Goal: Information Seeking & Learning: Learn about a topic

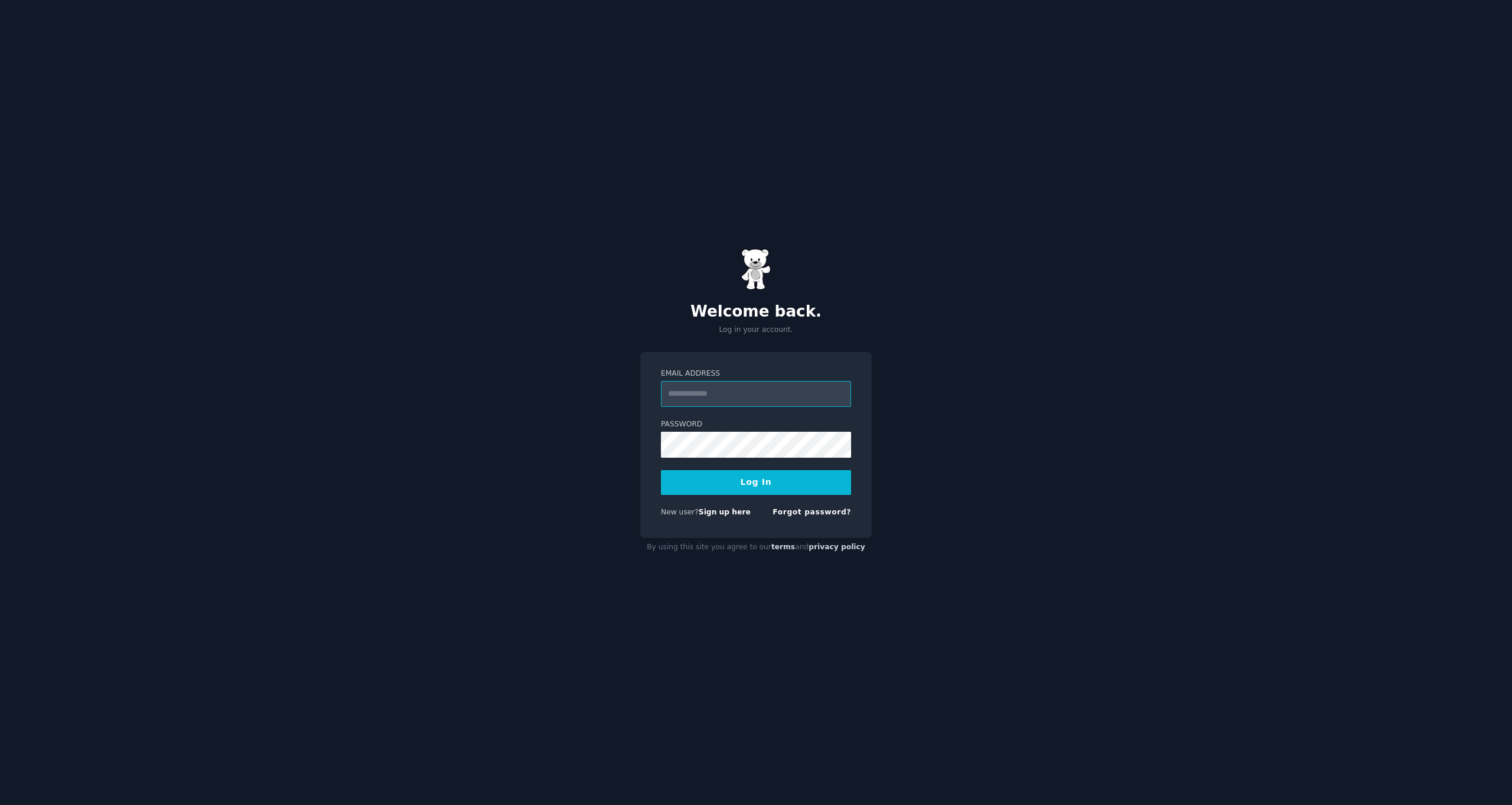
type input "**********"
click at [736, 483] on button "Log In" at bounding box center [756, 483] width 190 height 25
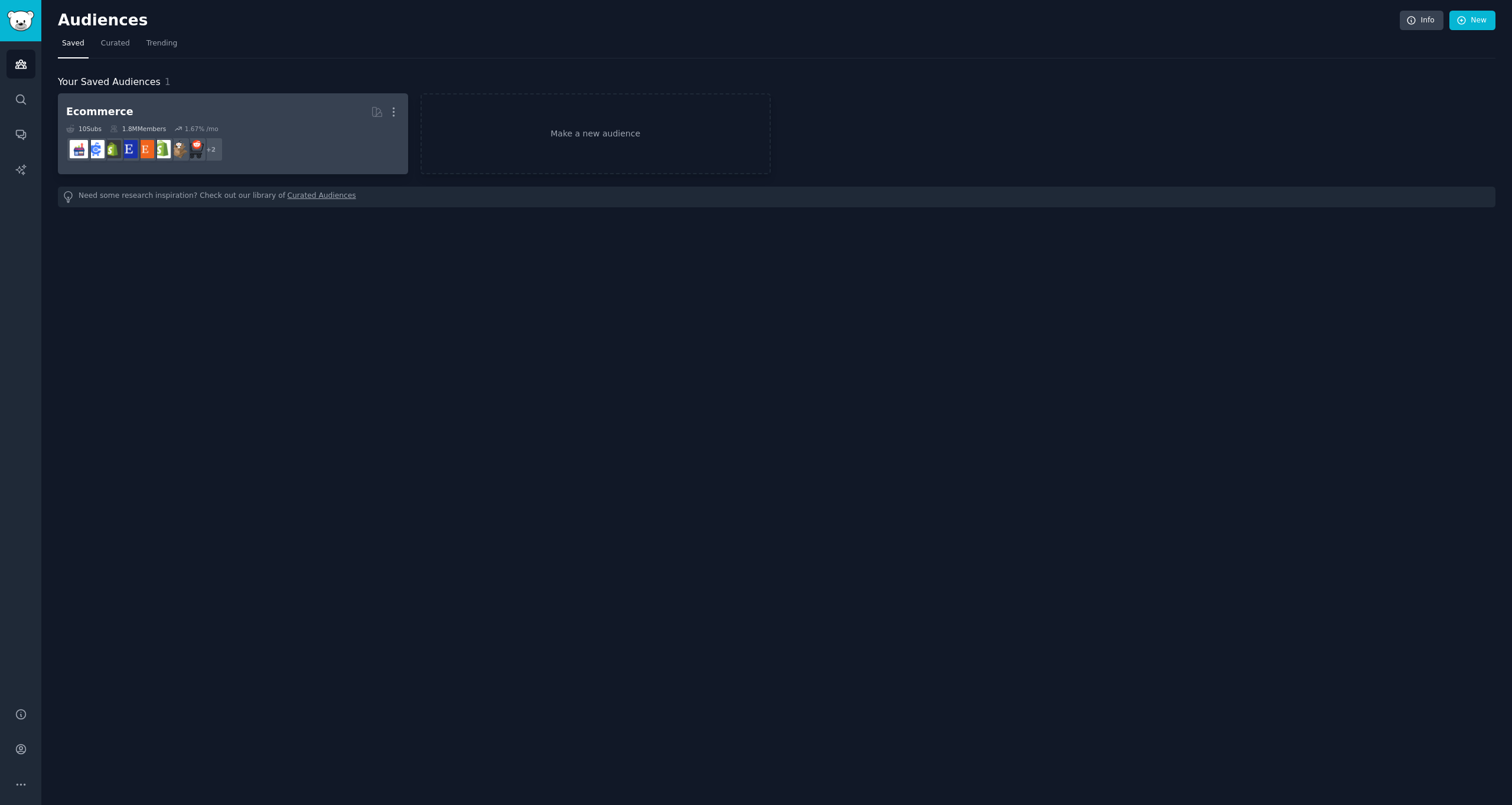
click at [197, 118] on h2 "Ecommerce More" at bounding box center [233, 112] width 334 height 21
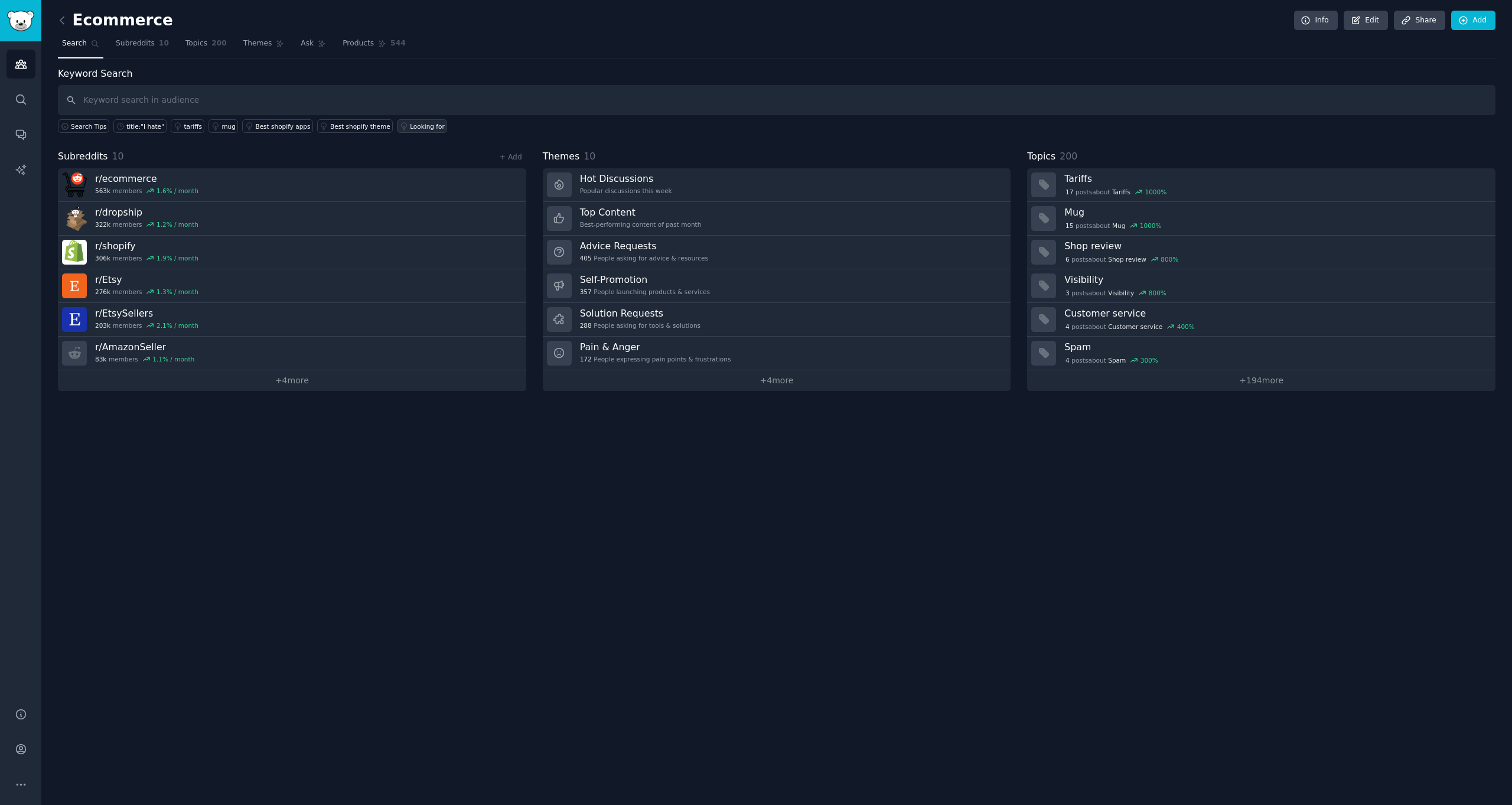
click at [429, 131] on link "Looking for" at bounding box center [422, 126] width 50 height 13
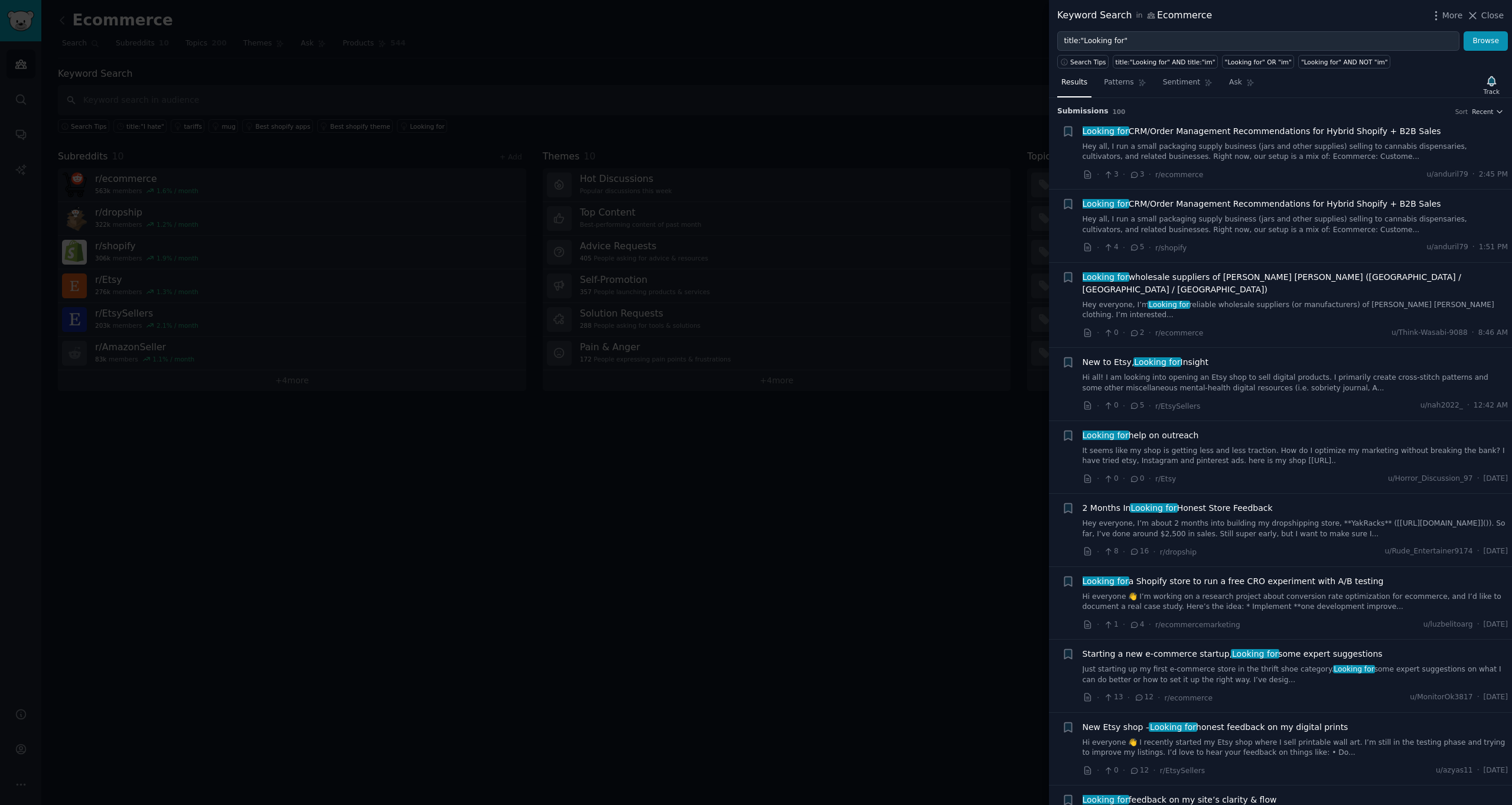
click at [1271, 146] on link "Hey all, I run a small packaging supply business (jars and other supplies) sell…" at bounding box center [1295, 152] width 426 height 21
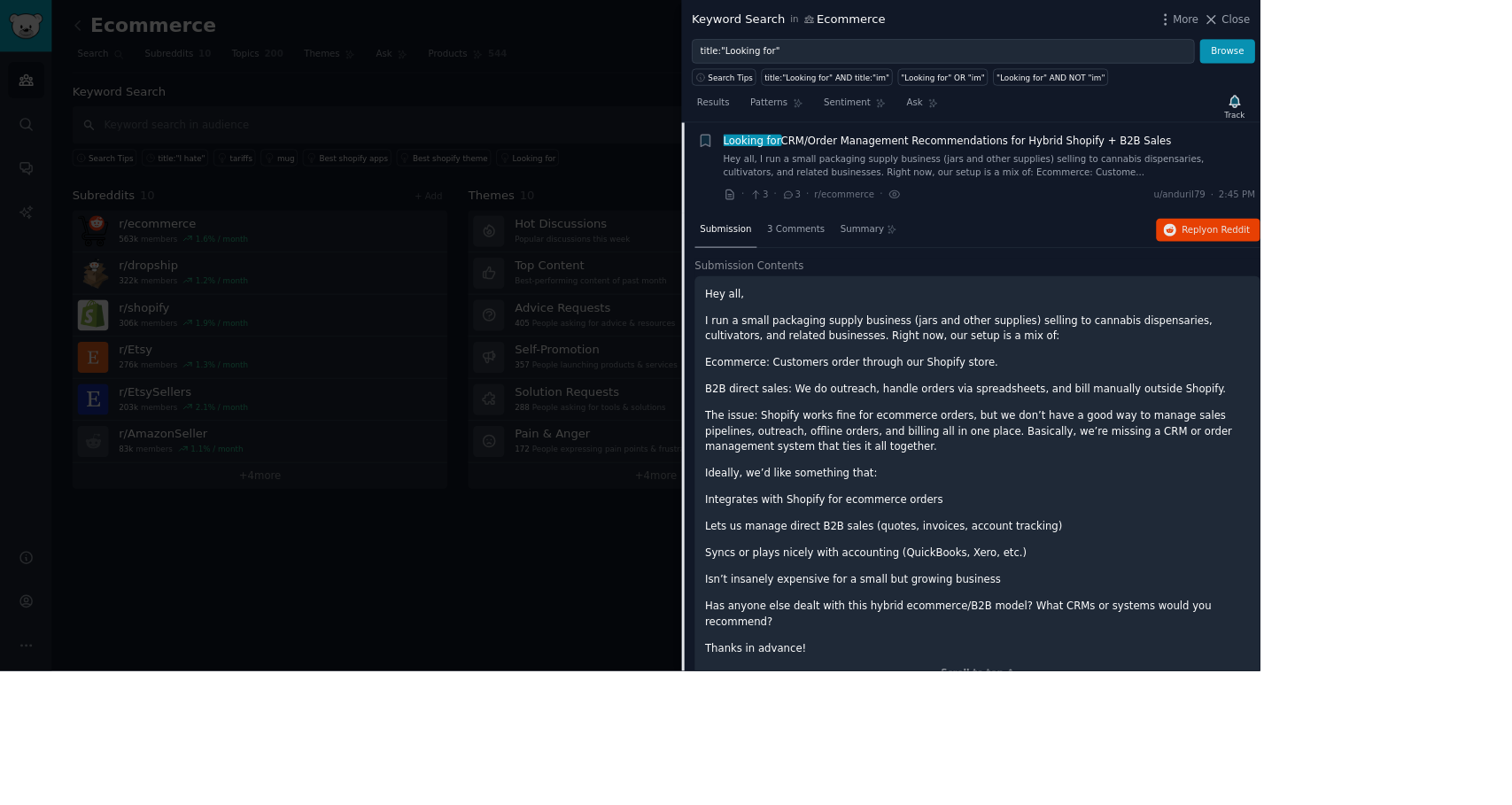
scroll to position [28, 0]
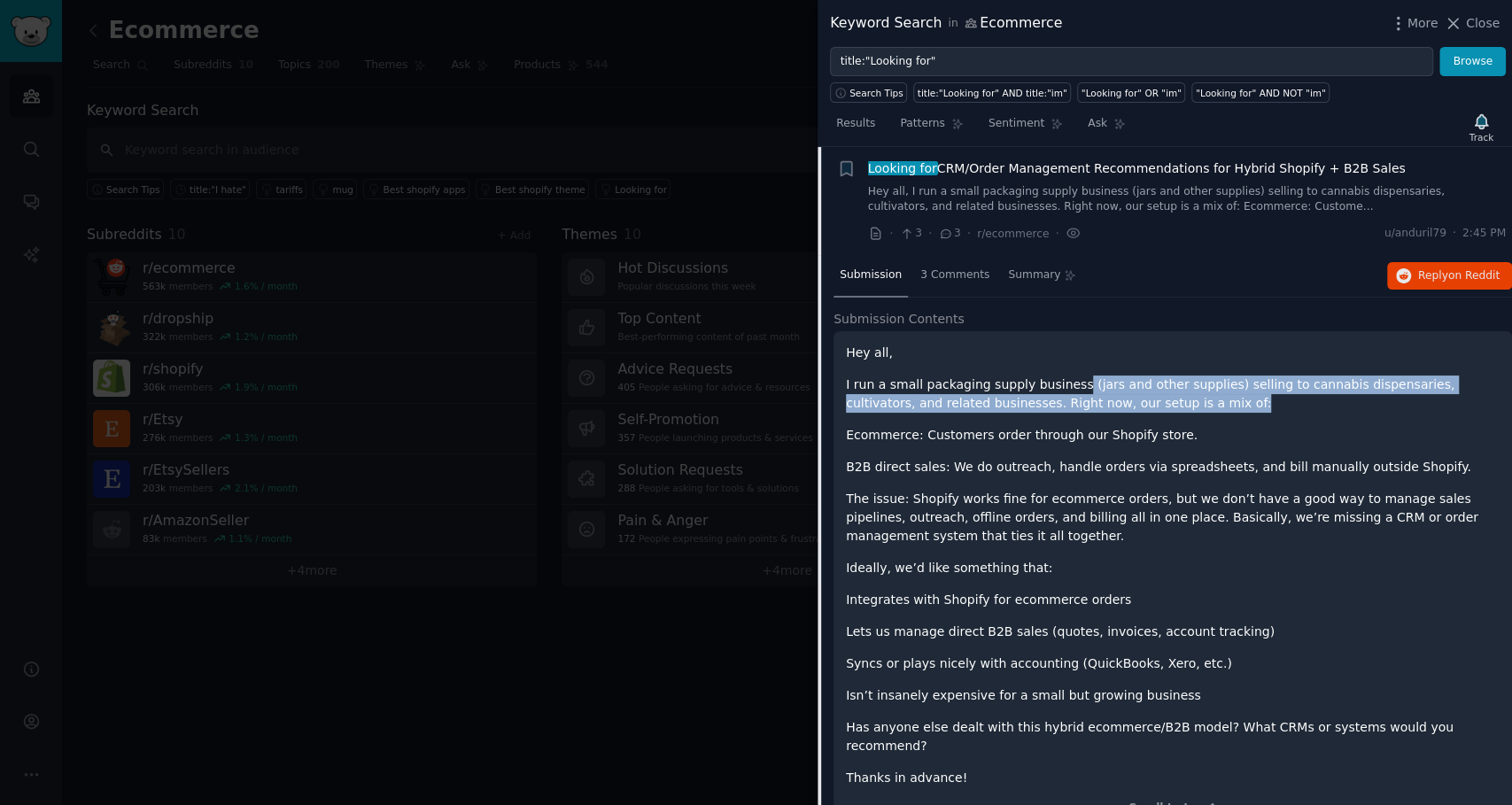
drag, startPoint x: 1122, startPoint y: 390, endPoint x: 1055, endPoint y: 382, distance: 67.5
click at [1055, 382] on p "I run a small packaging supply business (jars and other supplies) selling to ca…" at bounding box center [1172, 394] width 654 height 38
drag, startPoint x: 1055, startPoint y: 382, endPoint x: 1092, endPoint y: 392, distance: 38.3
click at [1092, 392] on p "I run a small packaging supply business (jars and other supplies) selling to ca…" at bounding box center [1172, 394] width 654 height 38
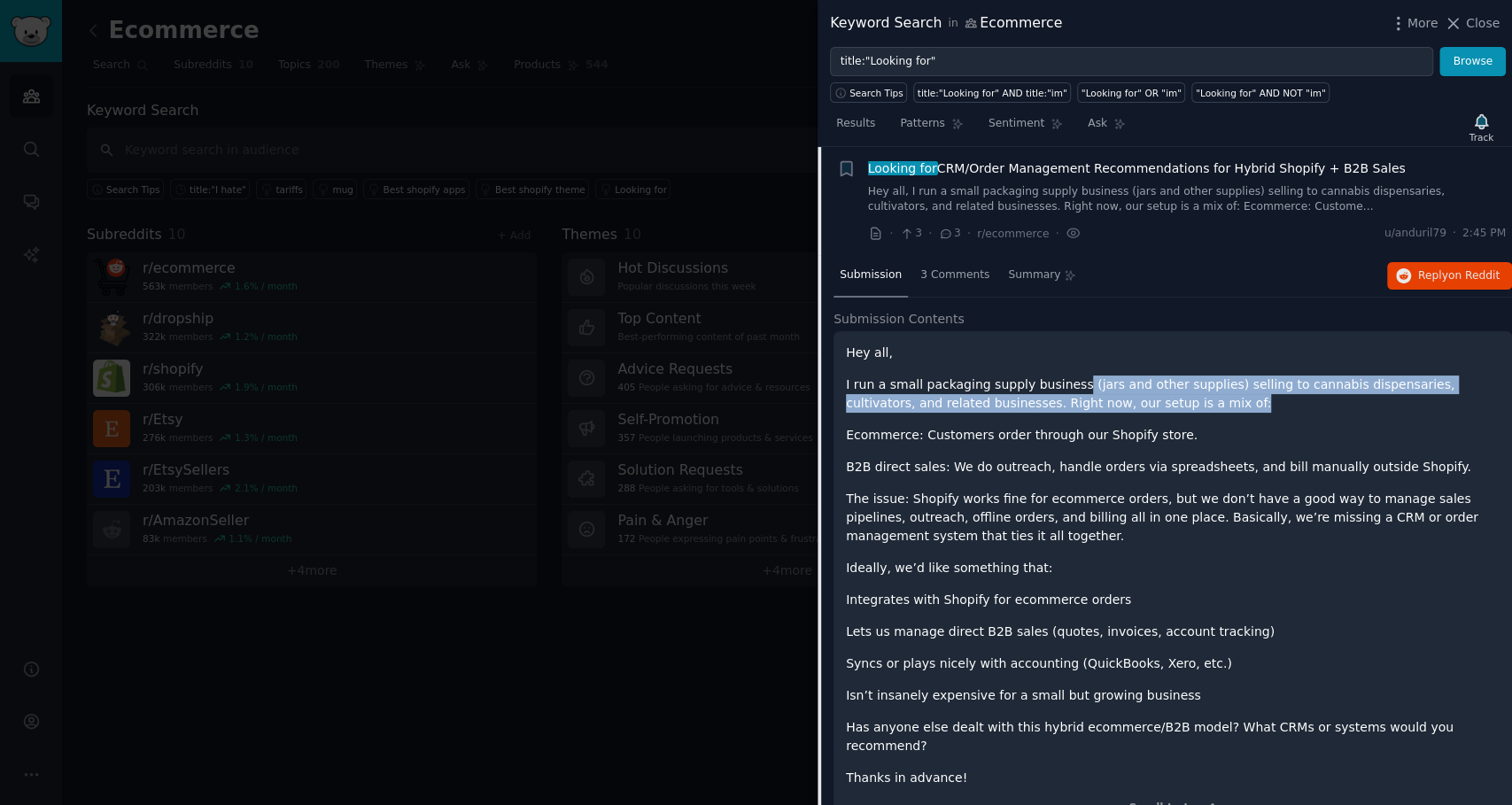
click at [1092, 392] on p "I run a small packaging supply business (jars and other supplies) selling to ca…" at bounding box center [1172, 394] width 654 height 38
drag, startPoint x: 1098, startPoint y: 397, endPoint x: 1070, endPoint y: 385, distance: 30.5
click at [1070, 385] on p "I run a small packaging supply business (jars and other supplies) selling to ca…" at bounding box center [1172, 394] width 654 height 38
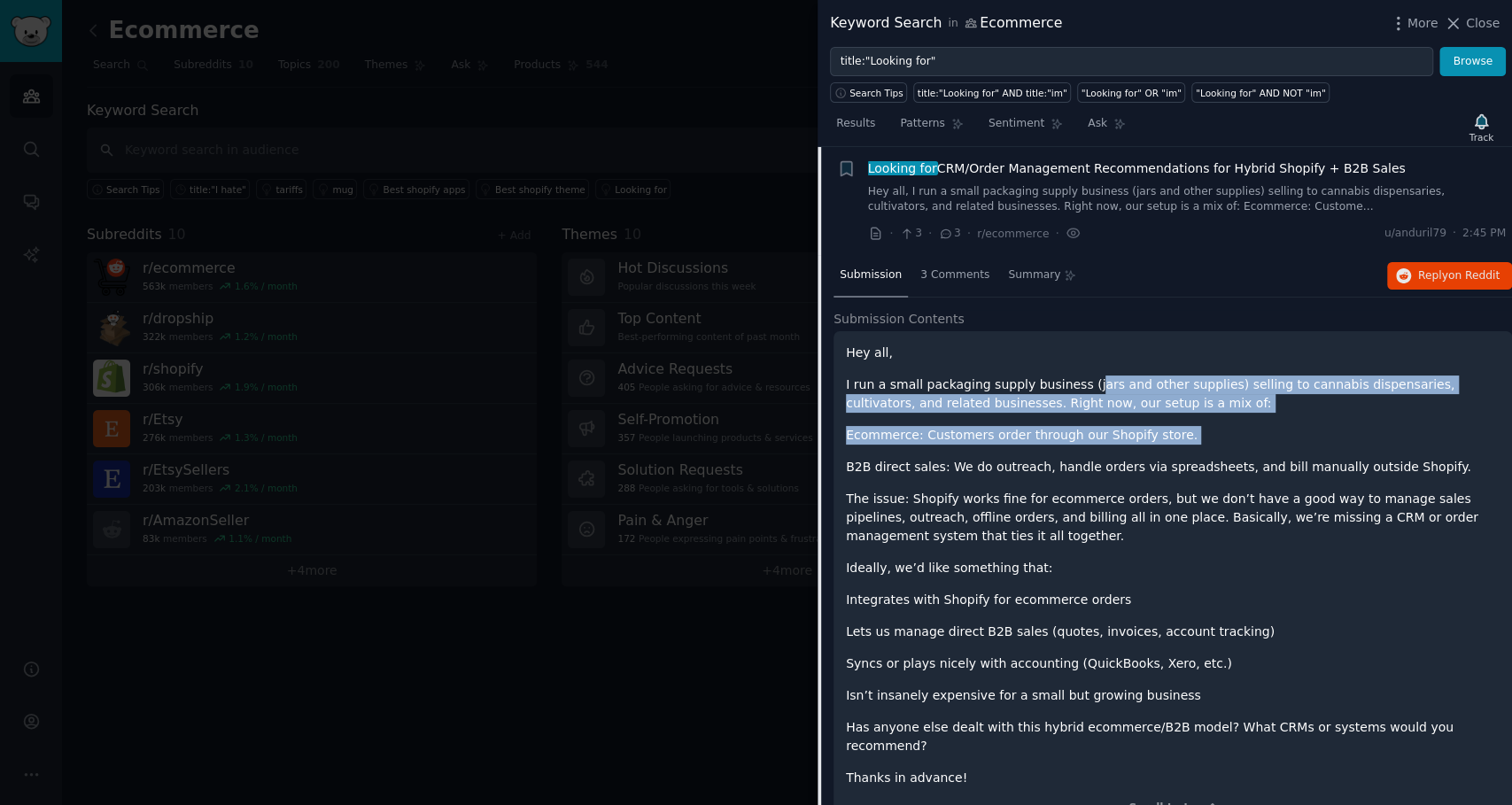
drag, startPoint x: 1070, startPoint y: 385, endPoint x: 1100, endPoint y: 445, distance: 67.1
click at [1100, 445] on div "Hey all, I run a small packaging supply business (jars and other supplies) sell…" at bounding box center [1172, 565] width 654 height 443
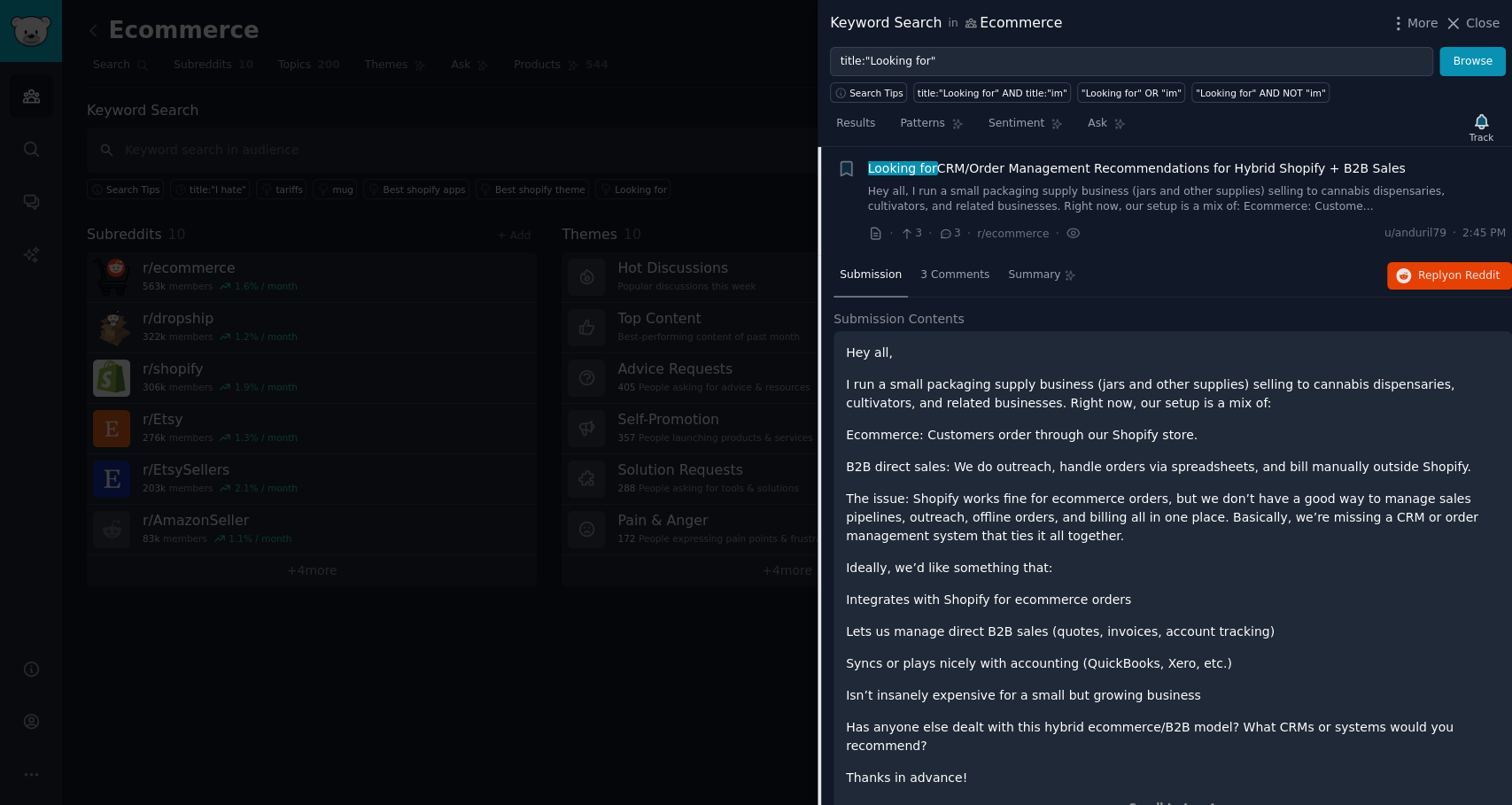
click at [1100, 445] on div "Hey all, I run a small packaging supply business (jars and other supplies) sell…" at bounding box center [1172, 565] width 654 height 443
click at [978, 269] on span "3 Comments" at bounding box center [954, 275] width 69 height 16
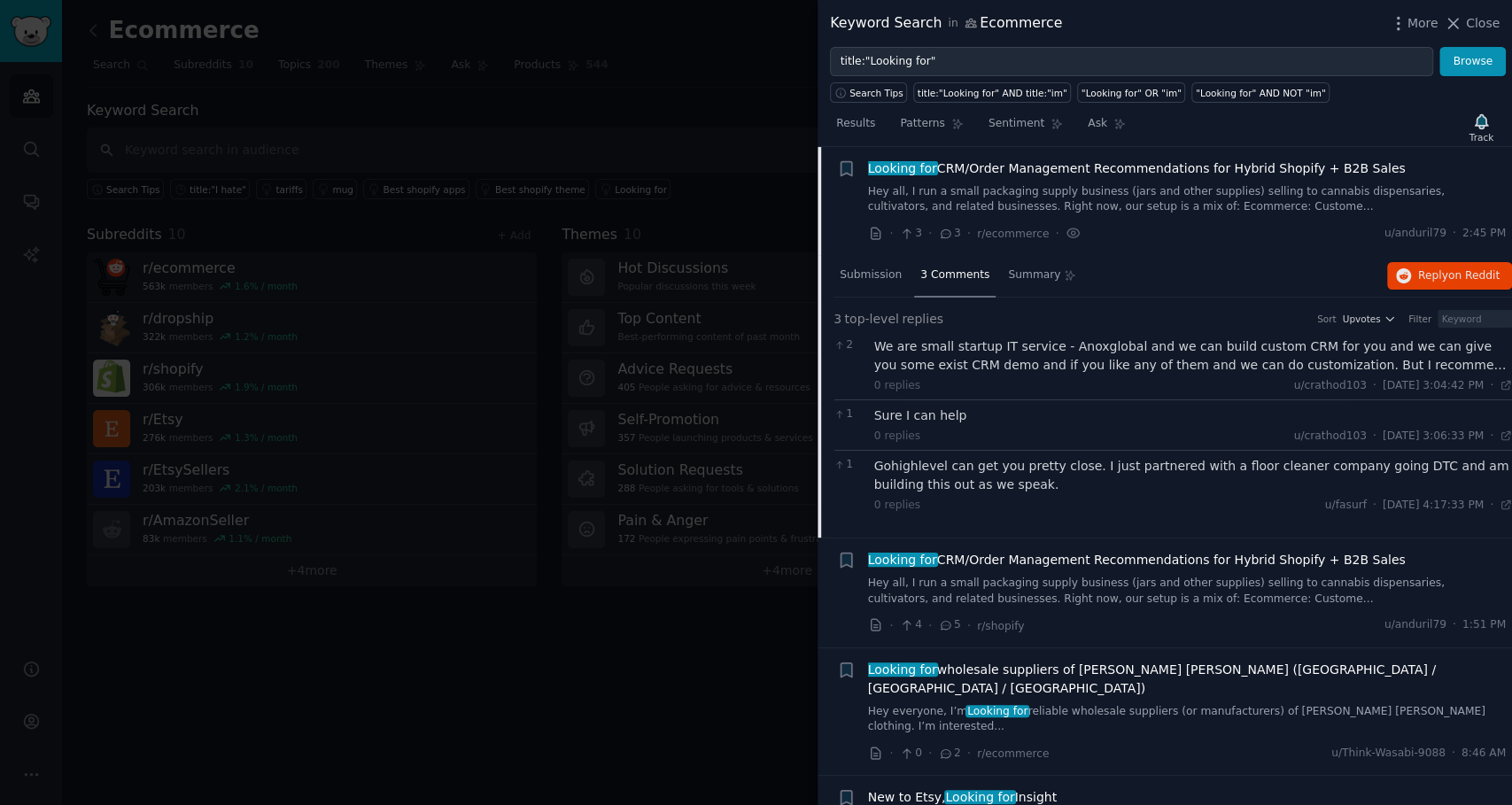
click at [1098, 347] on div "We are small startup IT service - Anoxglobal and we can build custom CRM for yo…" at bounding box center [1192, 355] width 638 height 38
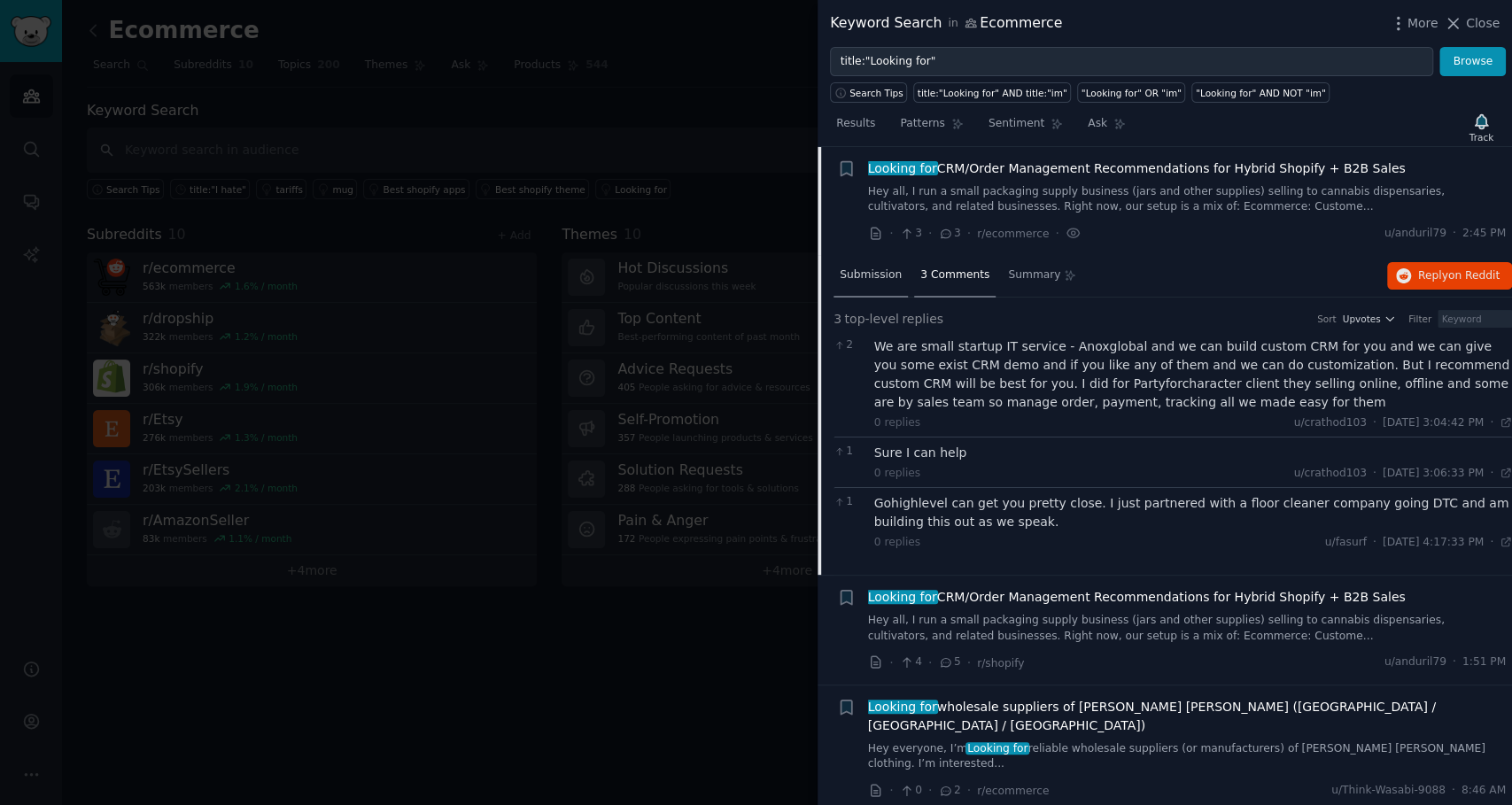
click at [881, 283] on div "Submission" at bounding box center [870, 276] width 74 height 42
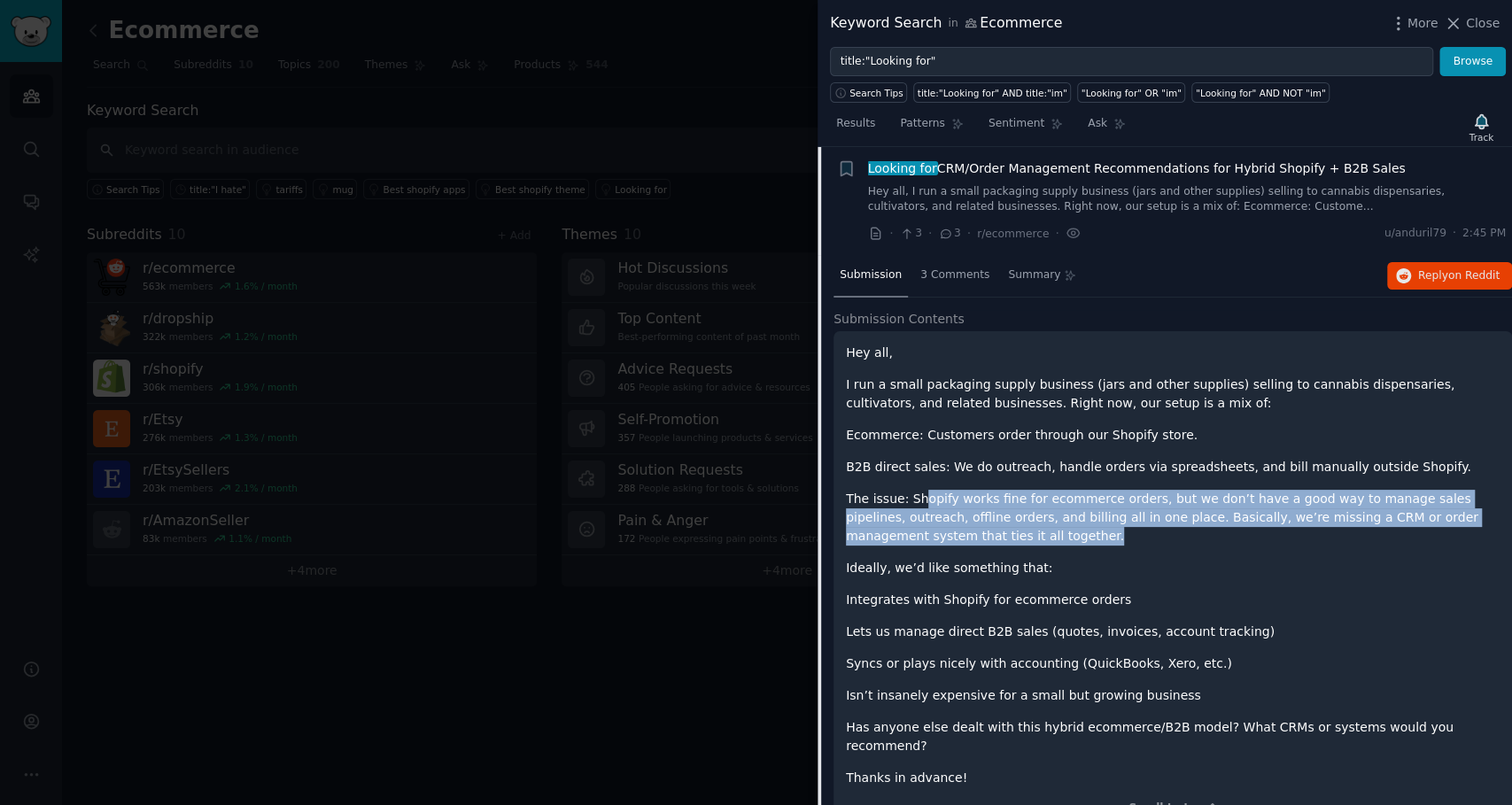
drag, startPoint x: 1167, startPoint y: 537, endPoint x: 914, endPoint y: 489, distance: 257.5
click at [914, 490] on p "The issue: Shopify works fine for ecommerce orders, but we don’t have a good wa…" at bounding box center [1172, 517] width 654 height 56
drag, startPoint x: 926, startPoint y: 490, endPoint x: 957, endPoint y: 520, distance: 43.1
click at [957, 520] on p "The issue: Shopify works fine for ecommerce orders, but we don’t have a good wa…" at bounding box center [1172, 517] width 654 height 56
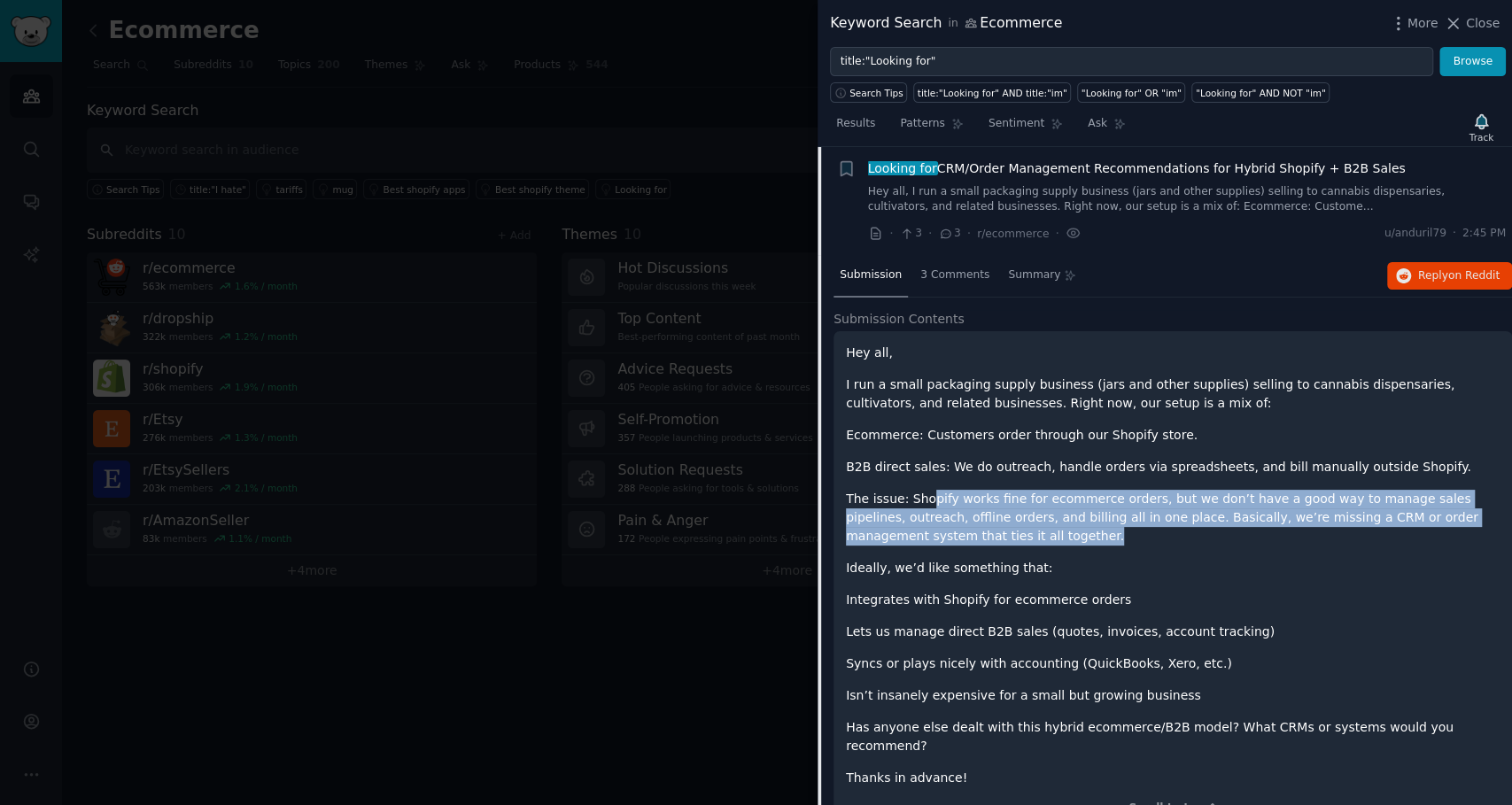
click at [957, 520] on p "The issue: Shopify works fine for ecommerce orders, but we don’t have a good wa…" at bounding box center [1172, 517] width 654 height 56
drag, startPoint x: 958, startPoint y: 520, endPoint x: 901, endPoint y: 495, distance: 62.2
click at [901, 495] on p "The issue: Shopify works fine for ecommerce orders, but we don’t have a good wa…" at bounding box center [1172, 517] width 654 height 56
drag, startPoint x: 901, startPoint y: 495, endPoint x: 934, endPoint y: 529, distance: 47.4
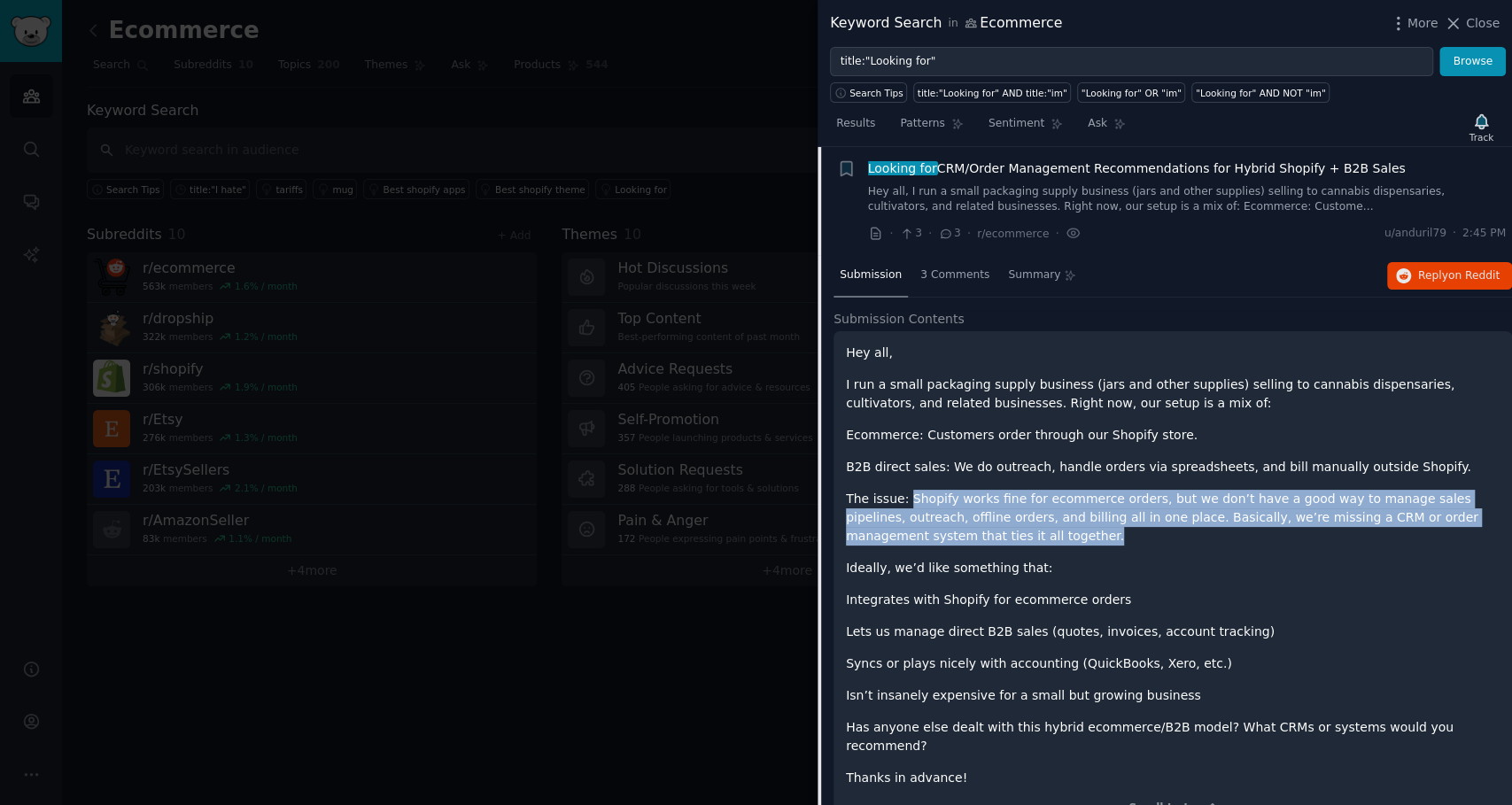
click at [934, 529] on p "The issue: Shopify works fine for ecommerce orders, but we don’t have a good wa…" at bounding box center [1172, 517] width 654 height 56
click at [934, 528] on p "The issue: Shopify works fine for ecommerce orders, but we don’t have a good wa…" at bounding box center [1172, 517] width 654 height 56
drag, startPoint x: 957, startPoint y: 528, endPoint x: 916, endPoint y: 497, distance: 51.4
click at [916, 497] on p "The issue: Shopify works fine for ecommerce orders, but we don’t have a good wa…" at bounding box center [1172, 517] width 654 height 56
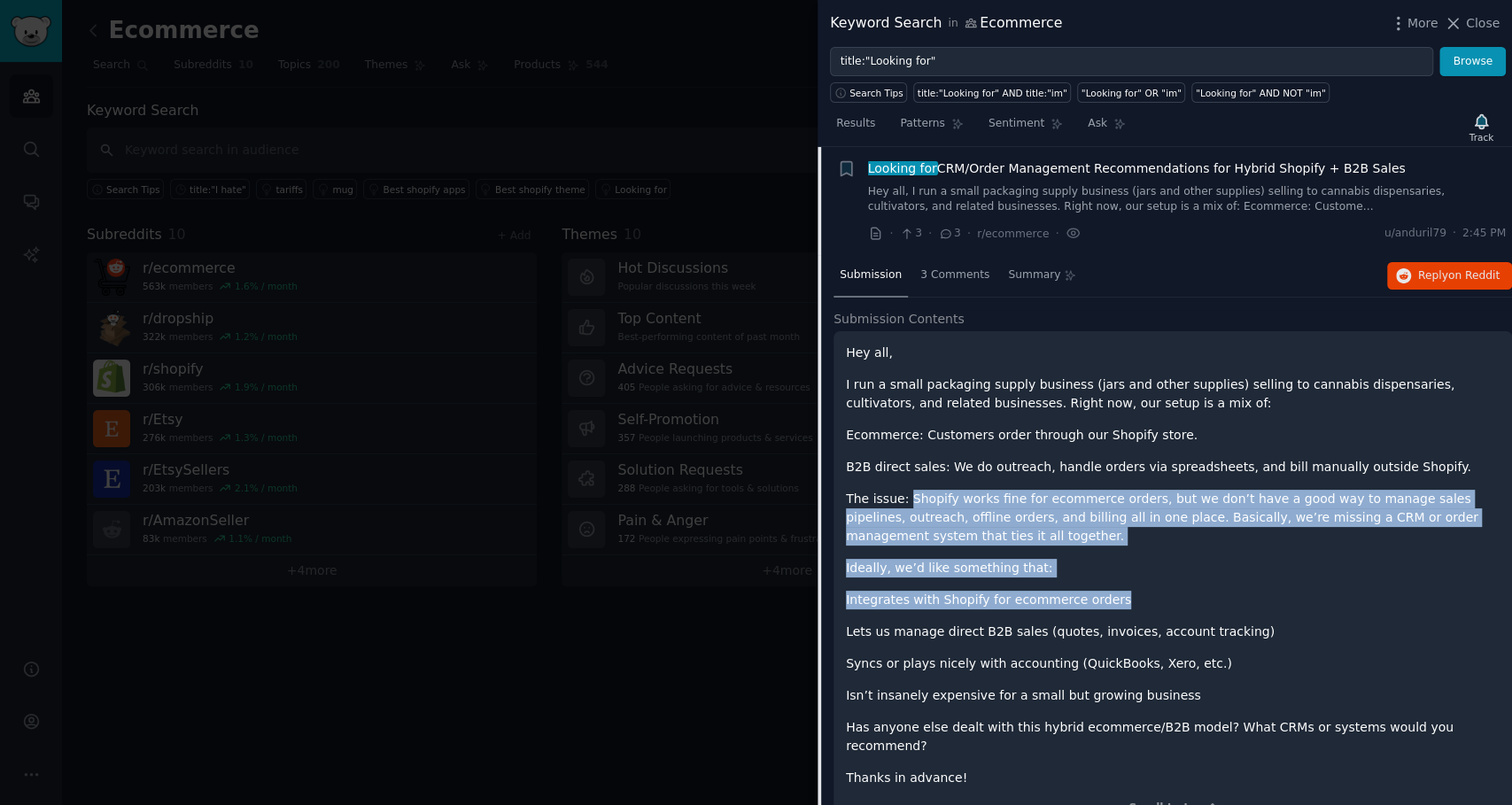
drag, startPoint x: 916, startPoint y: 497, endPoint x: 1085, endPoint y: 587, distance: 191.5
click at [1085, 587] on div "Hey all, I run a small packaging supply business (jars and other supplies) sell…" at bounding box center [1172, 565] width 654 height 443
click at [1085, 591] on p "Integrates with Shopify for ecommerce orders" at bounding box center [1172, 600] width 654 height 18
drag, startPoint x: 1098, startPoint y: 591, endPoint x: 1084, endPoint y: 491, distance: 101.0
click at [1084, 491] on div "Hey all, I run a small packaging supply business (jars and other supplies) sell…" at bounding box center [1172, 565] width 654 height 443
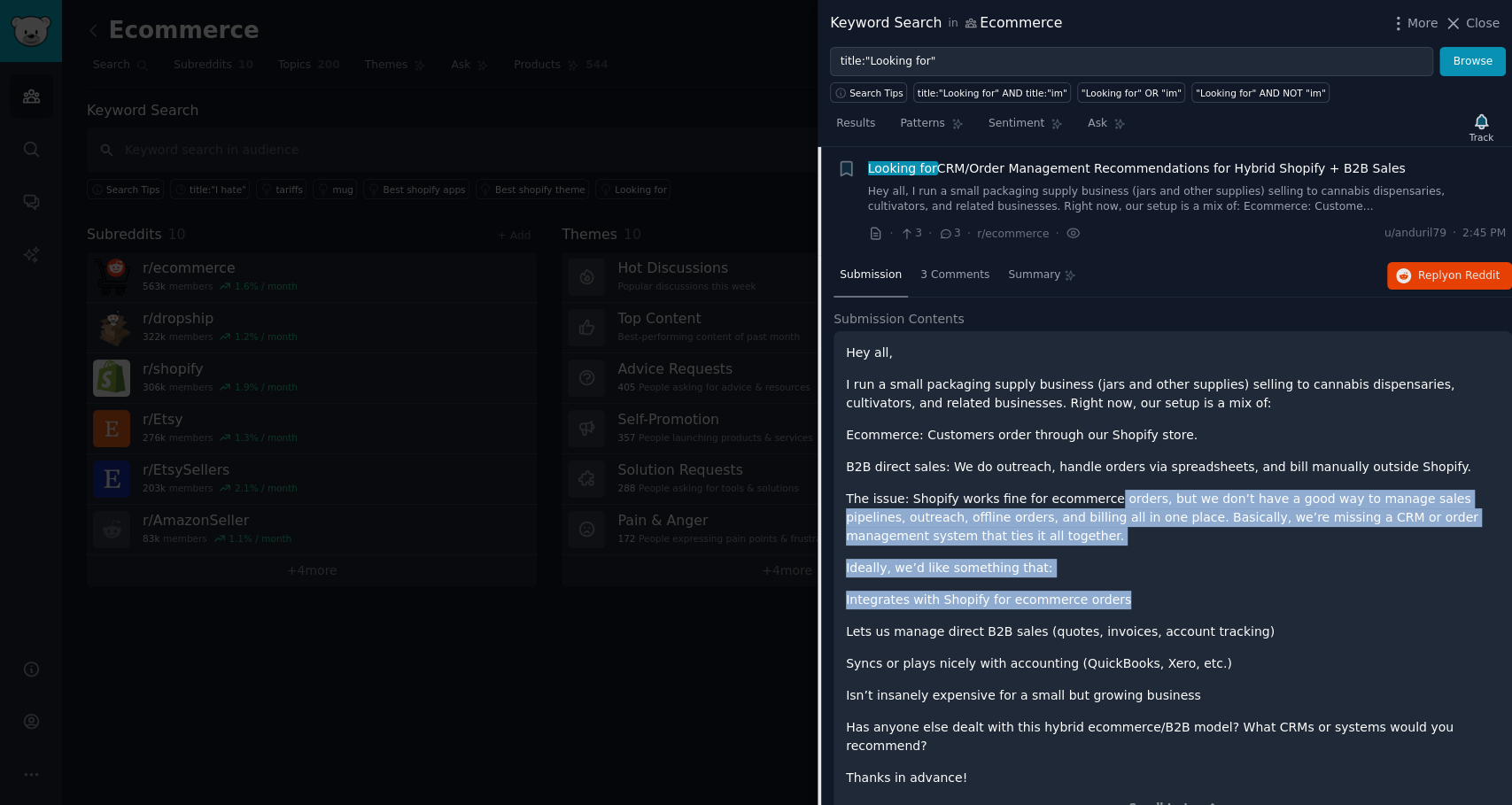
click at [1084, 491] on p "The issue: Shopify works fine for ecommerce orders, but we don’t have a good wa…" at bounding box center [1172, 517] width 654 height 56
drag, startPoint x: 1088, startPoint y: 503, endPoint x: 1104, endPoint y: 604, distance: 102.3
click at [1104, 604] on div "Hey all, I run a small packaging supply business (jars and other supplies) sell…" at bounding box center [1172, 565] width 654 height 443
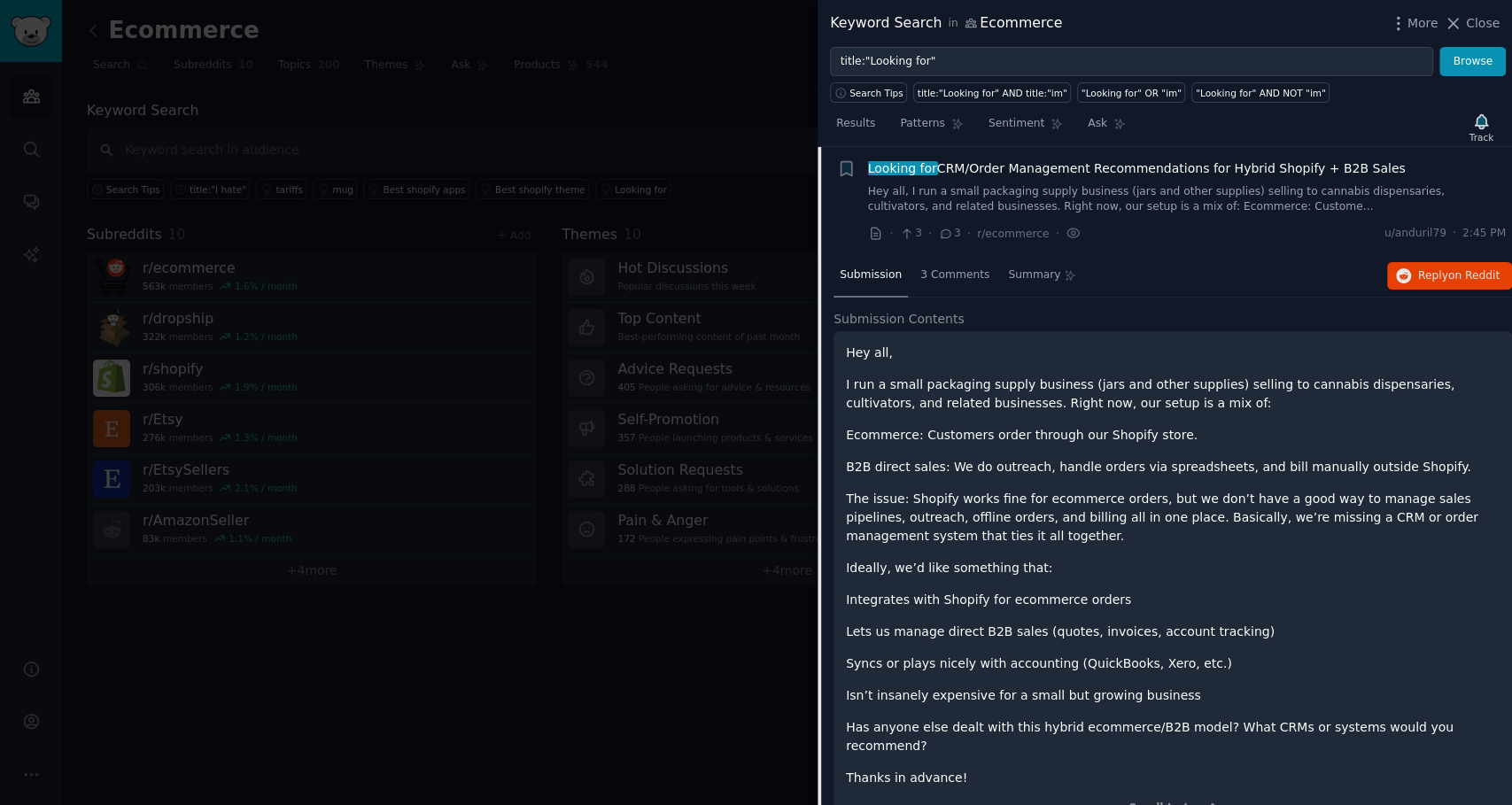
click at [1104, 604] on div "Hey all, I run a small packaging supply business (jars and other supplies) sell…" at bounding box center [1172, 565] width 654 height 443
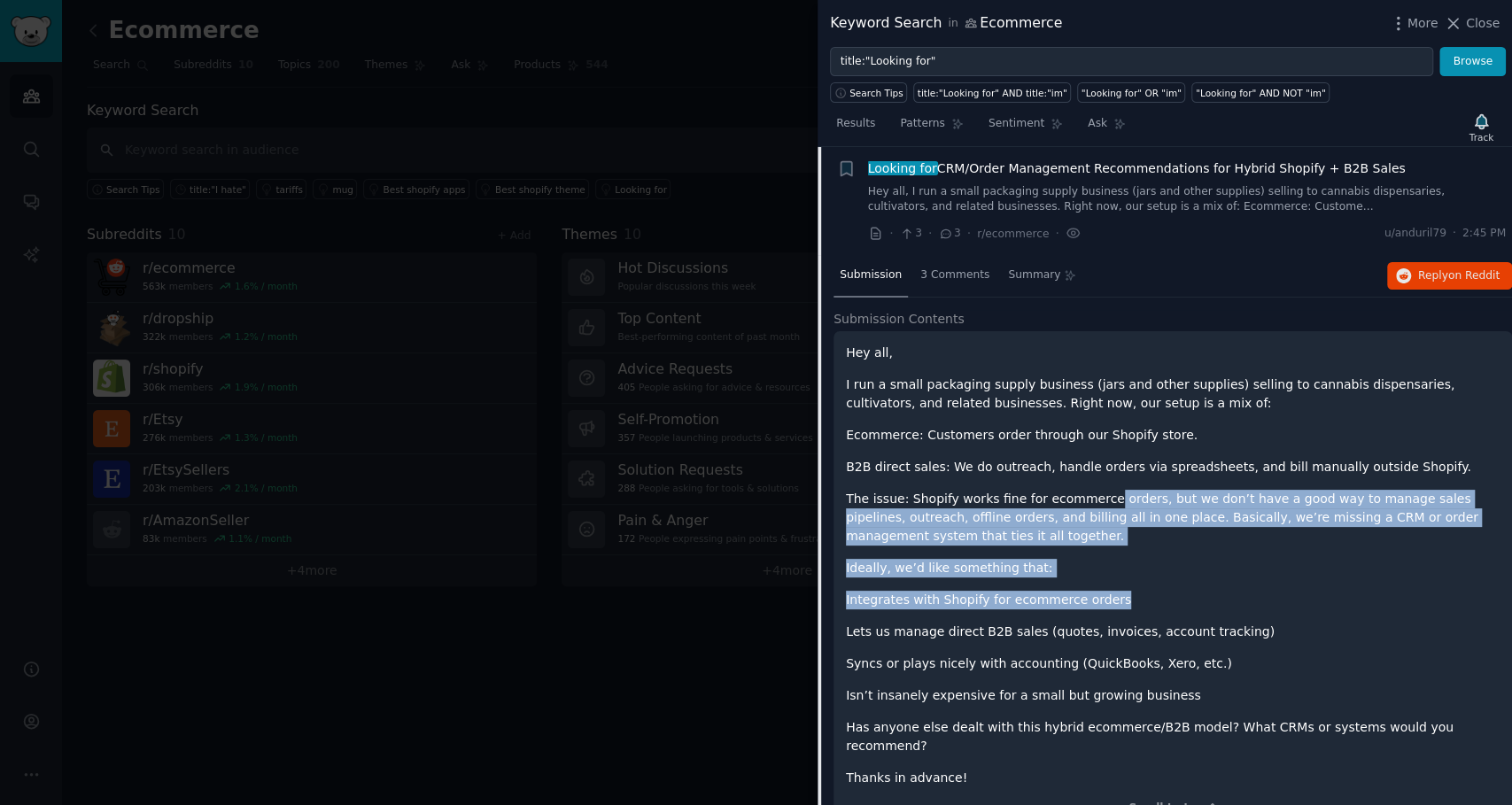
drag, startPoint x: 1098, startPoint y: 597, endPoint x: 1087, endPoint y: 493, distance: 104.6
click at [1087, 493] on div "Hey all, I run a small packaging supply business (jars and other supplies) sell…" at bounding box center [1172, 565] width 654 height 443
click at [1087, 493] on p "The issue: Shopify works fine for ecommerce orders, but we don’t have a good wa…" at bounding box center [1172, 517] width 654 height 56
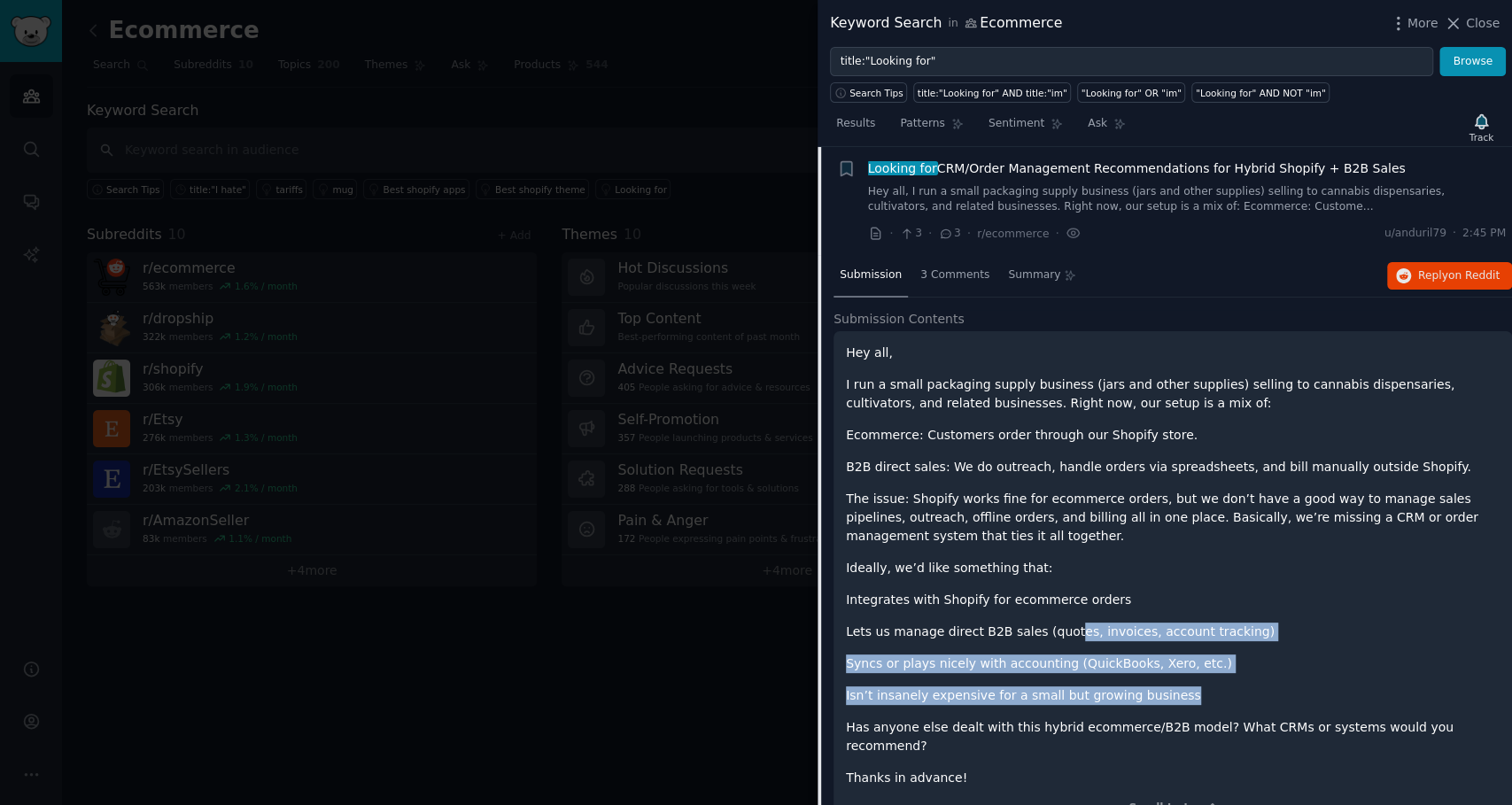
drag, startPoint x: 1050, startPoint y: 626, endPoint x: 1174, endPoint y: 692, distance: 140.5
click at [1174, 692] on div "Hey all, I run a small packaging supply business (jars and other supplies) sell…" at bounding box center [1172, 565] width 654 height 443
click at [1174, 692] on p "Isn’t insanely expensive for a small but growing business" at bounding box center [1172, 695] width 654 height 18
drag, startPoint x: 1166, startPoint y: 689, endPoint x: 1109, endPoint y: 631, distance: 81.3
click at [1109, 631] on div "Hey all, I run a small packaging supply business (jars and other supplies) sell…" at bounding box center [1172, 565] width 654 height 443
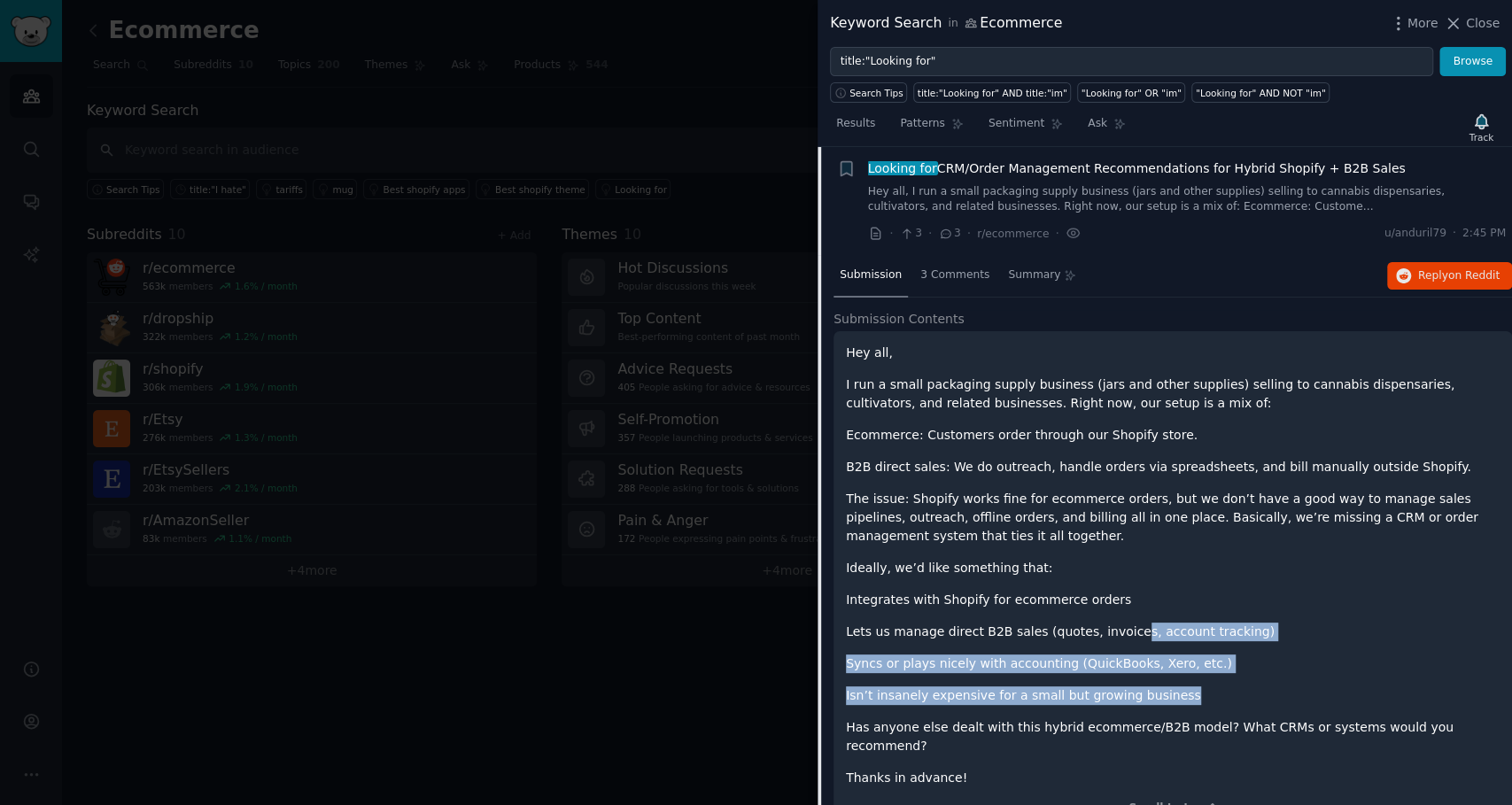
click at [1109, 631] on p "Lets us manage direct B2B sales (quotes, invoices, account tracking)" at bounding box center [1172, 632] width 654 height 18
drag, startPoint x: 1109, startPoint y: 631, endPoint x: 1143, endPoint y: 681, distance: 60.5
click at [1143, 681] on div "Hey all, I run a small packaging supply business (jars and other supplies) sell…" at bounding box center [1172, 565] width 654 height 443
click at [1143, 686] on p "Isn’t insanely expensive for a small but growing business" at bounding box center [1172, 695] width 654 height 18
drag, startPoint x: 1157, startPoint y: 681, endPoint x: 1121, endPoint y: 622, distance: 69.1
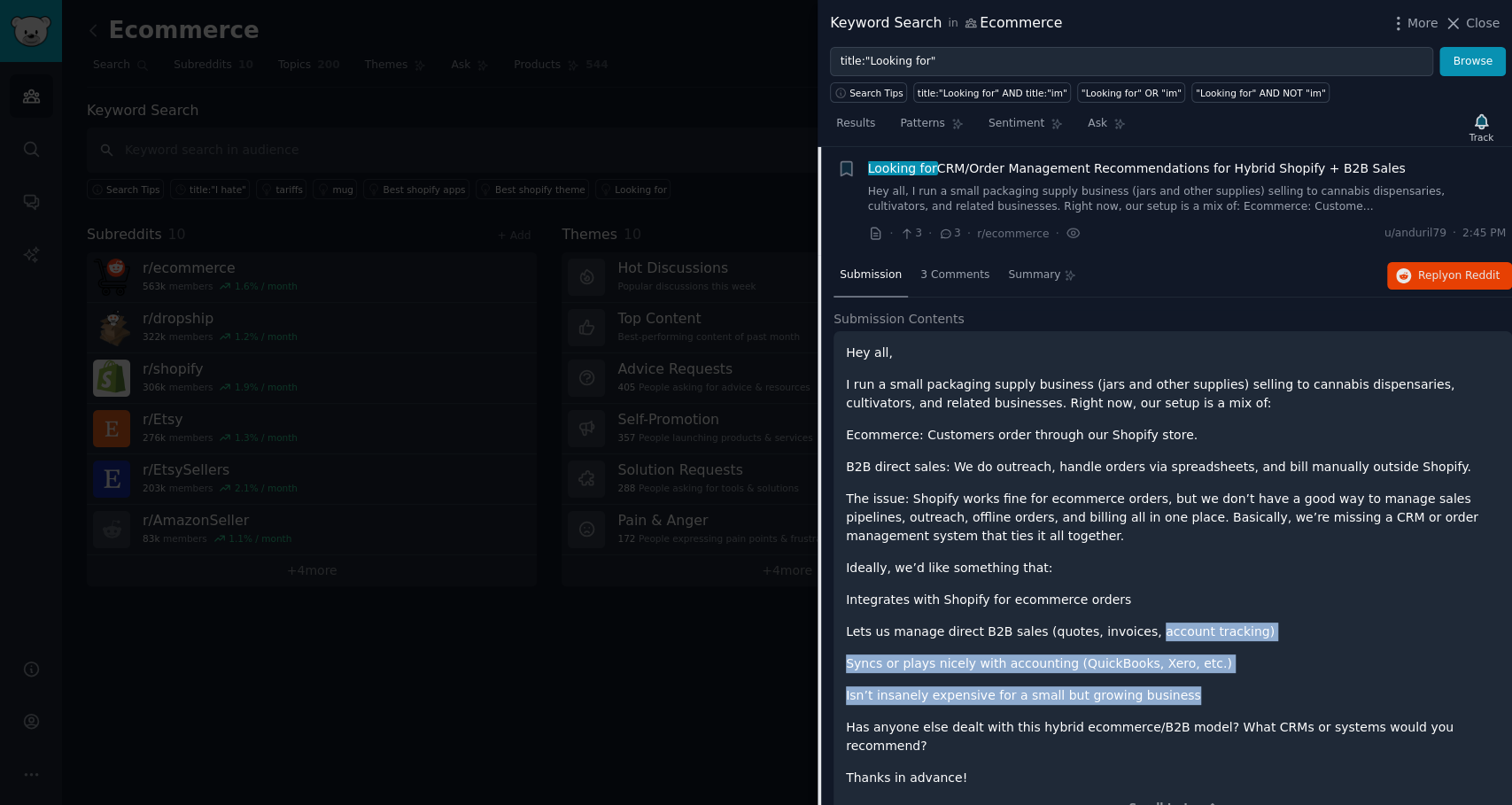
click at [1121, 622] on div "Hey all, I run a small packaging supply business (jars and other supplies) sell…" at bounding box center [1172, 565] width 654 height 443
click at [1121, 623] on p "Lets us manage direct B2B sales (quotes, invoices, account tracking)" at bounding box center [1172, 632] width 654 height 18
drag, startPoint x: 1107, startPoint y: 626, endPoint x: 1163, endPoint y: 682, distance: 79.2
click at [1163, 682] on div "Hey all, I run a small packaging supply business (jars and other supplies) sell…" at bounding box center [1172, 565] width 654 height 443
click at [1163, 686] on p "Isn’t insanely expensive for a small but growing business" at bounding box center [1172, 695] width 654 height 18
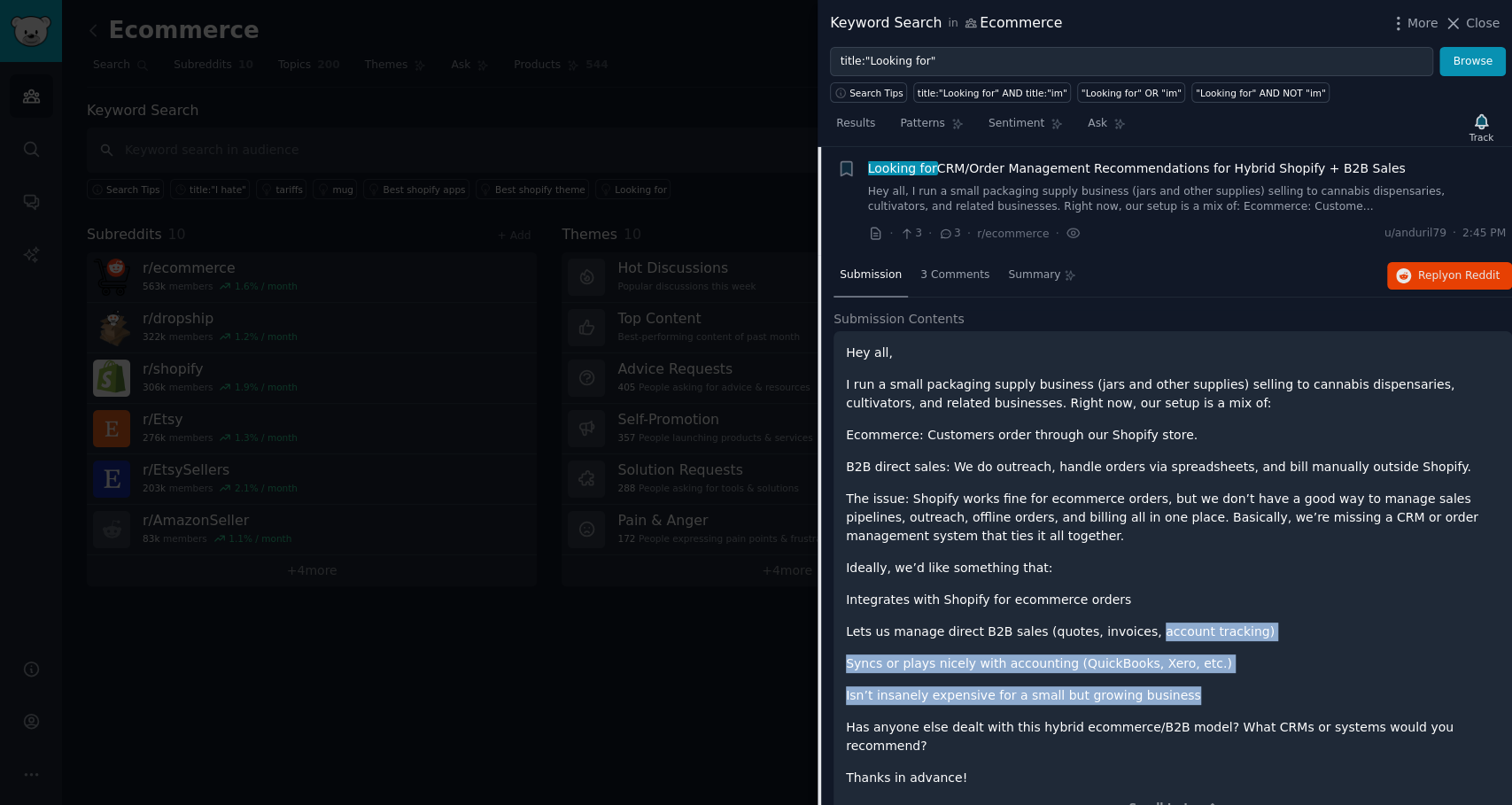
drag, startPoint x: 1173, startPoint y: 684, endPoint x: 1122, endPoint y: 624, distance: 78.7
click at [1122, 624] on div "Hey all, I run a small packaging supply business (jars and other supplies) sell…" at bounding box center [1172, 565] width 654 height 443
click at [1122, 624] on p "Lets us manage direct B2B sales (quotes, invoices, account tracking)" at bounding box center [1172, 632] width 654 height 18
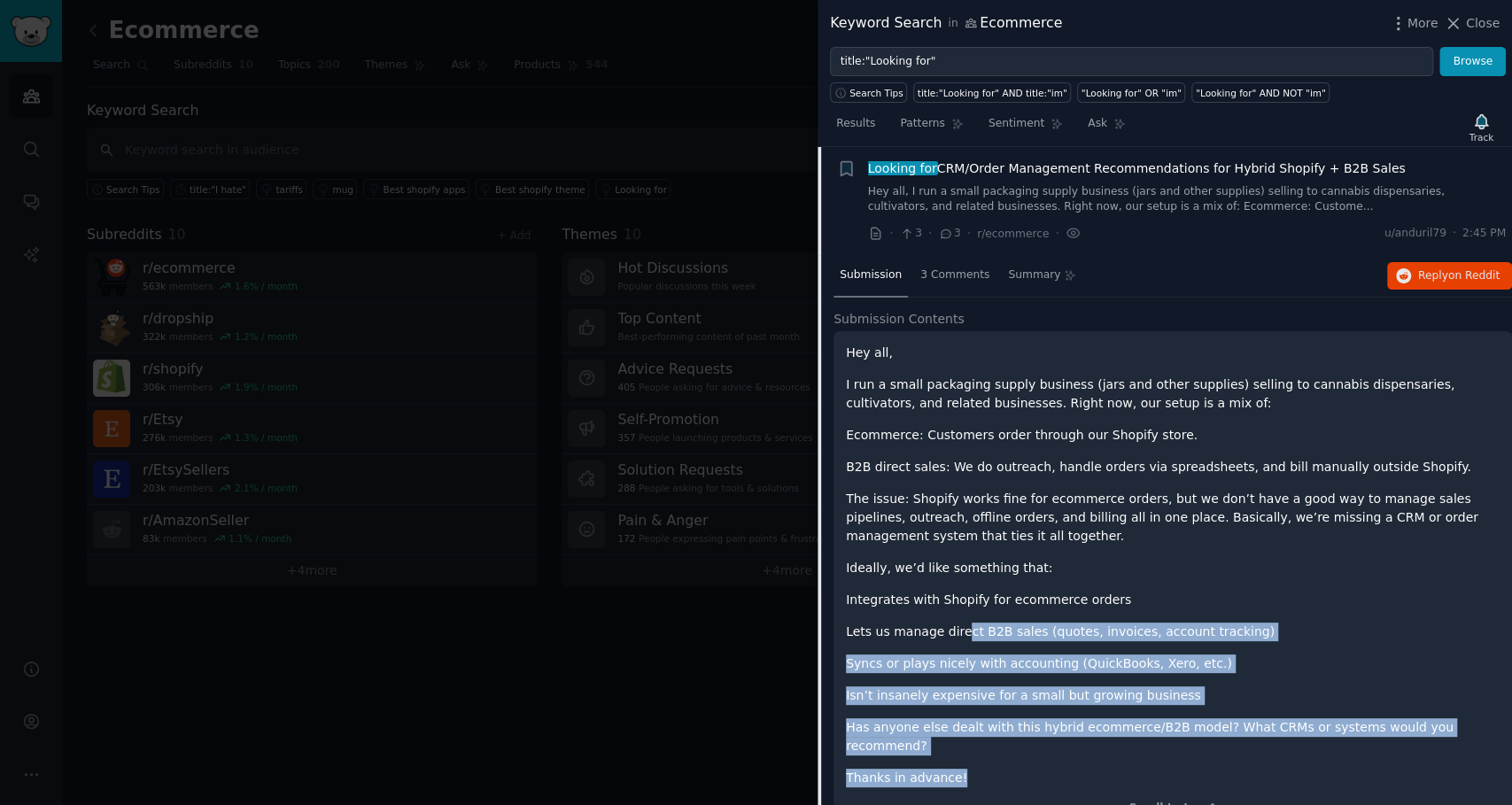
drag, startPoint x: 973, startPoint y: 760, endPoint x: 952, endPoint y: 631, distance: 130.7
click at [952, 631] on div "Hey all, I run a small packaging supply business (jars and other supplies) sell…" at bounding box center [1172, 565] width 654 height 443
click at [952, 631] on p "Lets us manage direct B2B sales (quotes, invoices, account tracking)" at bounding box center [1172, 632] width 654 height 18
drag, startPoint x: 952, startPoint y: 631, endPoint x: 986, endPoint y: 758, distance: 131.5
click at [986, 758] on div "Hey all, I run a small packaging supply business (jars and other supplies) sell…" at bounding box center [1172, 565] width 654 height 443
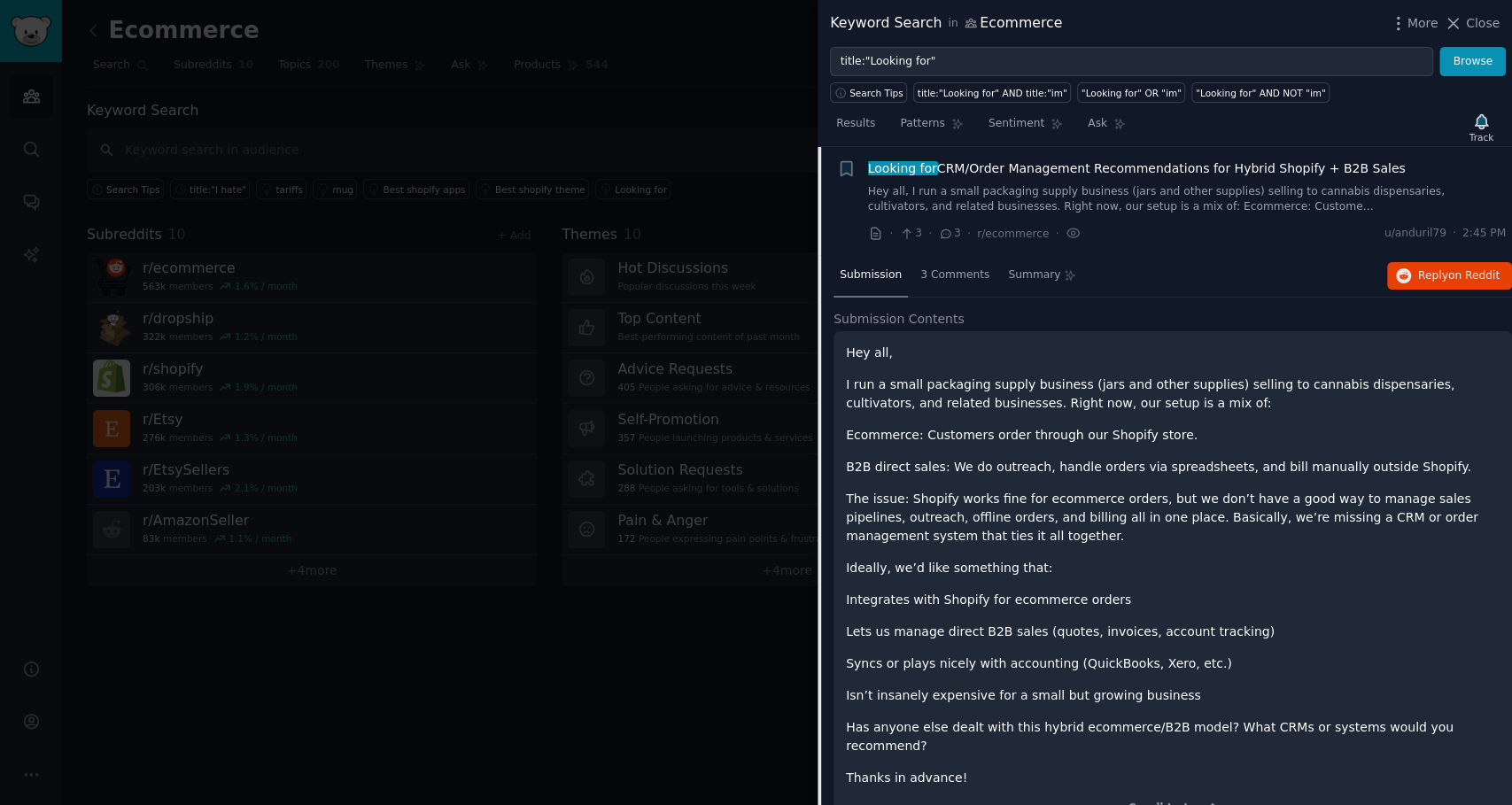
click at [986, 768] on p "Thanks in advance!" at bounding box center [1172, 778] width 654 height 18
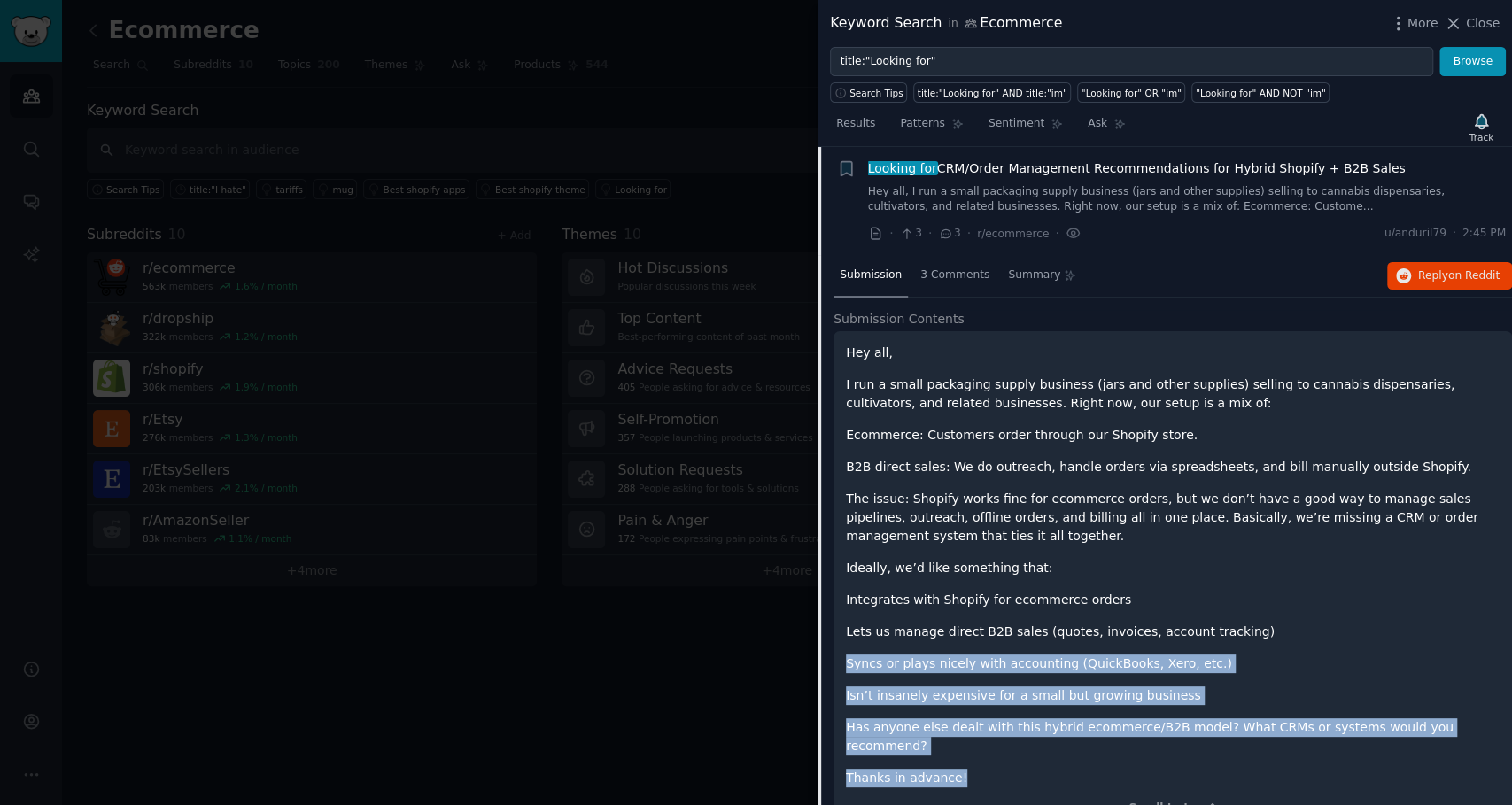
drag, startPoint x: 982, startPoint y: 747, endPoint x: 958, endPoint y: 638, distance: 111.6
click at [958, 638] on div "Hey all, I run a small packaging supply business (jars and other supplies) sell…" at bounding box center [1172, 565] width 654 height 443
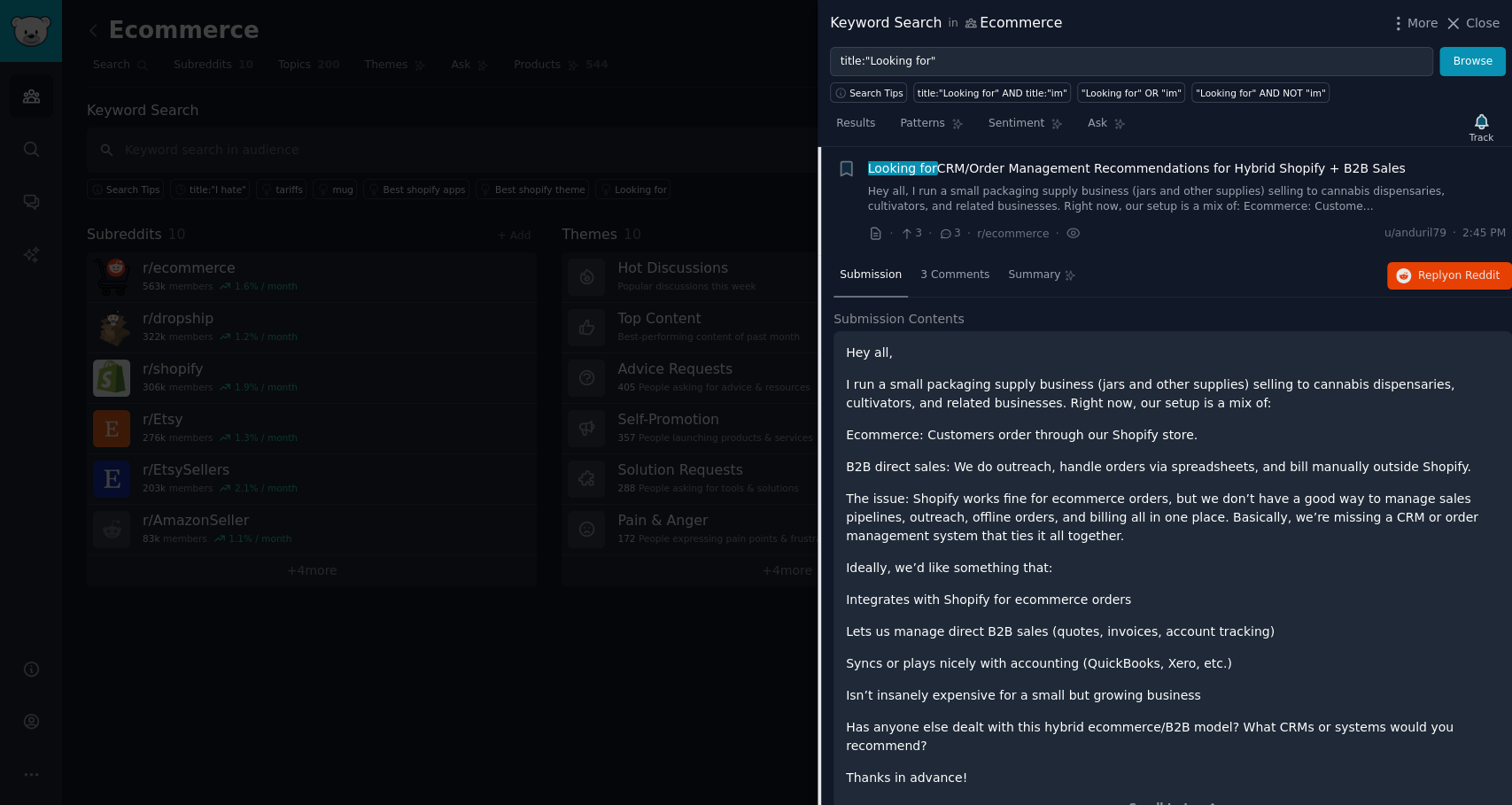
click at [1135, 199] on link "Hey all, I run a small packaging supply business (jars and other supplies) sell…" at bounding box center [1187, 200] width 638 height 31
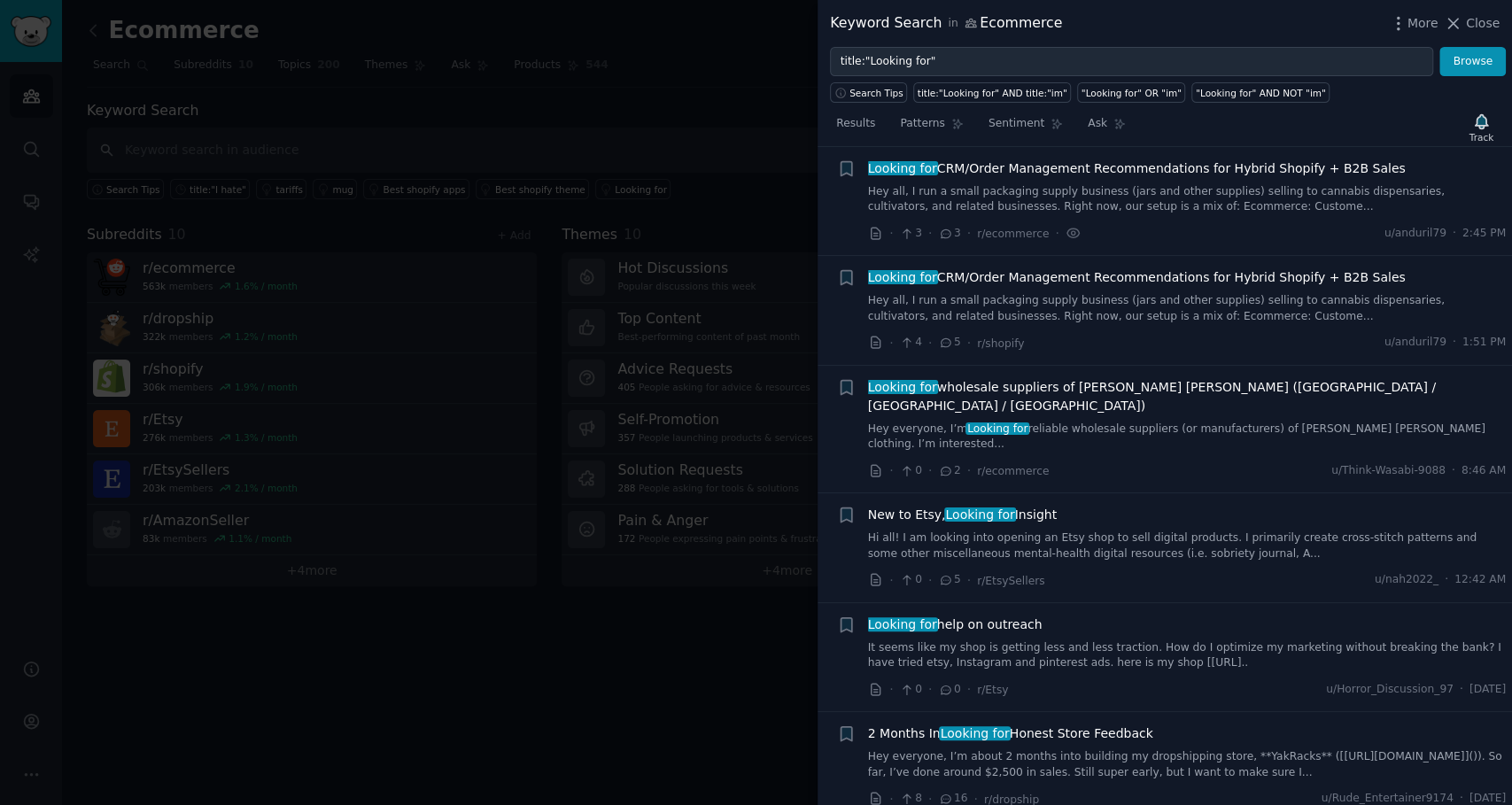
click at [1061, 299] on link "Hey all, I run a small packaging supply business (jars and other supplies) sell…" at bounding box center [1187, 309] width 638 height 31
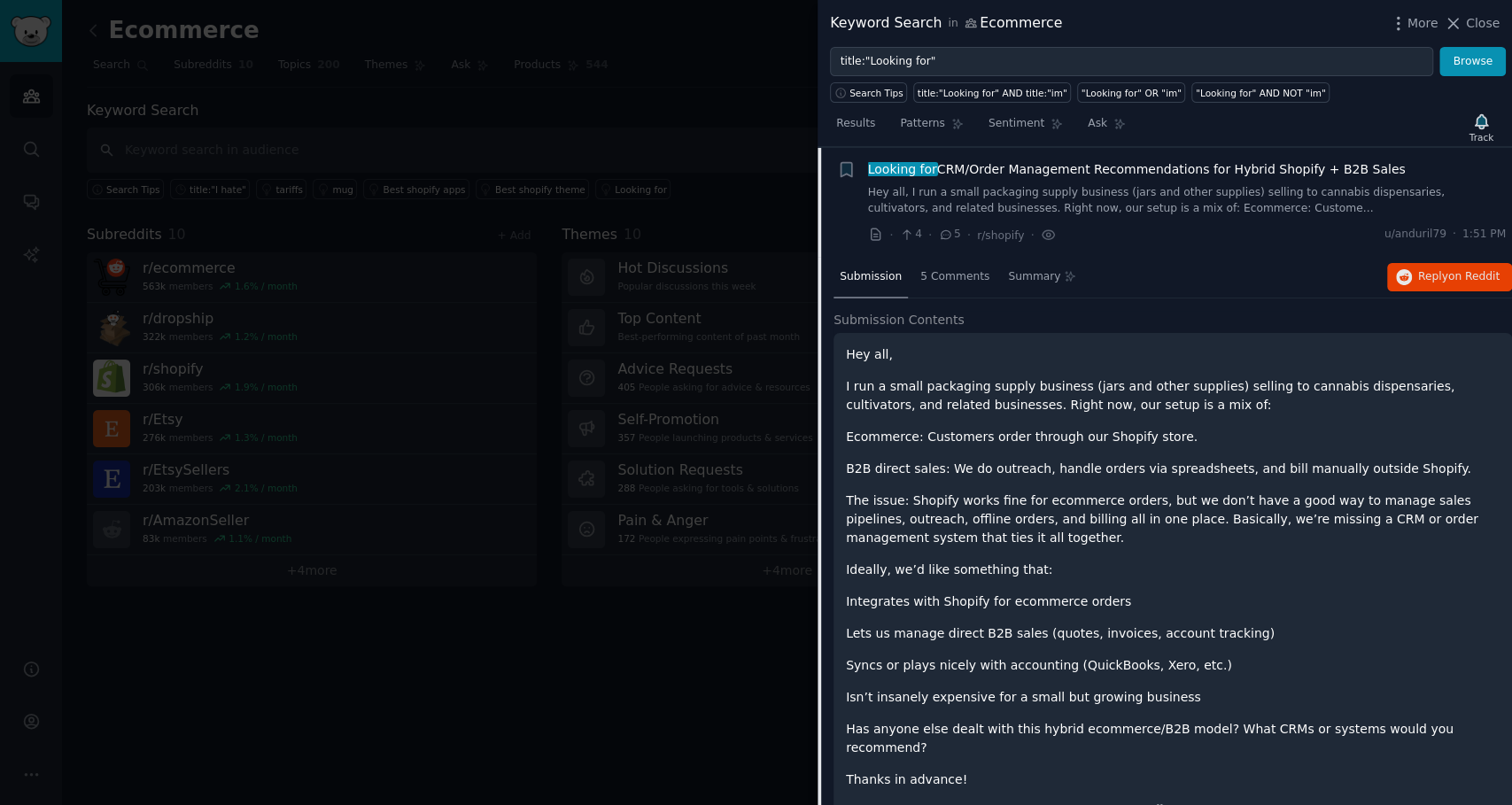
scroll to position [136, 0]
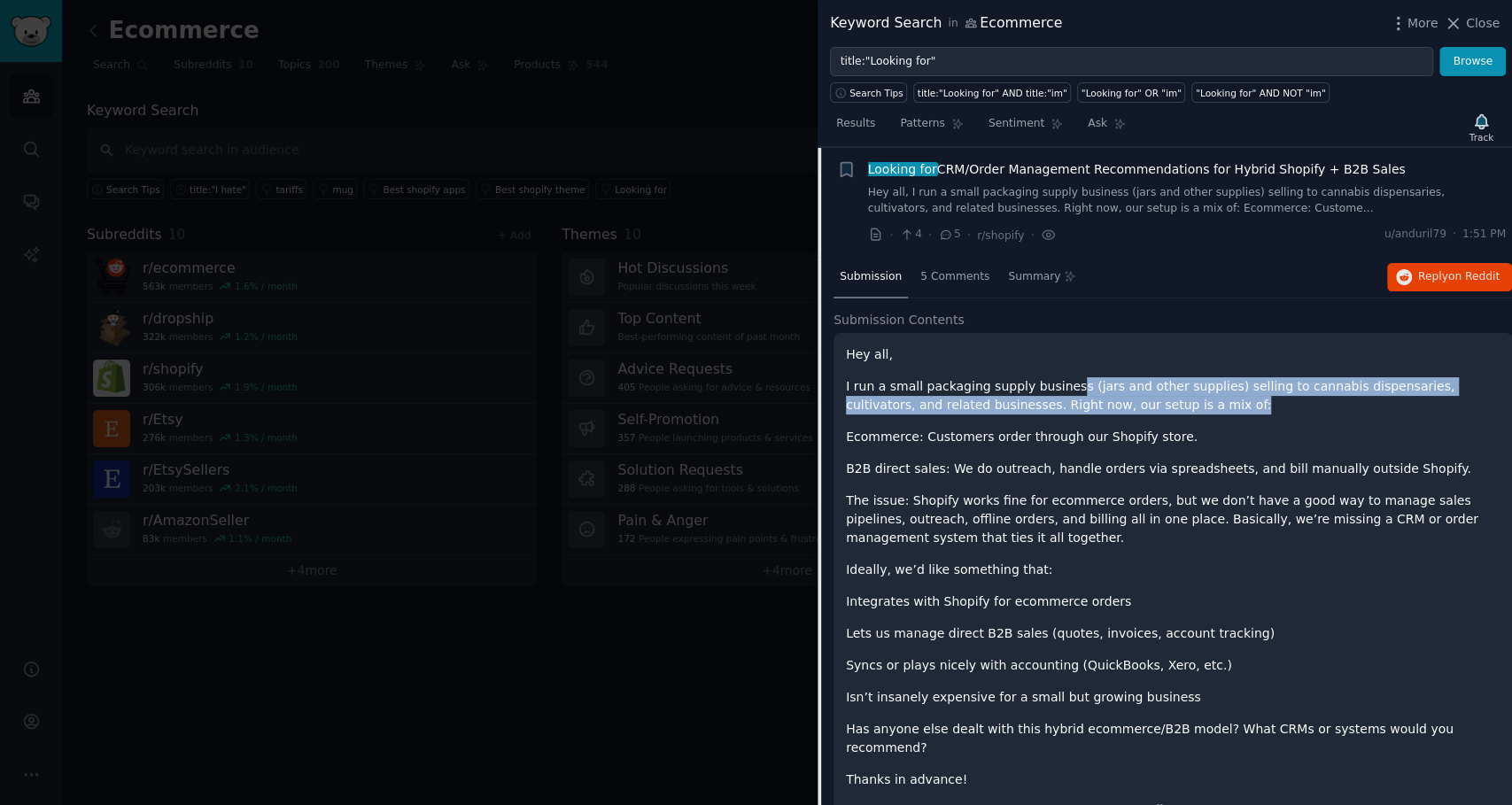
drag, startPoint x: 1050, startPoint y: 387, endPoint x: 1082, endPoint y: 398, distance: 33.8
click at [1082, 398] on p "I run a small packaging supply business (jars and other supplies) selling to ca…" at bounding box center [1172, 396] width 654 height 38
drag, startPoint x: 1107, startPoint y: 399, endPoint x: 1036, endPoint y: 383, distance: 72.8
click at [1036, 383] on p "I run a small packaging supply business (jars and other supplies) selling to ca…" at bounding box center [1172, 396] width 654 height 38
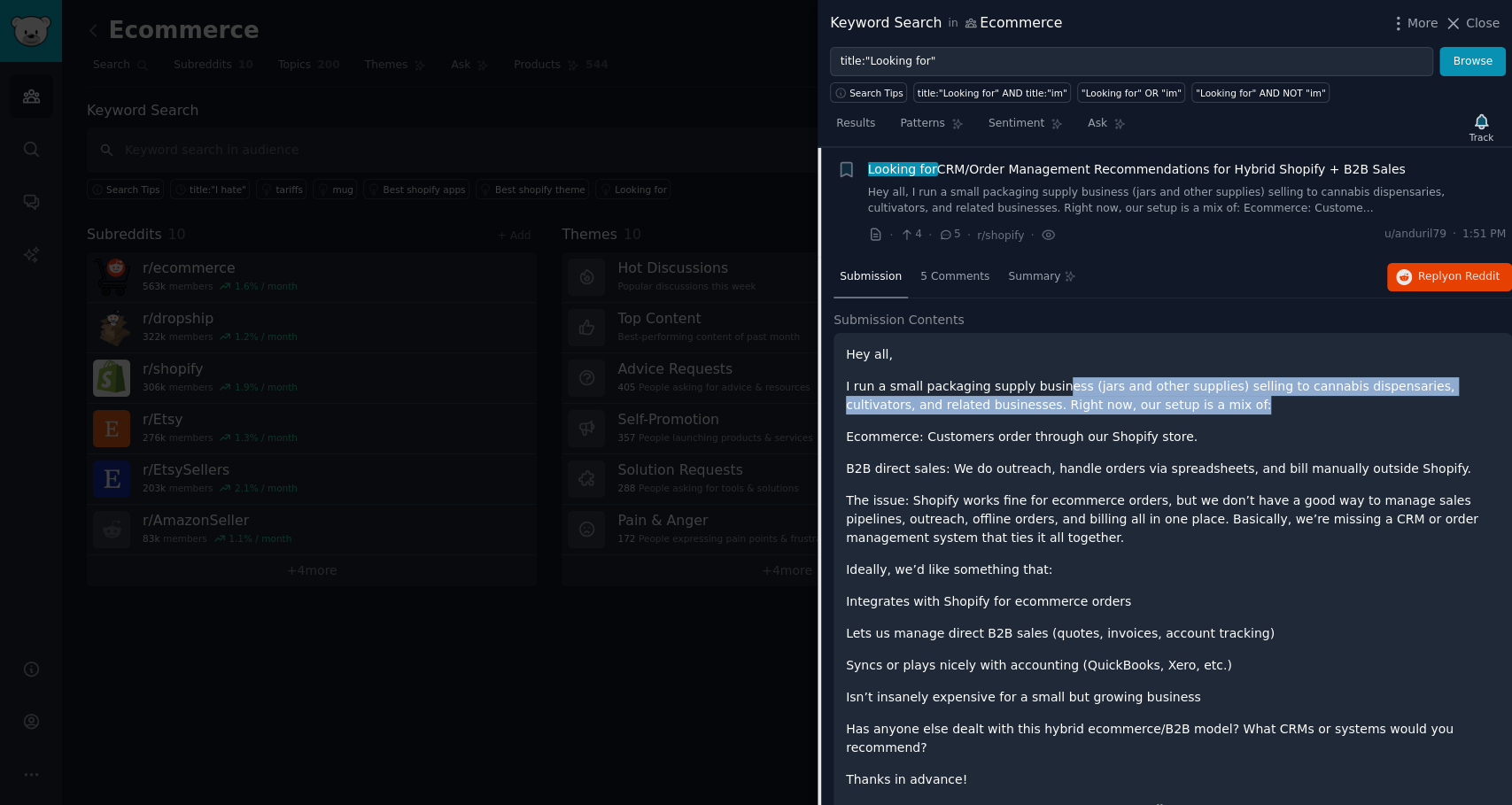
click at [1036, 383] on p "I run a small packaging supply business (jars and other supplies) selling to ca…" at bounding box center [1172, 396] width 654 height 38
drag, startPoint x: 1036, startPoint y: 383, endPoint x: 1086, endPoint y: 395, distance: 51.4
click at [1086, 395] on p "I run a small packaging supply business (jars and other supplies) selling to ca…" at bounding box center [1172, 396] width 654 height 38
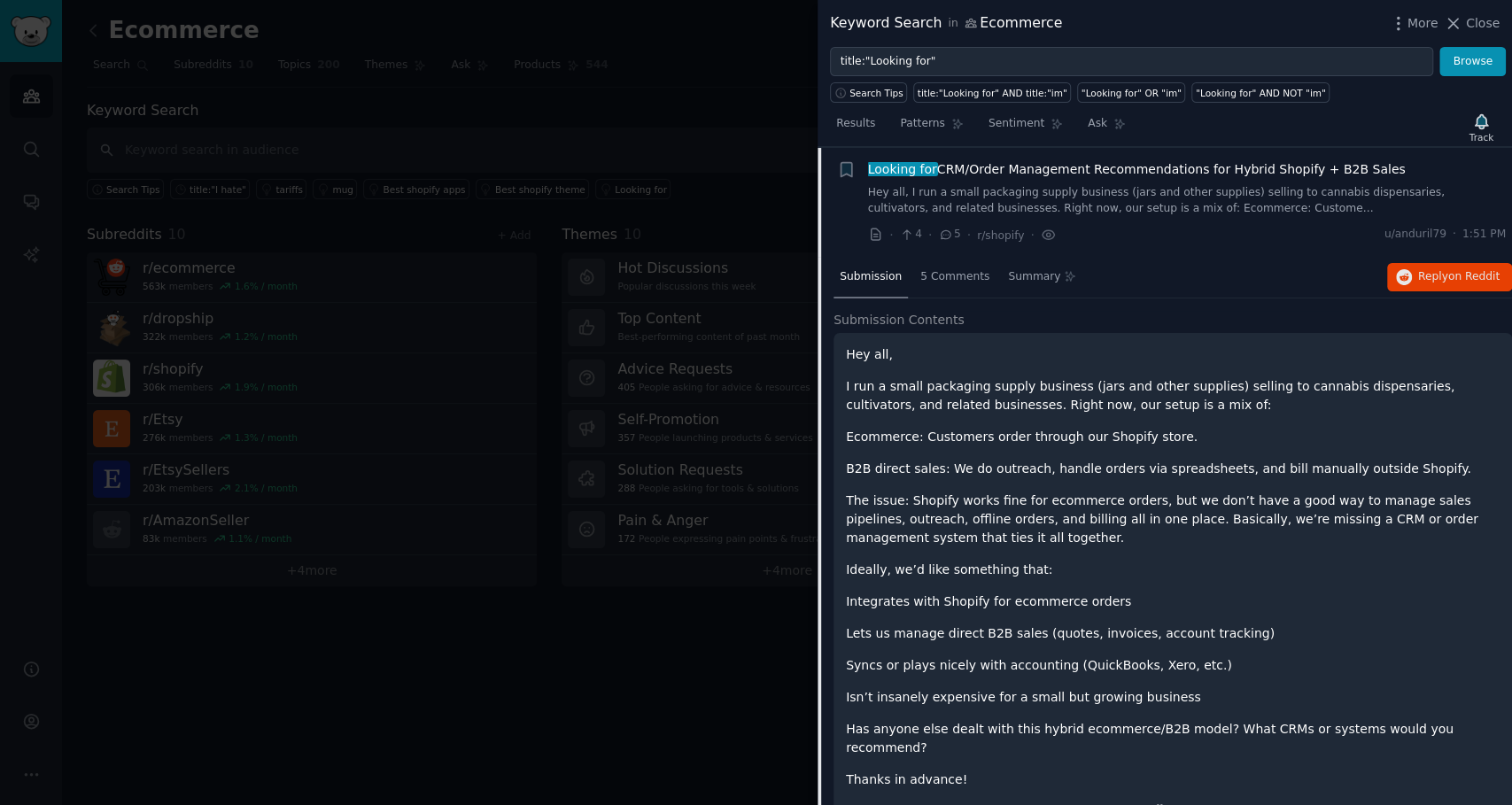
click at [1113, 185] on link "Hey all, I run a small packaging supply business (jars and other supplies) sell…" at bounding box center [1187, 201] width 638 height 31
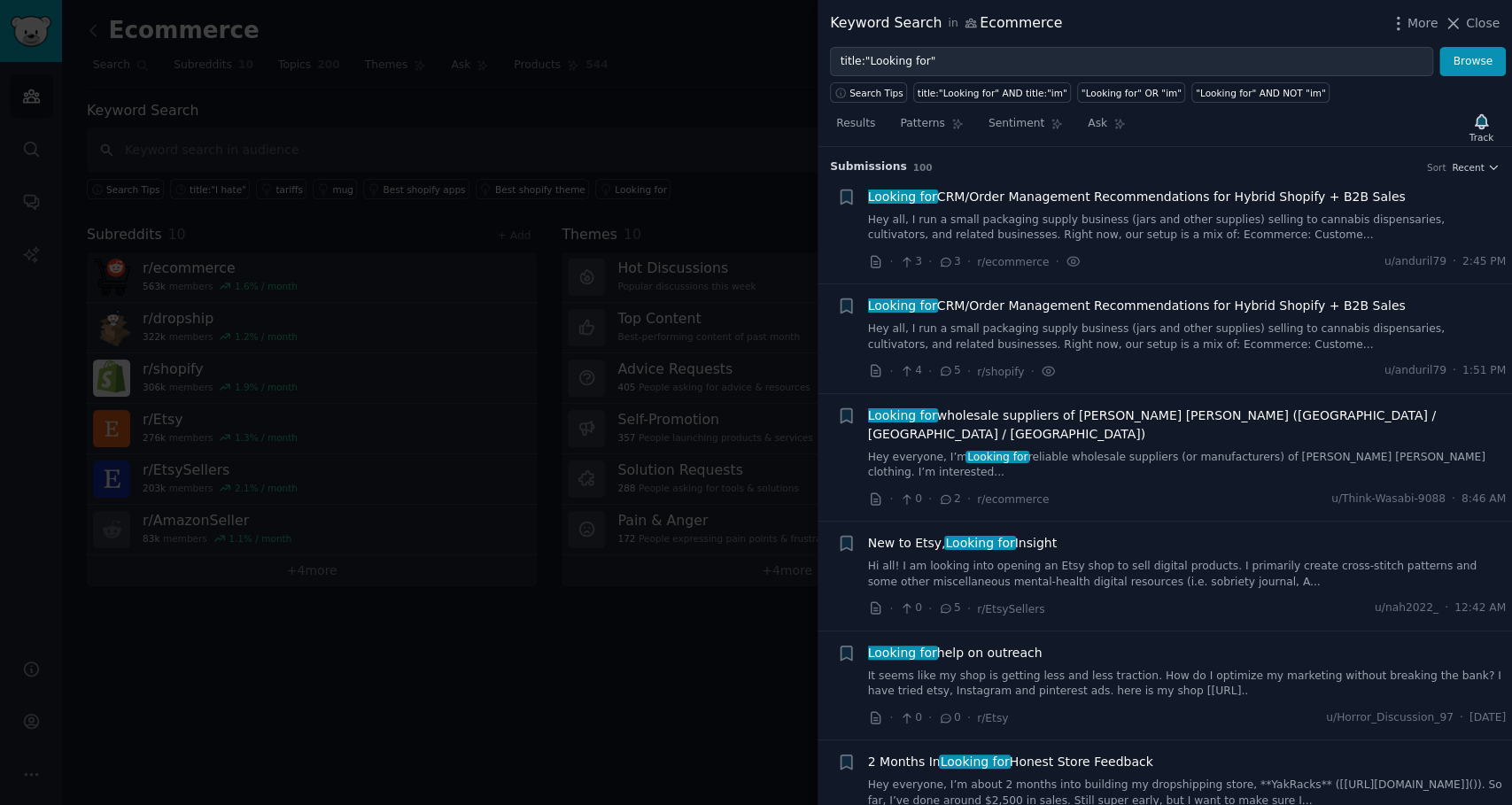
click at [1064, 450] on link "Hey everyone, I’m Looking for reliable wholesale suppliers (or manufacturers) o…" at bounding box center [1187, 465] width 638 height 31
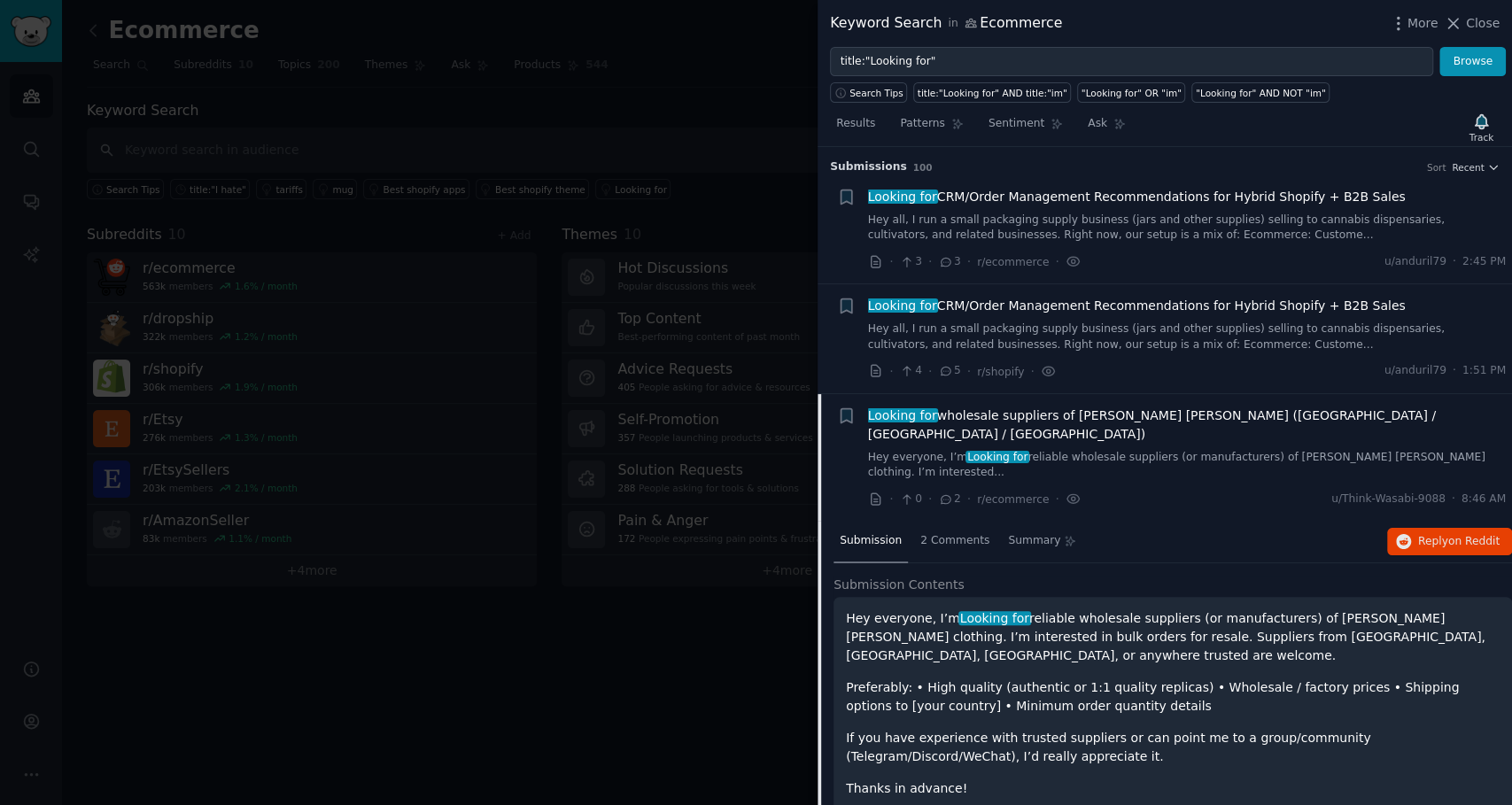
scroll to position [245, 0]
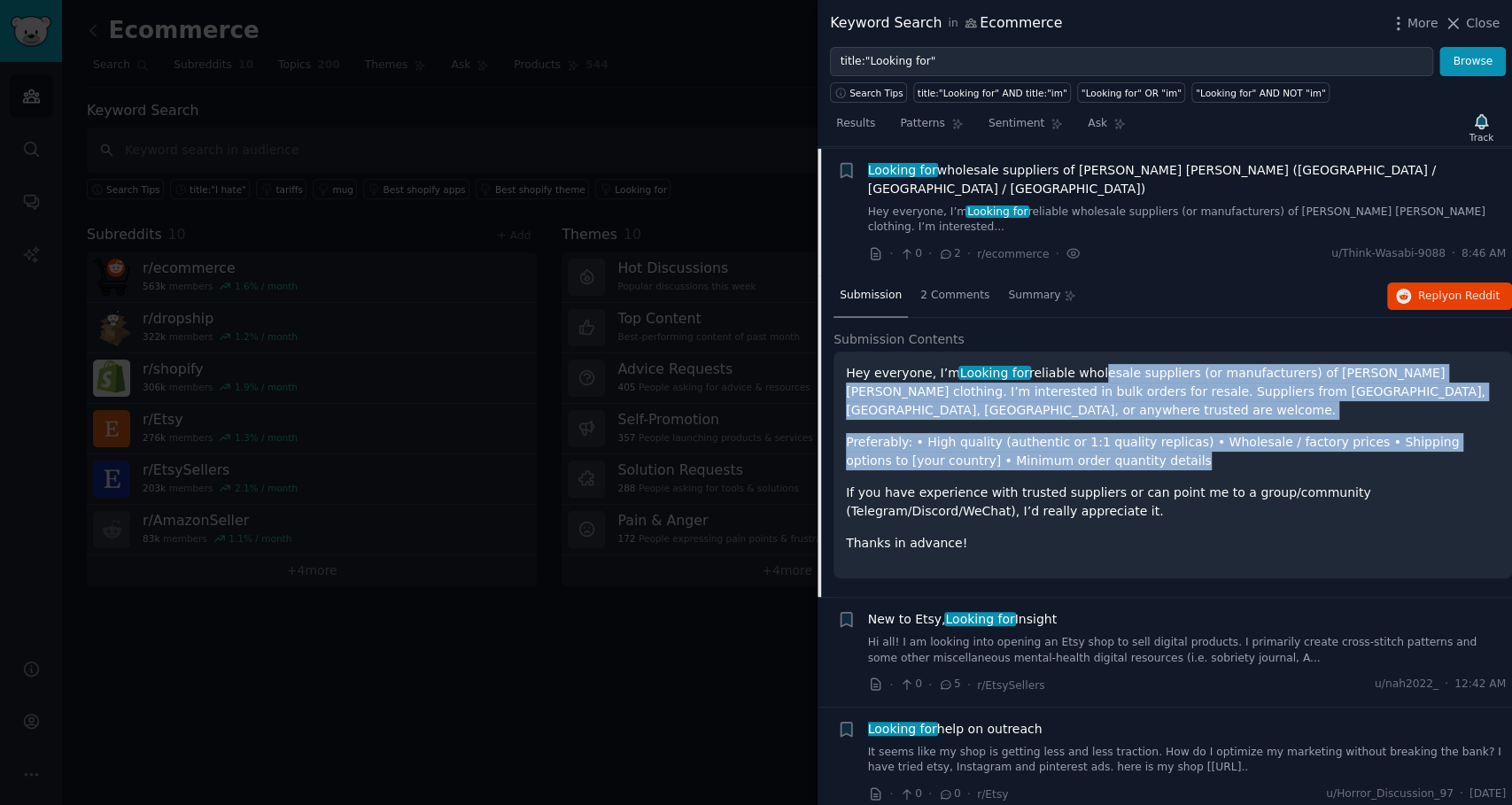
drag, startPoint x: 1070, startPoint y: 332, endPoint x: 1094, endPoint y: 404, distance: 75.9
click at [1094, 406] on div "Hey everyone, I’m Looking for reliable wholesale suppliers (or manufacturers) o…" at bounding box center [1172, 458] width 654 height 189
click at [1094, 433] on p "Preferably: • High quality (authentic or 1:1 quality replicas) • Wholesale / fa…" at bounding box center [1172, 451] width 654 height 38
drag, startPoint x: 1094, startPoint y: 404, endPoint x: 1078, endPoint y: 337, distance: 68.9
click at [1078, 364] on div "Hey everyone, I’m Looking for reliable wholesale suppliers (or manufacturers) o…" at bounding box center [1172, 458] width 654 height 189
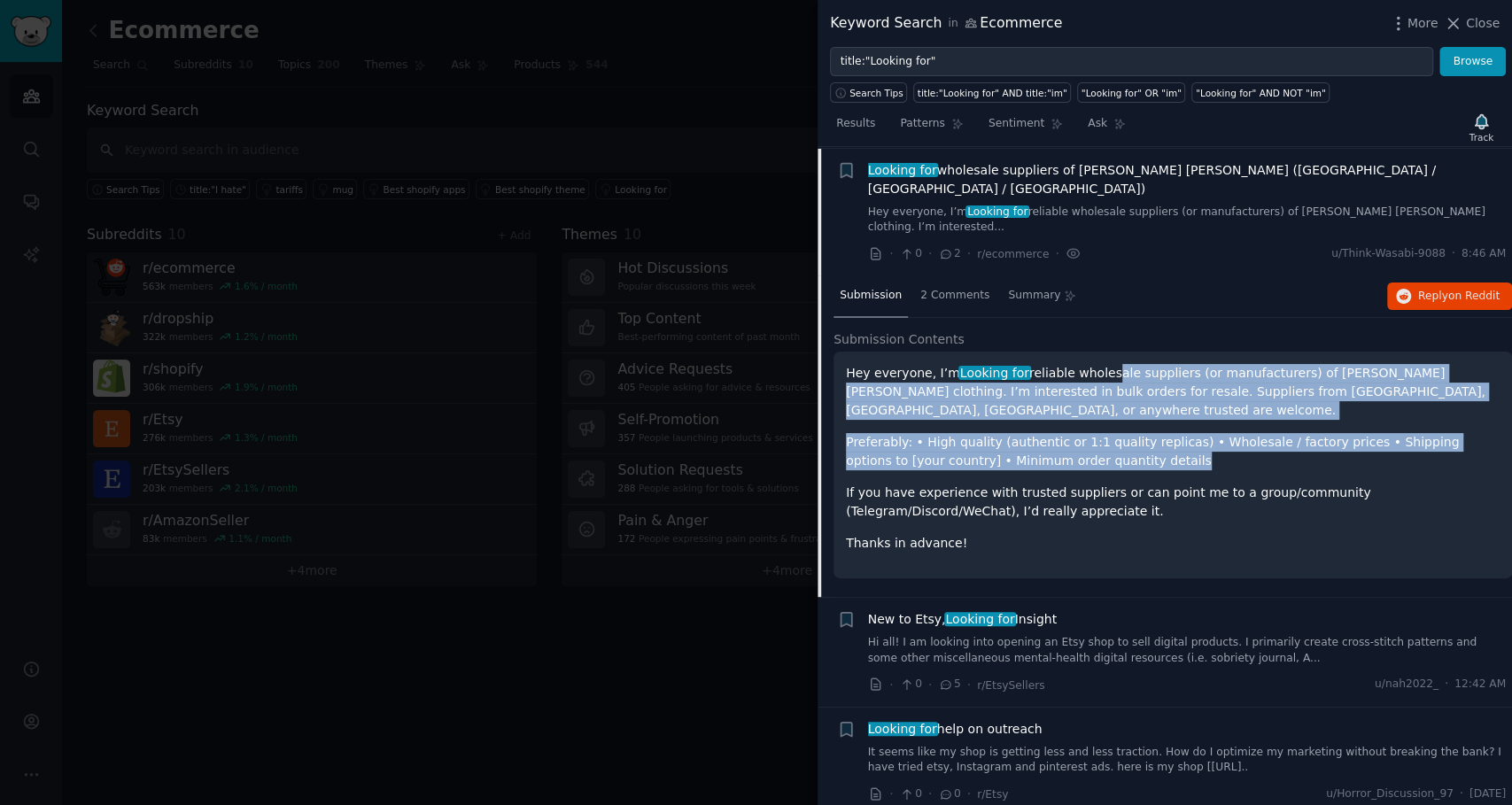
click at [1078, 364] on p "Hey everyone, I’m Looking for reliable wholesale suppliers (or manufacturers) o…" at bounding box center [1172, 391] width 654 height 56
drag, startPoint x: 1078, startPoint y: 337, endPoint x: 1091, endPoint y: 398, distance: 62.4
click at [1091, 398] on div "Hey everyone, I’m Looking for reliable wholesale suppliers (or manufacturers) o…" at bounding box center [1172, 458] width 654 height 189
click at [1091, 433] on p "Preferably: • High quality (authentic or 1:1 quality replicas) • Wholesale / fa…" at bounding box center [1172, 451] width 654 height 38
drag, startPoint x: 1091, startPoint y: 398, endPoint x: 1056, endPoint y: 334, distance: 72.9
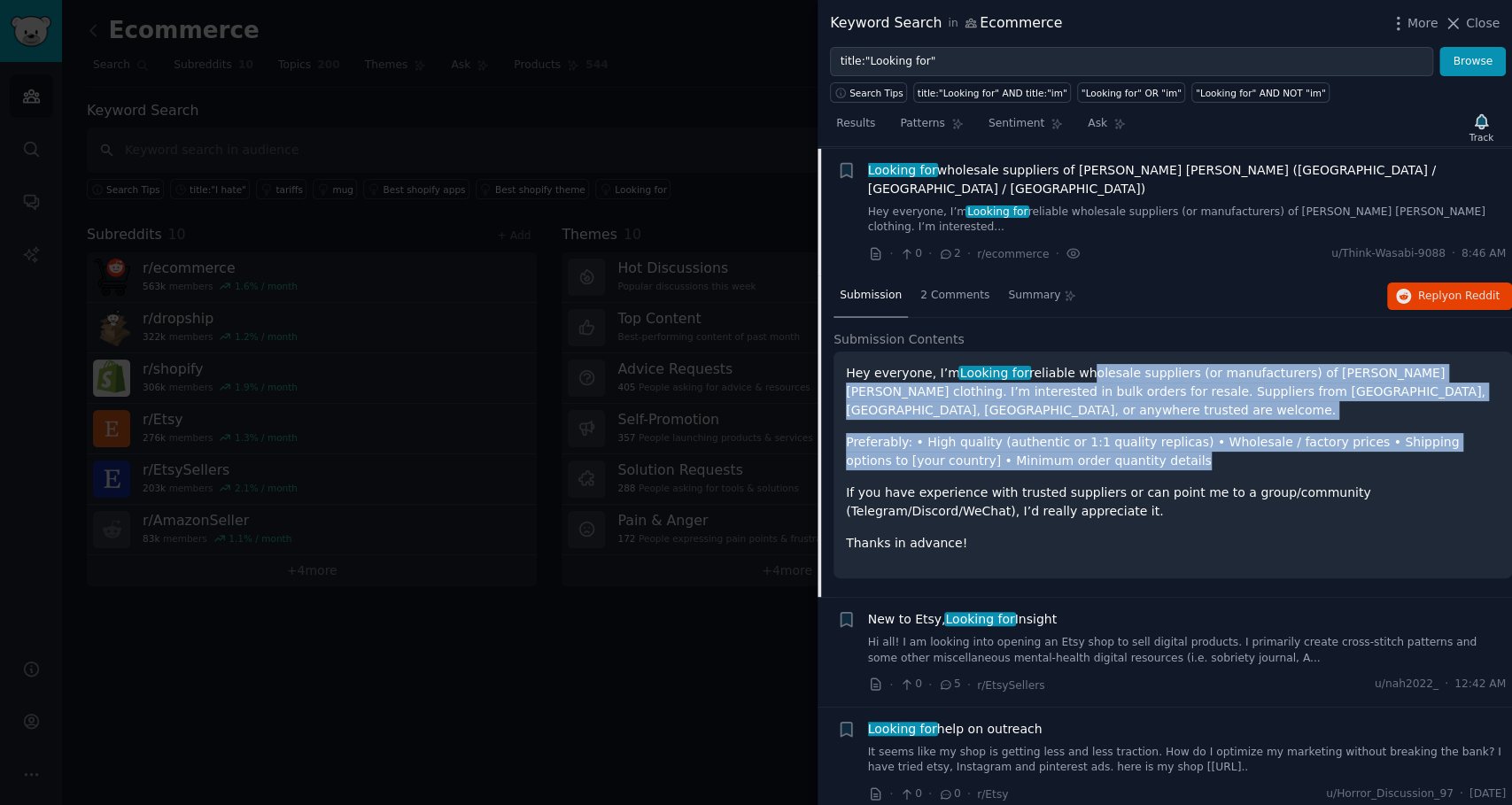
click at [1056, 364] on div "Hey everyone, I’m Looking for reliable wholesale suppliers (or manufacturers) o…" at bounding box center [1172, 458] width 654 height 189
click at [1056, 364] on p "Hey everyone, I’m Looking for reliable wholesale suppliers (or manufacturers) o…" at bounding box center [1172, 391] width 654 height 56
drag, startPoint x: 1056, startPoint y: 334, endPoint x: 1091, endPoint y: 398, distance: 72.9
click at [1091, 398] on div "Hey everyone, I’m Looking for reliable wholesale suppliers (or manufacturers) o…" at bounding box center [1172, 458] width 654 height 189
click at [1091, 433] on p "Preferably: • High quality (authentic or 1:1 quality replicas) • Wholesale / fa…" at bounding box center [1172, 451] width 654 height 38
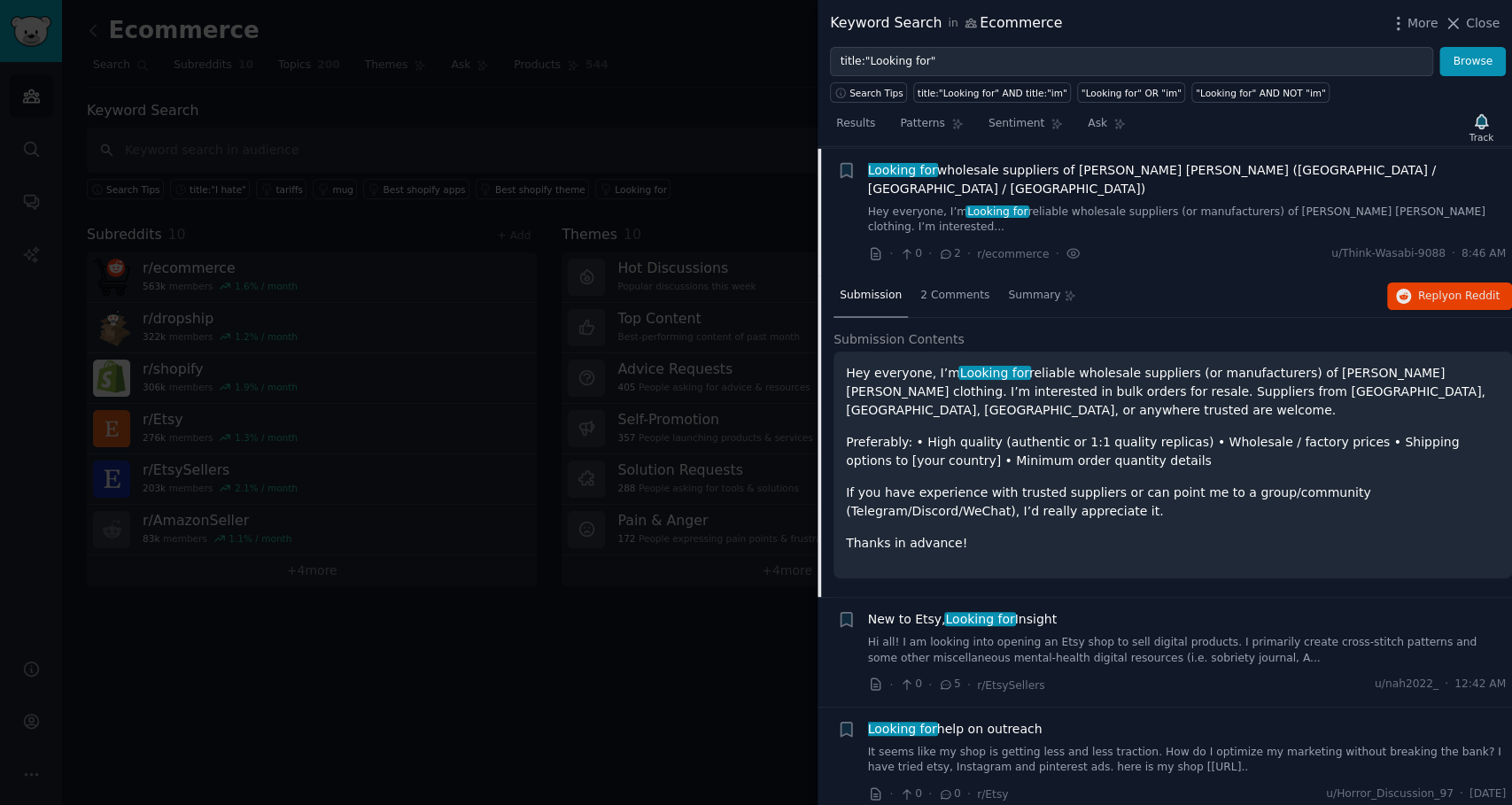
click at [1057, 204] on link "Hey everyone, I’m Looking for reliable wholesale suppliers (or manufacturers) o…" at bounding box center [1187, 220] width 638 height 31
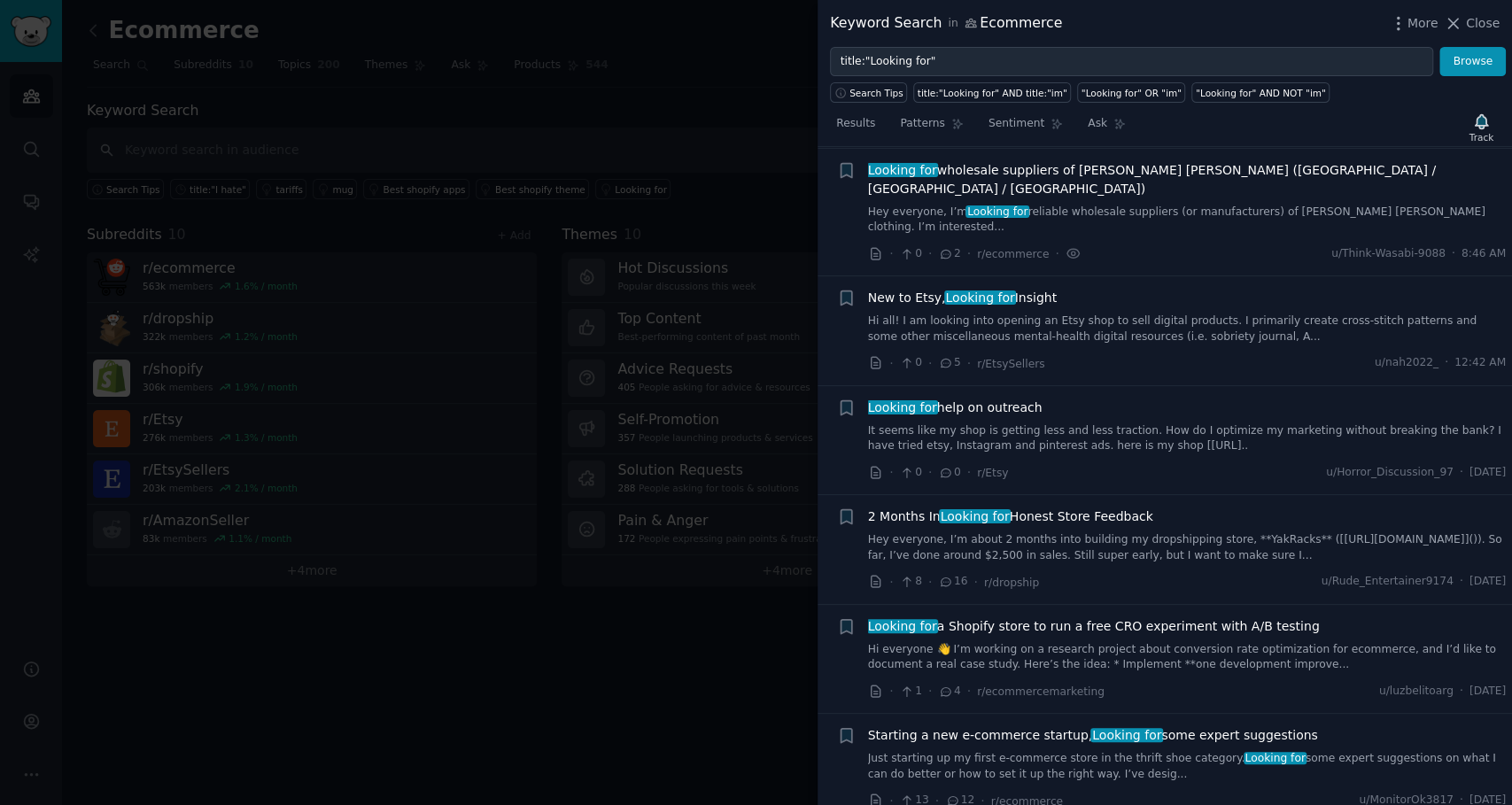
scroll to position [245, 0]
click at [1037, 314] on link "Hi all! I am looking into opening an Etsy shop to sell digital products. I prim…" at bounding box center [1187, 330] width 638 height 31
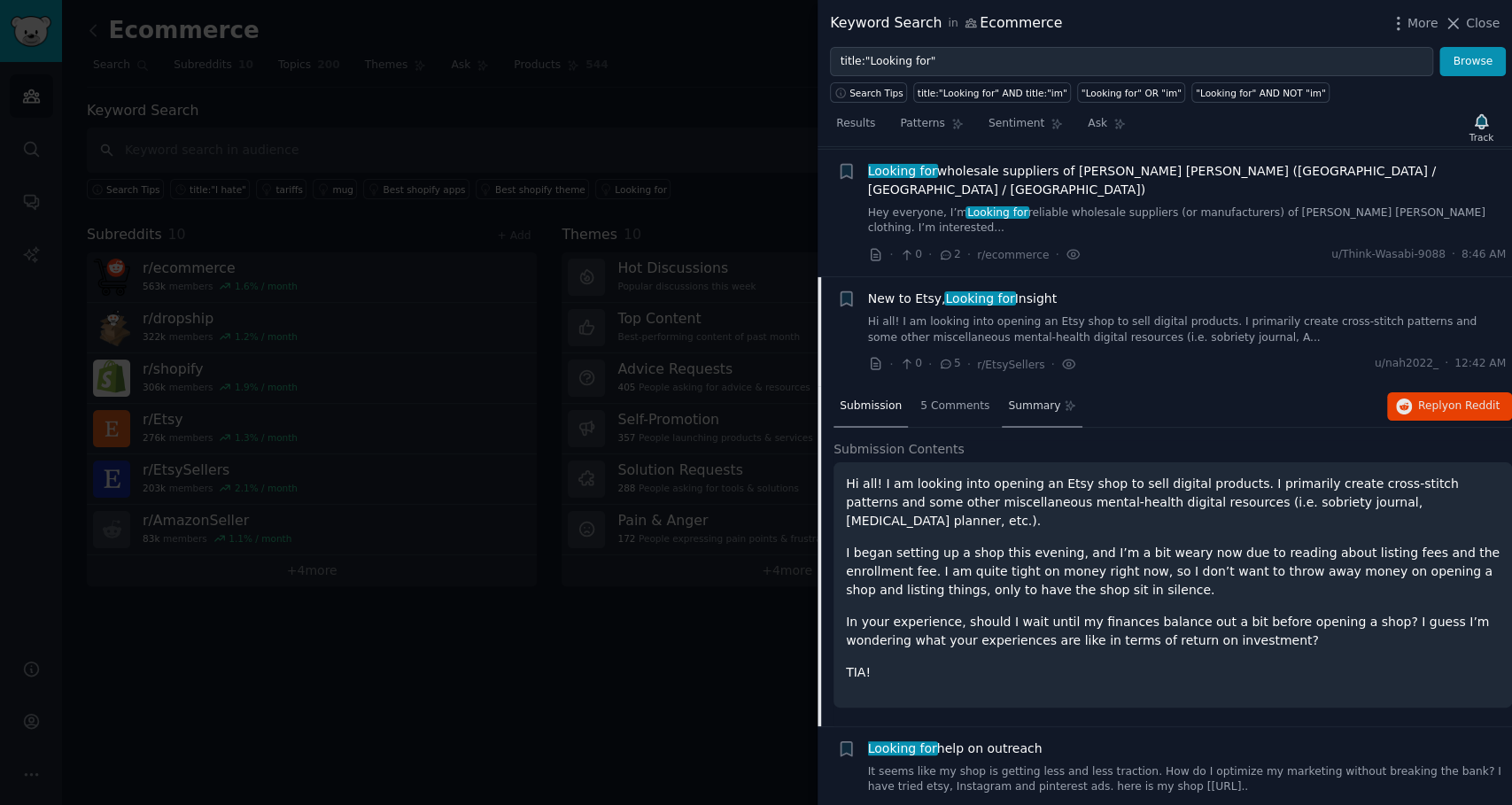
scroll to position [338, 0]
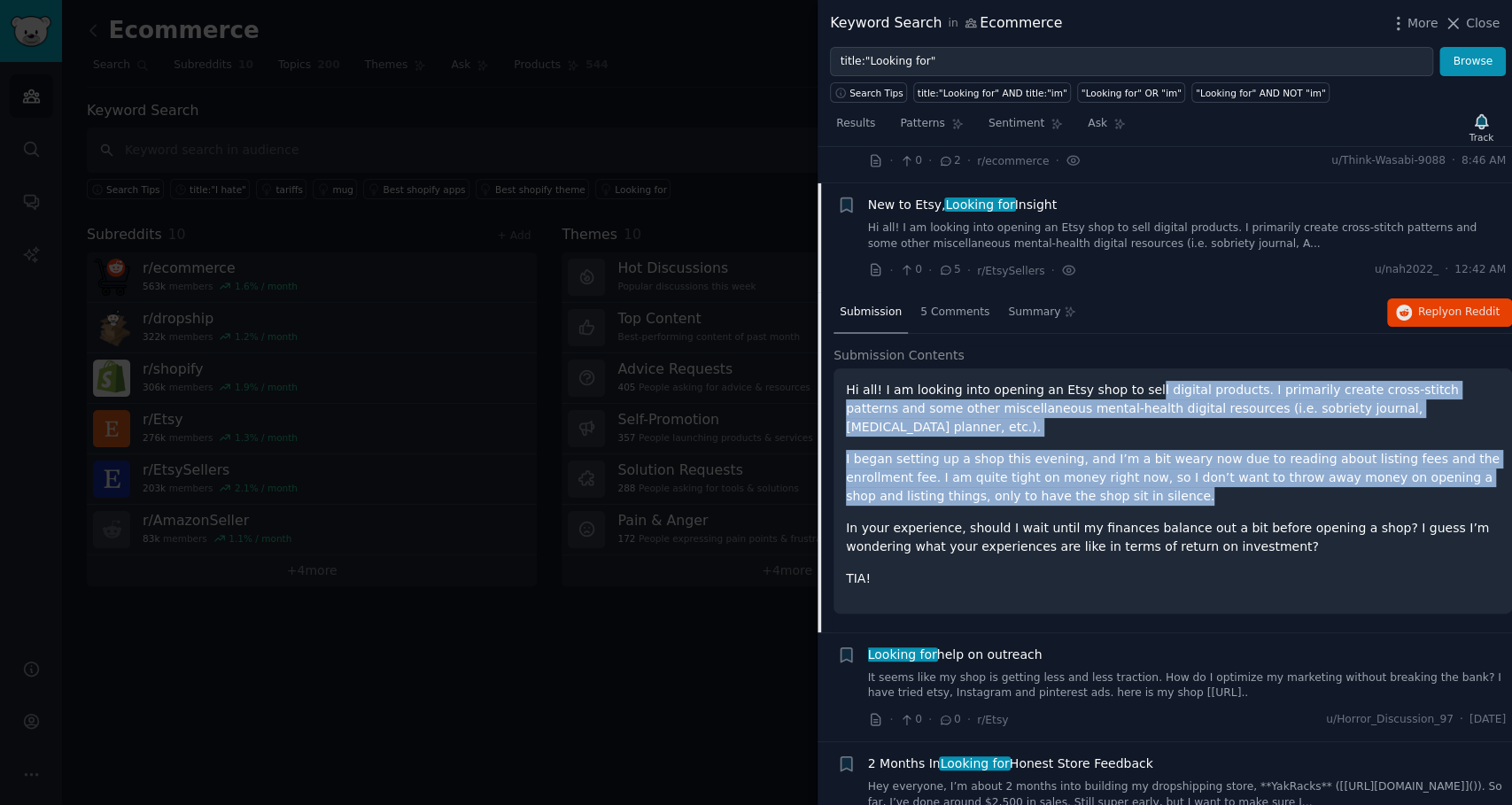
drag, startPoint x: 1115, startPoint y: 353, endPoint x: 1135, endPoint y: 433, distance: 82.5
click at [1135, 433] on div "Hi all! I am looking into opening an Etsy shop to sell digital products. I prim…" at bounding box center [1172, 484] width 654 height 207
click at [1135, 450] on p "I began setting up a shop this evening, and I’m a bit weary now due to reading …" at bounding box center [1172, 477] width 654 height 56
drag, startPoint x: 1114, startPoint y: 433, endPoint x: 999, endPoint y: 352, distance: 140.7
click at [999, 381] on div "Hi all! I am looking into opening an Etsy shop to sell digital products. I prim…" at bounding box center [1172, 484] width 654 height 207
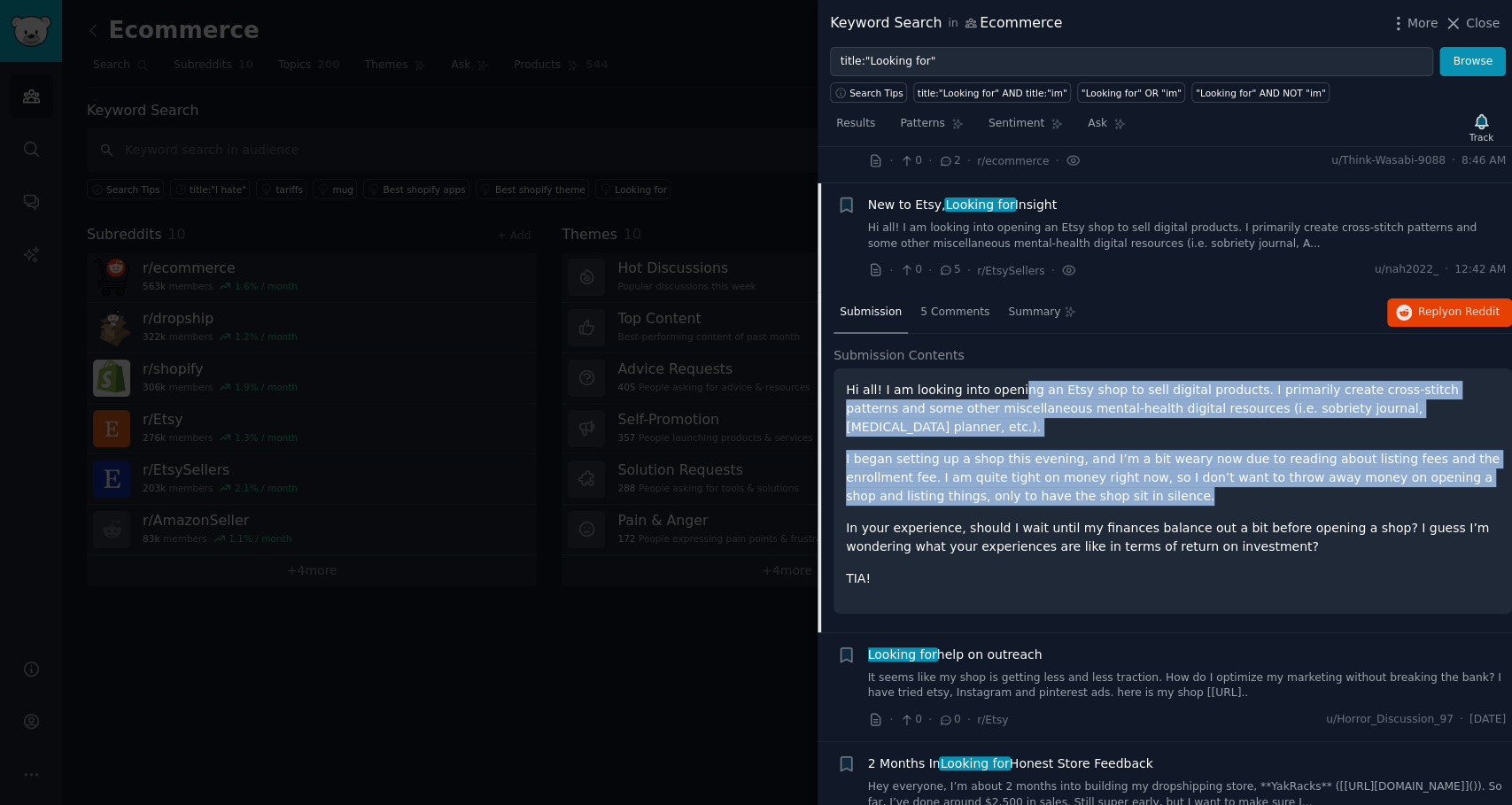
click at [999, 381] on p "Hi all! I am looking into opening an Etsy shop to sell digital products. I prim…" at bounding box center [1172, 408] width 654 height 56
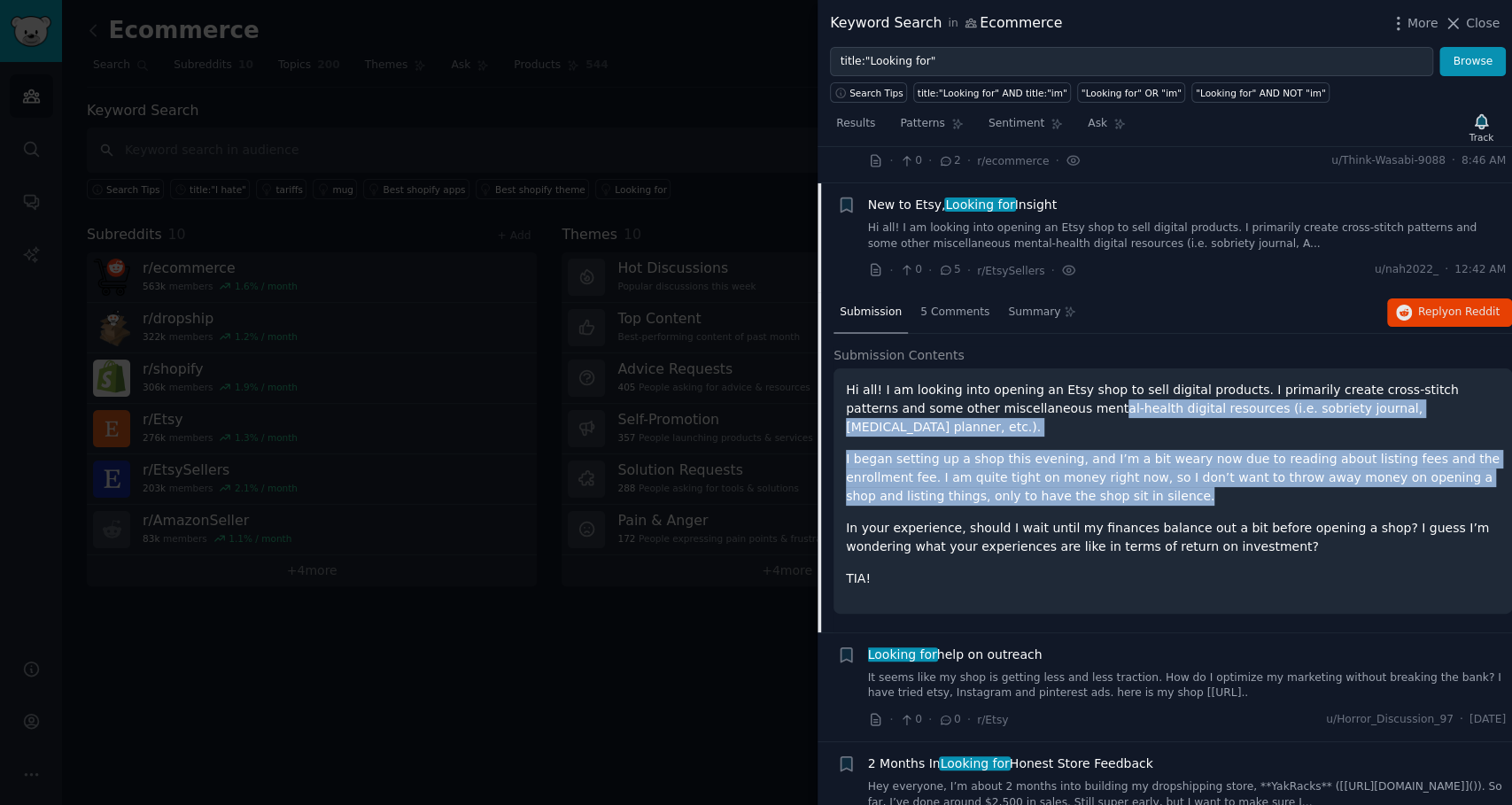
drag, startPoint x: 986, startPoint y: 360, endPoint x: 1056, endPoint y: 437, distance: 104.1
click at [1056, 437] on div "Hi all! I am looking into opening an Etsy shop to sell digital products. I prim…" at bounding box center [1172, 484] width 654 height 207
click at [1056, 450] on p "I began setting up a shop this evening, and I’m a bit weary now due to reading …" at bounding box center [1172, 477] width 654 height 56
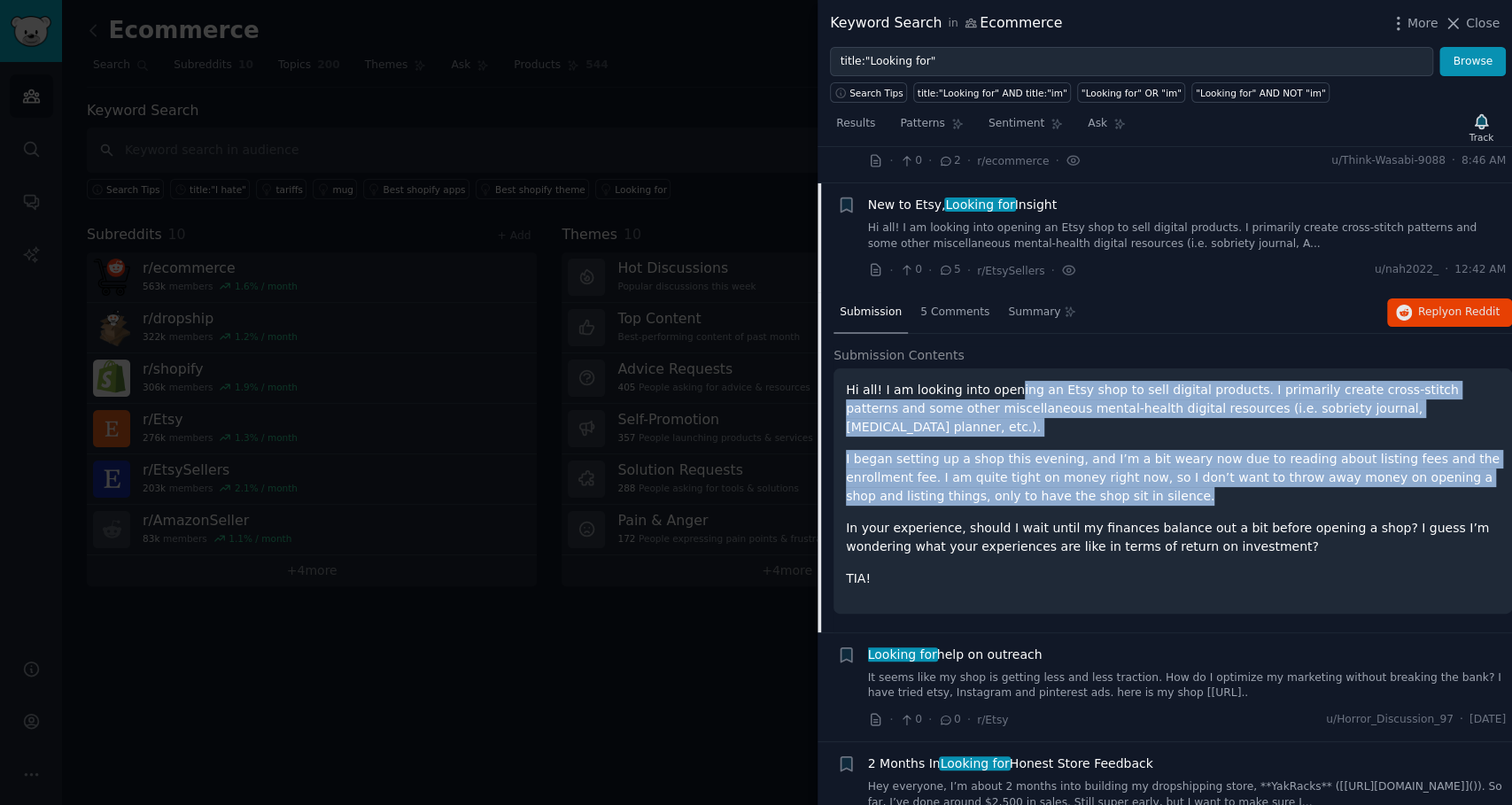
drag, startPoint x: 1083, startPoint y: 434, endPoint x: 994, endPoint y: 352, distance: 121.0
click at [994, 381] on div "Hi all! I am looking into opening an Etsy shop to sell digital products. I prim…" at bounding box center [1172, 484] width 654 height 207
click at [994, 381] on p "Hi all! I am looking into opening an Etsy shop to sell digital products. I prim…" at bounding box center [1172, 408] width 654 height 56
drag, startPoint x: 994, startPoint y: 352, endPoint x: 1043, endPoint y: 436, distance: 97.2
click at [1043, 436] on div "Hi all! I am looking into opening an Etsy shop to sell digital products. I prim…" at bounding box center [1172, 484] width 654 height 207
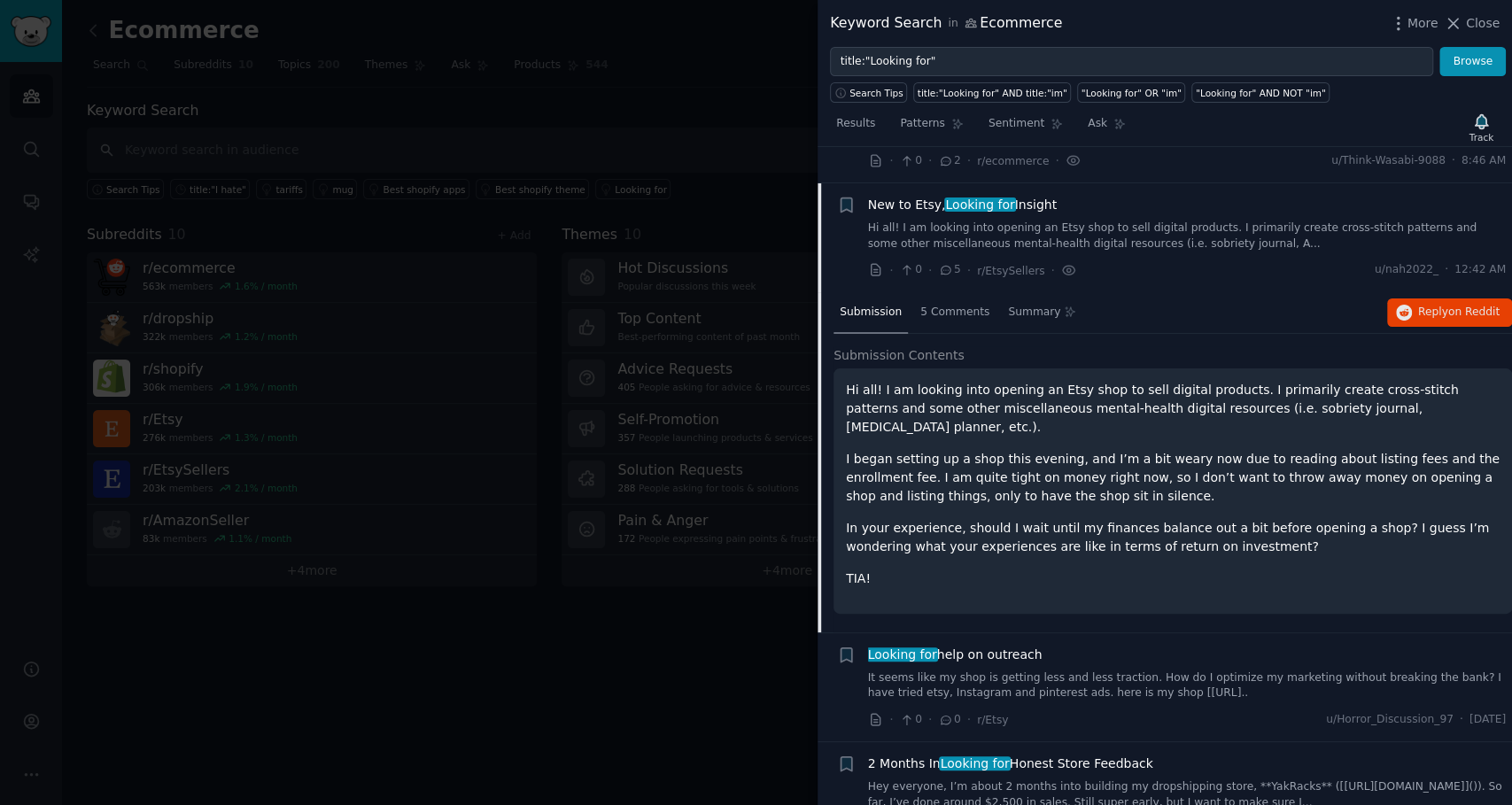
click at [1043, 450] on p "I began setting up a shop this evening, and I’m a bit weary now due to reading …" at bounding box center [1172, 477] width 654 height 56
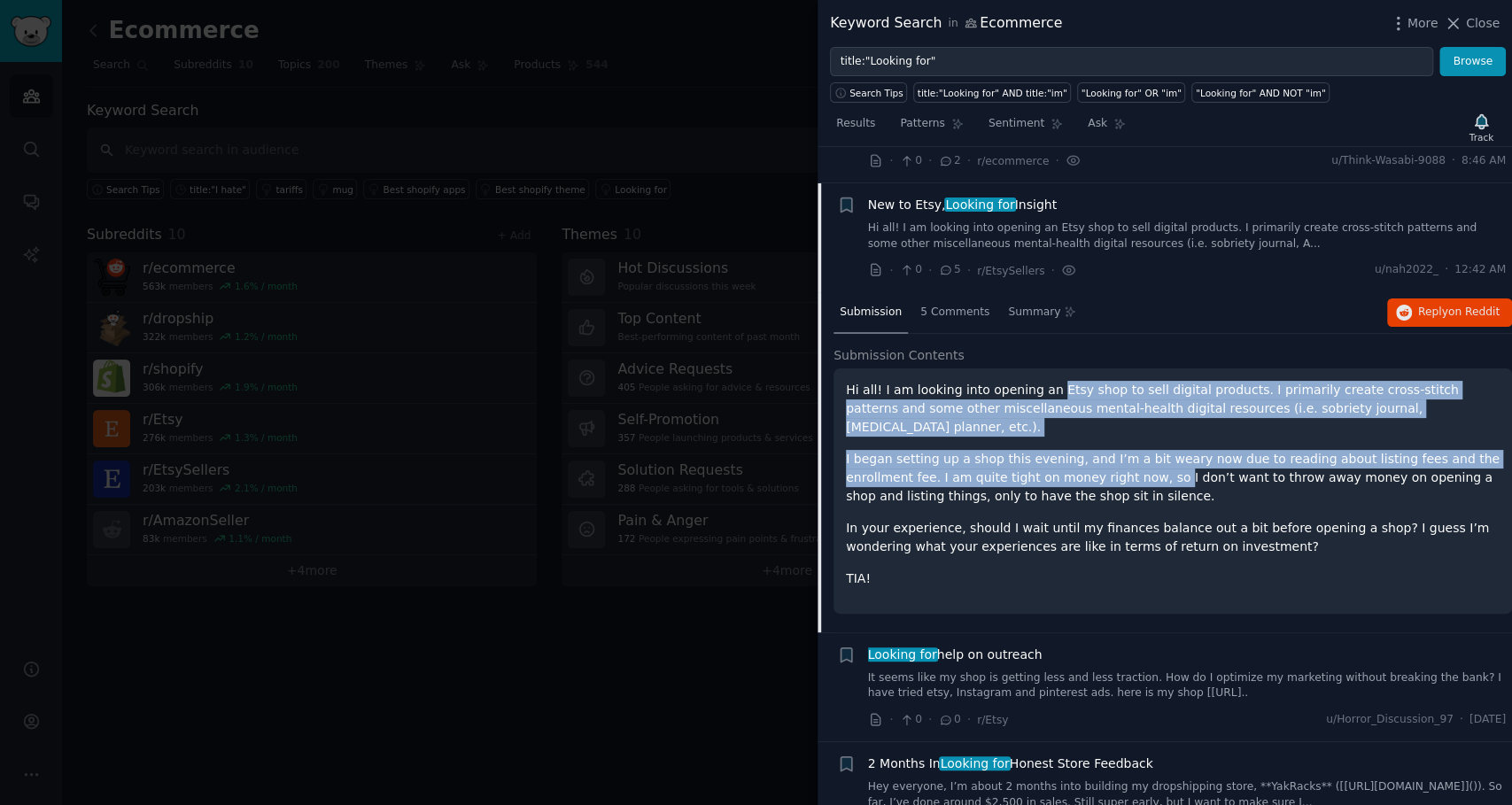
drag, startPoint x: 1051, startPoint y: 420, endPoint x: 1031, endPoint y: 353, distance: 69.9
click at [1031, 381] on div "Hi all! I am looking into opening an Etsy shop to sell digital products. I prim…" at bounding box center [1172, 484] width 654 height 207
click at [1031, 381] on p "Hi all! I am looking into opening an Etsy shop to sell digital products. I prim…" at bounding box center [1172, 408] width 654 height 56
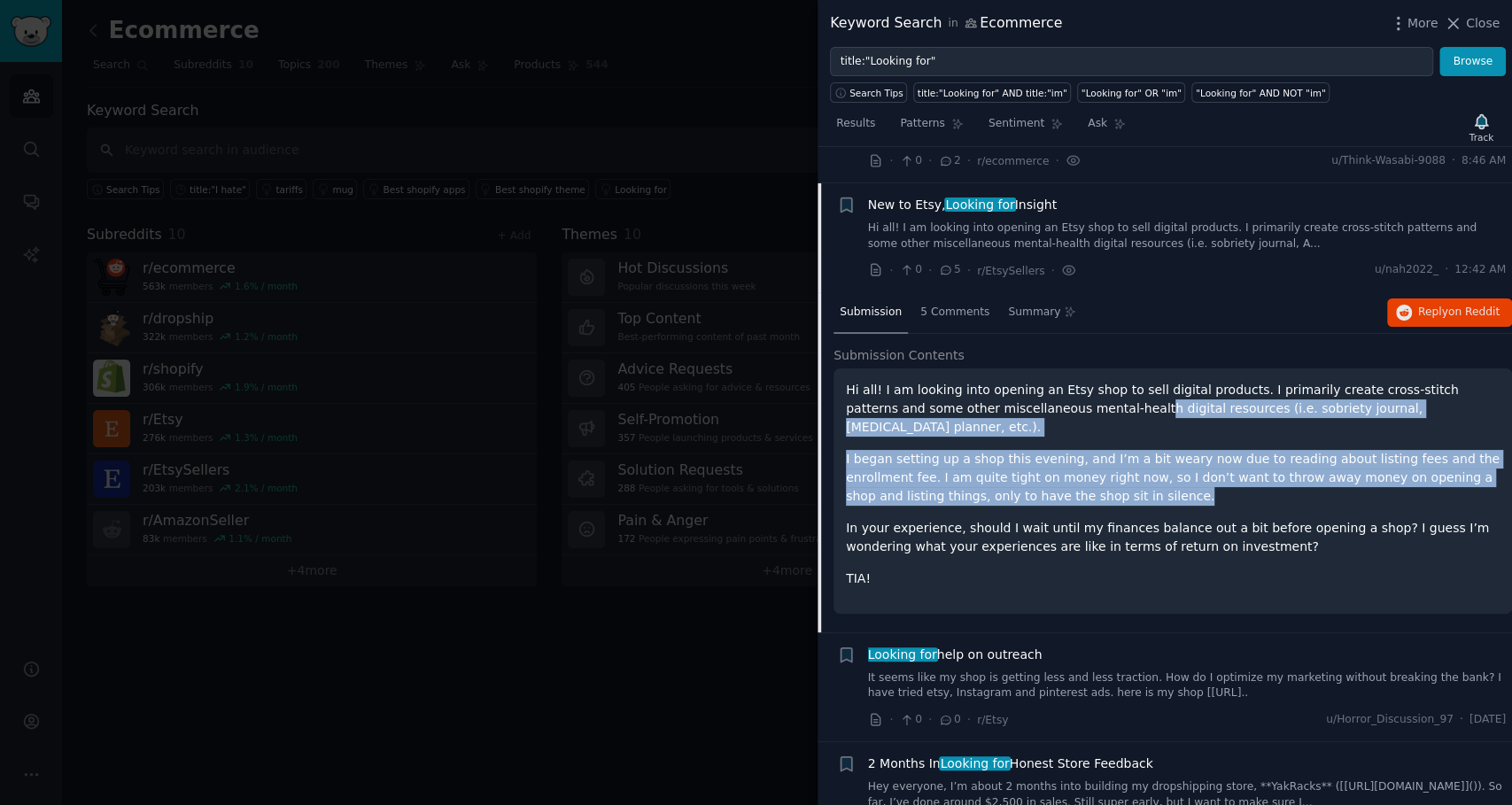
drag, startPoint x: 1028, startPoint y: 368, endPoint x: 1055, endPoint y: 442, distance: 78.8
click at [1055, 442] on div "Hi all! I am looking into opening an Etsy shop to sell digital products. I prim…" at bounding box center [1172, 484] width 654 height 207
click at [1055, 450] on p "I began setting up a shop this evening, and I’m a bit weary now due to reading …" at bounding box center [1172, 477] width 654 height 56
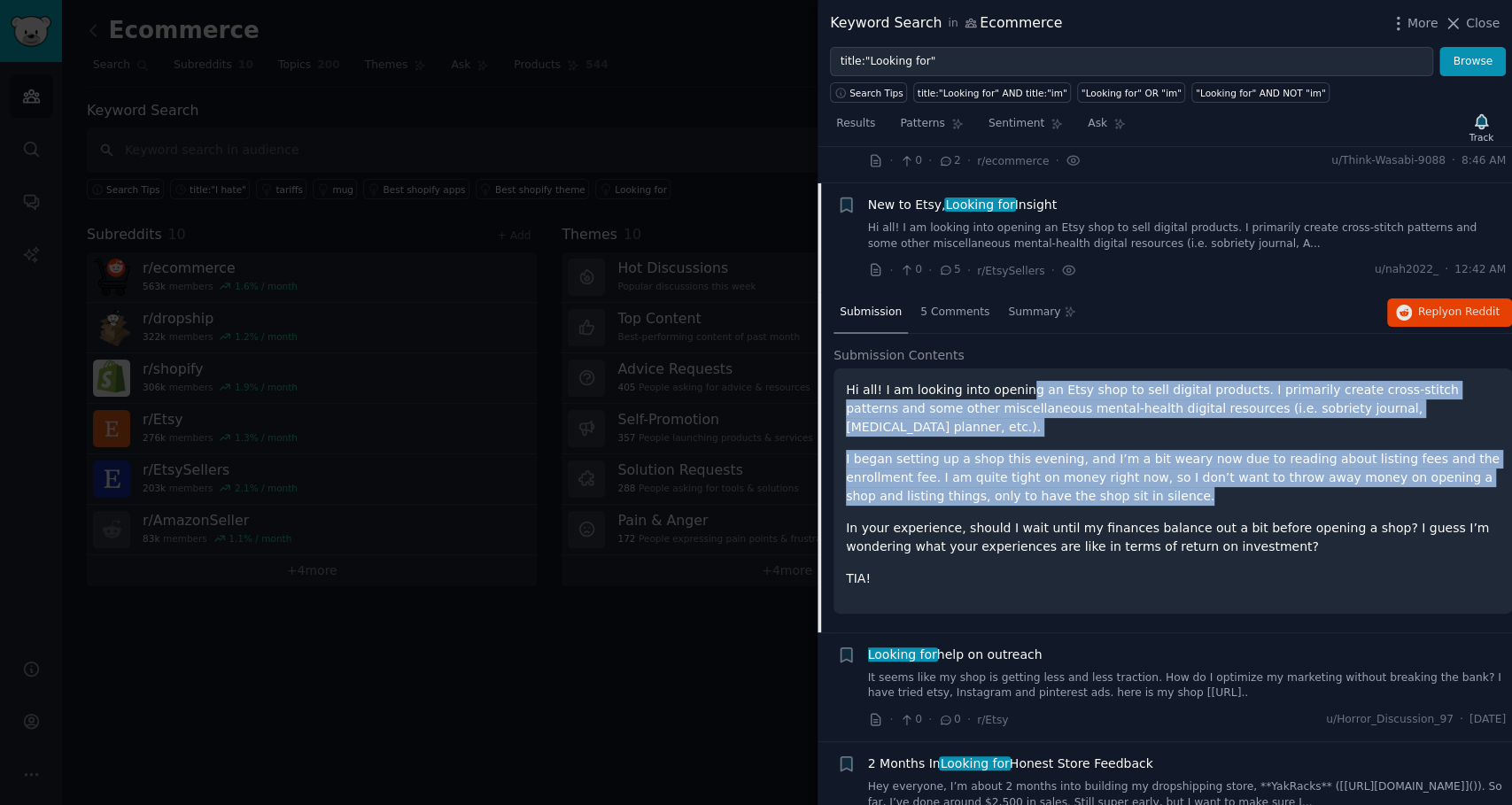
drag, startPoint x: 1055, startPoint y: 442, endPoint x: 1006, endPoint y: 354, distance: 100.7
click at [1006, 381] on div "Hi all! I am looking into opening an Etsy shop to sell digital products. I prim…" at bounding box center [1172, 484] width 654 height 207
click at [1006, 381] on p "Hi all! I am looking into opening an Etsy shop to sell digital products. I prim…" at bounding box center [1172, 408] width 654 height 56
drag, startPoint x: 1006, startPoint y: 354, endPoint x: 1029, endPoint y: 427, distance: 76.5
click at [1029, 427] on div "Hi all! I am looking into opening an Etsy shop to sell digital products. I prim…" at bounding box center [1172, 484] width 654 height 207
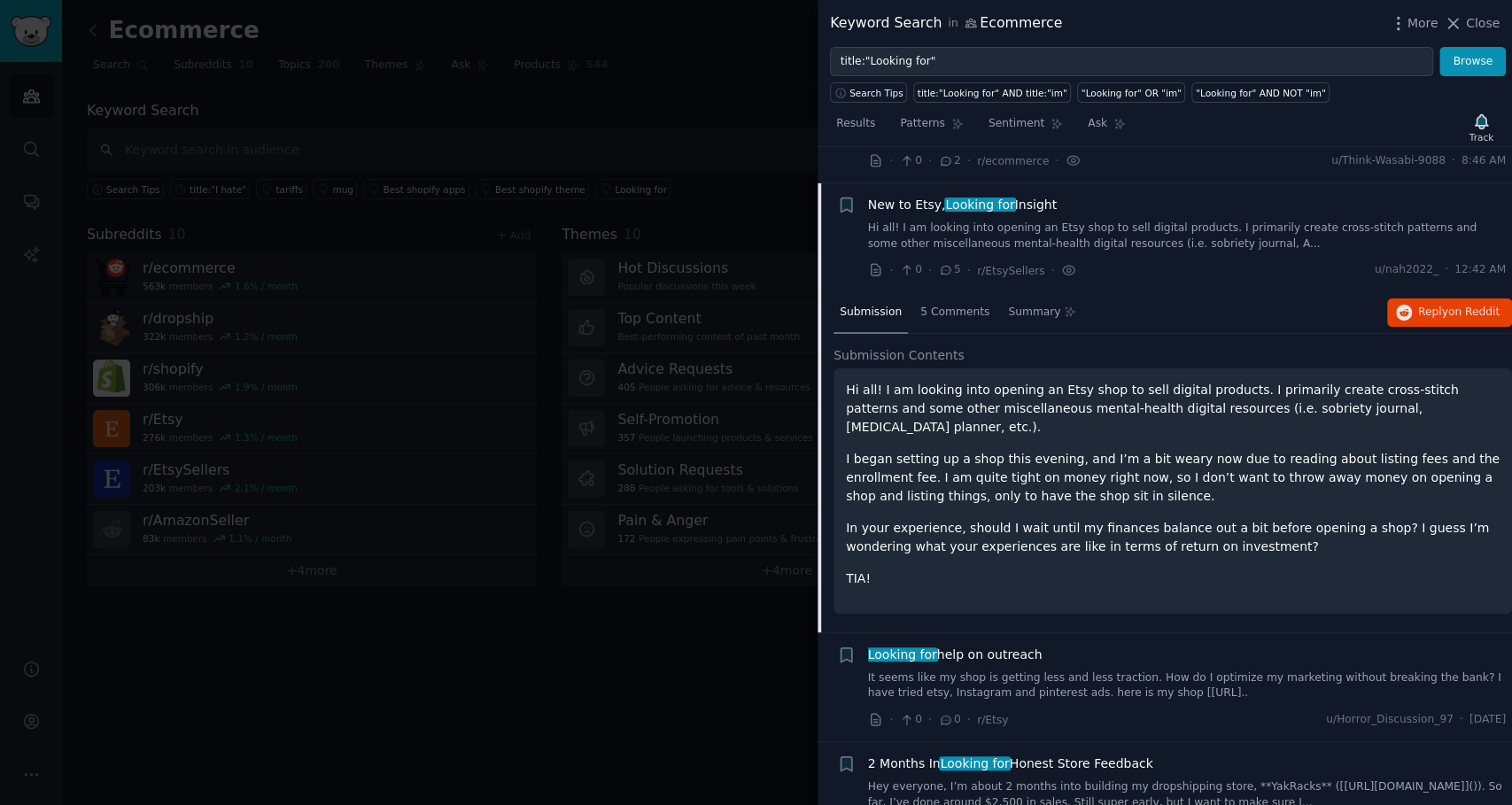
click at [1029, 450] on p "I began setting up a shop this evening, and I’m a bit weary now due to reading …" at bounding box center [1172, 477] width 654 height 56
click at [925, 305] on span "5 Comments" at bounding box center [954, 312] width 69 height 16
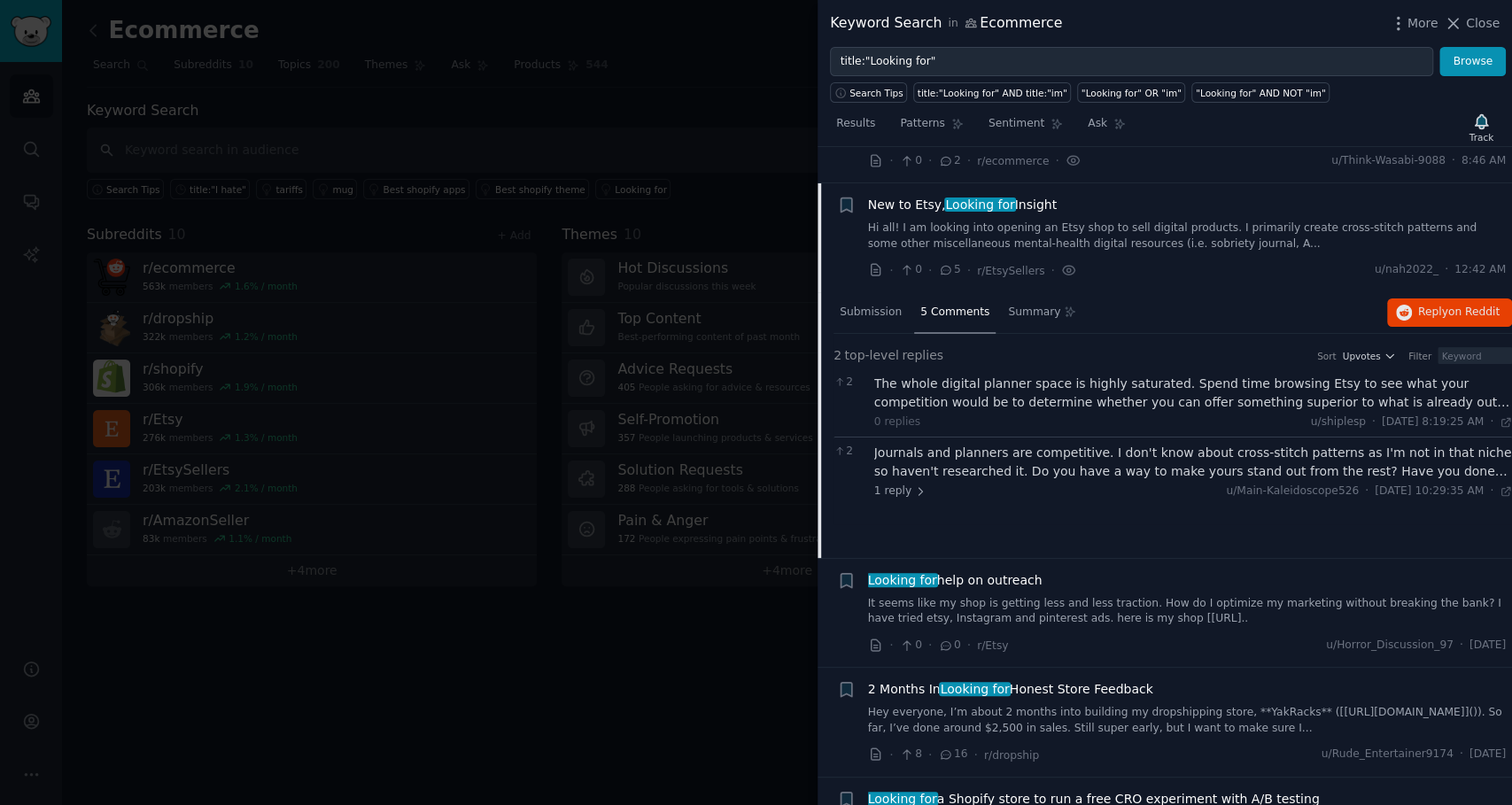
click at [1198, 375] on div "The whole digital planner space is highly saturated. Spend time browsing Etsy t…" at bounding box center [1192, 393] width 638 height 38
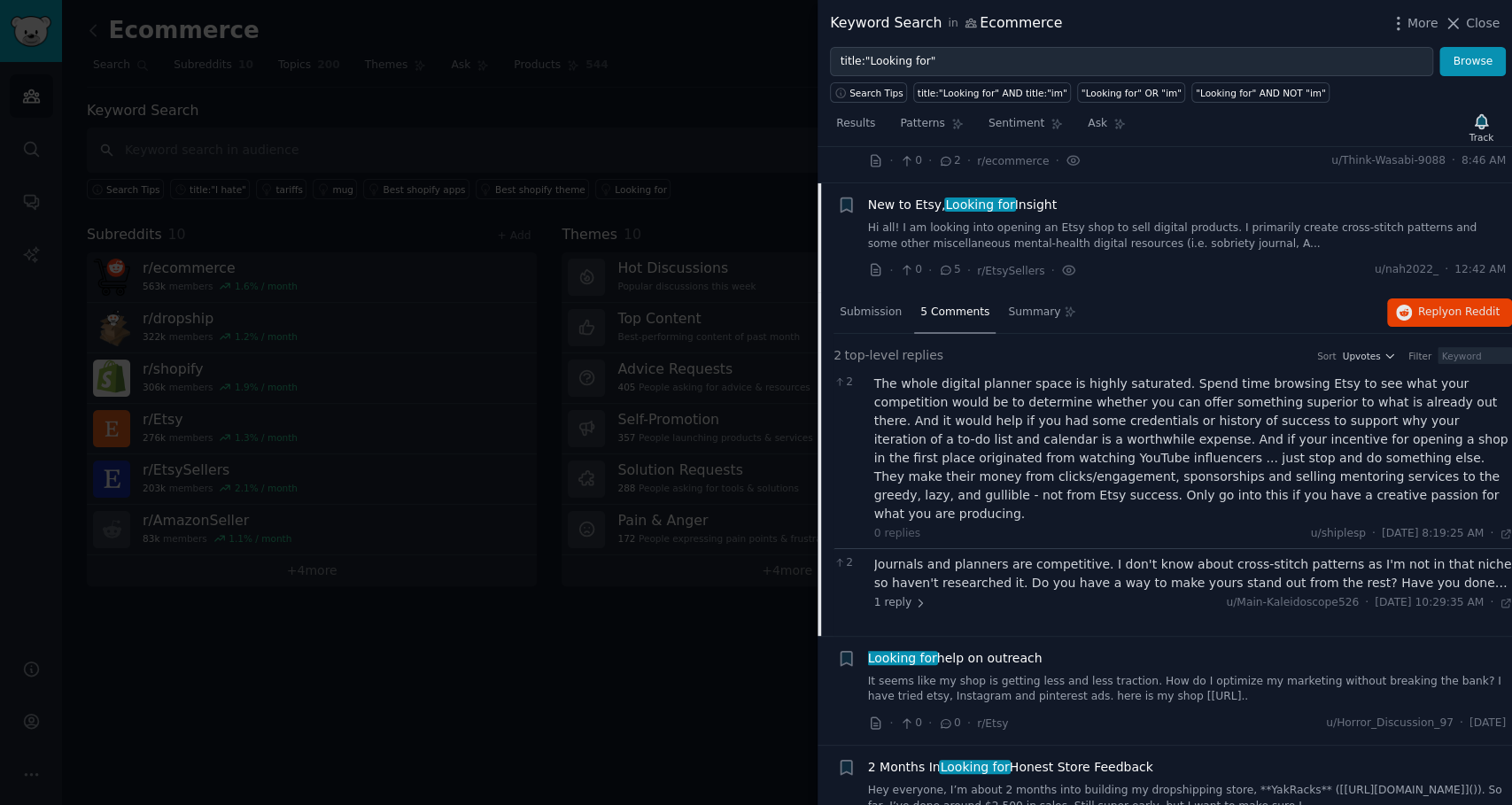
click at [970, 221] on link "Hi all! I am looking into opening an Etsy shop to sell digital products. I prim…" at bounding box center [1187, 236] width 638 height 31
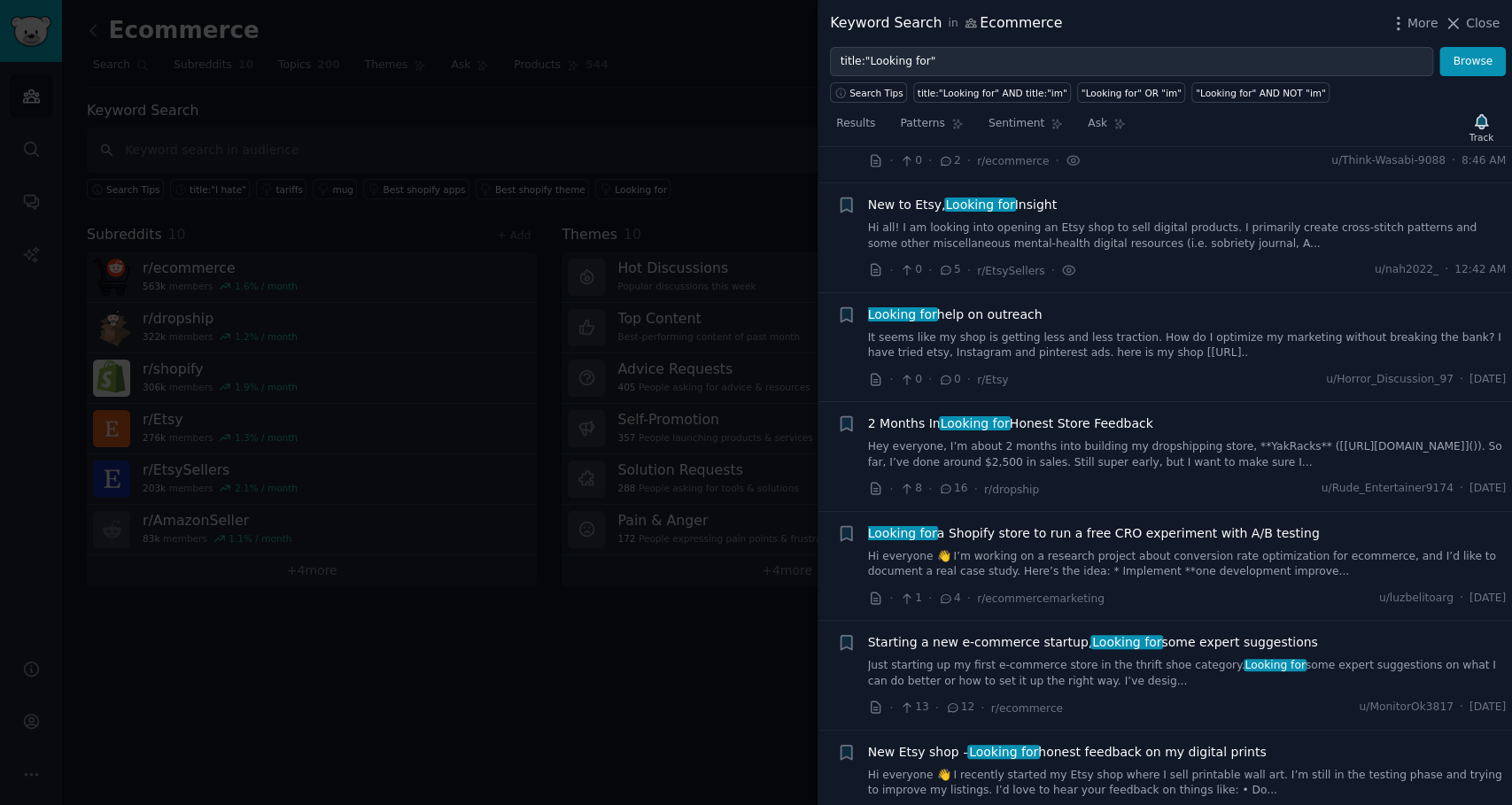
click at [988, 331] on link "It seems like my shop is getting less and less traction. How do I optimize my m…" at bounding box center [1187, 346] width 638 height 31
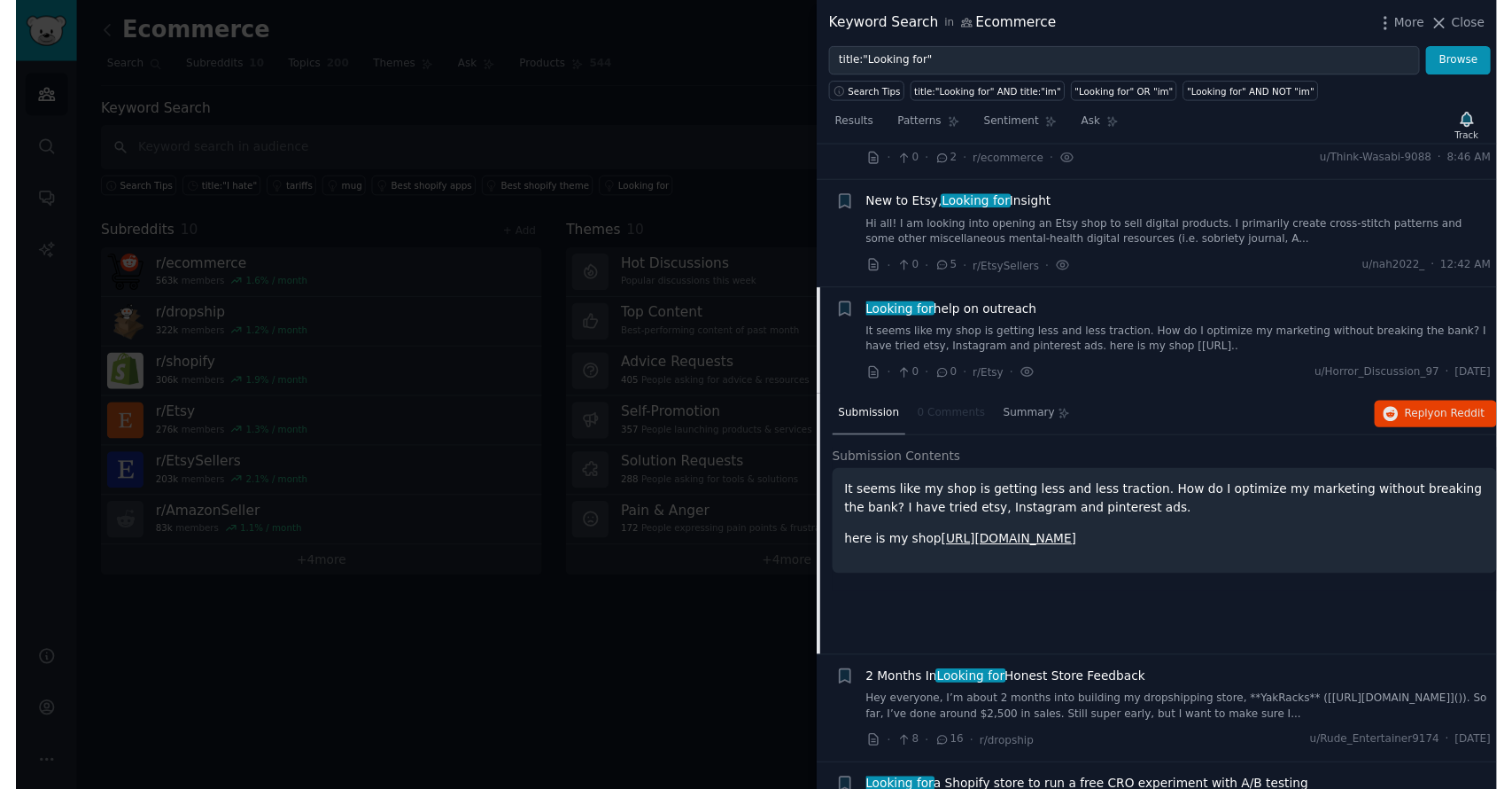
scroll to position [446, 0]
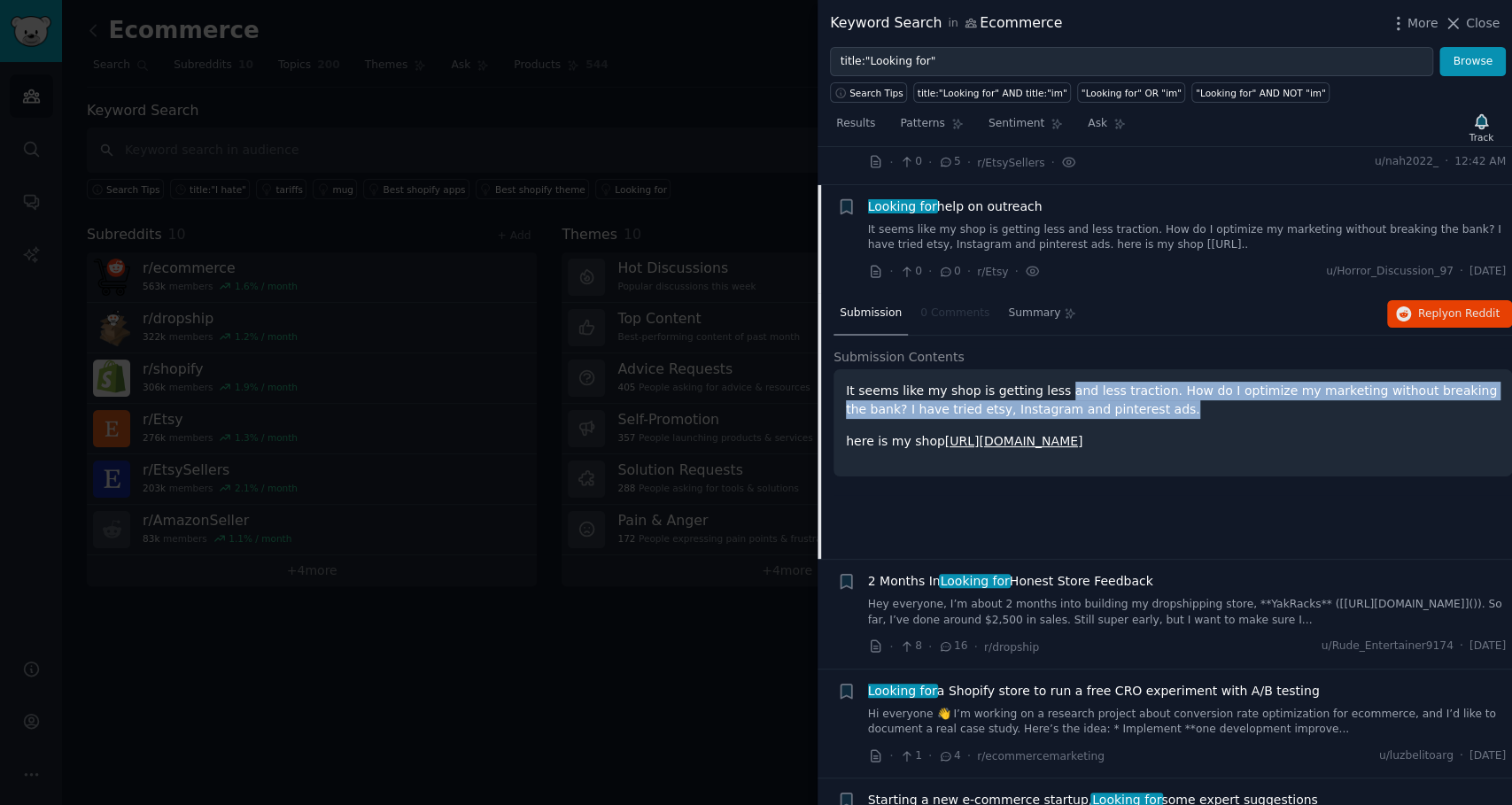
drag, startPoint x: 1070, startPoint y: 368, endPoint x: 1039, endPoint y: 354, distance: 34.0
click at [1039, 382] on p "It seems like my shop is getting less and less traction. How do I optimize my m…" at bounding box center [1172, 400] width 654 height 38
drag, startPoint x: 1039, startPoint y: 354, endPoint x: 1060, endPoint y: 362, distance: 22.5
click at [1060, 382] on p "It seems like my shop is getting less and less traction. How do I optimize my m…" at bounding box center [1172, 400] width 654 height 38
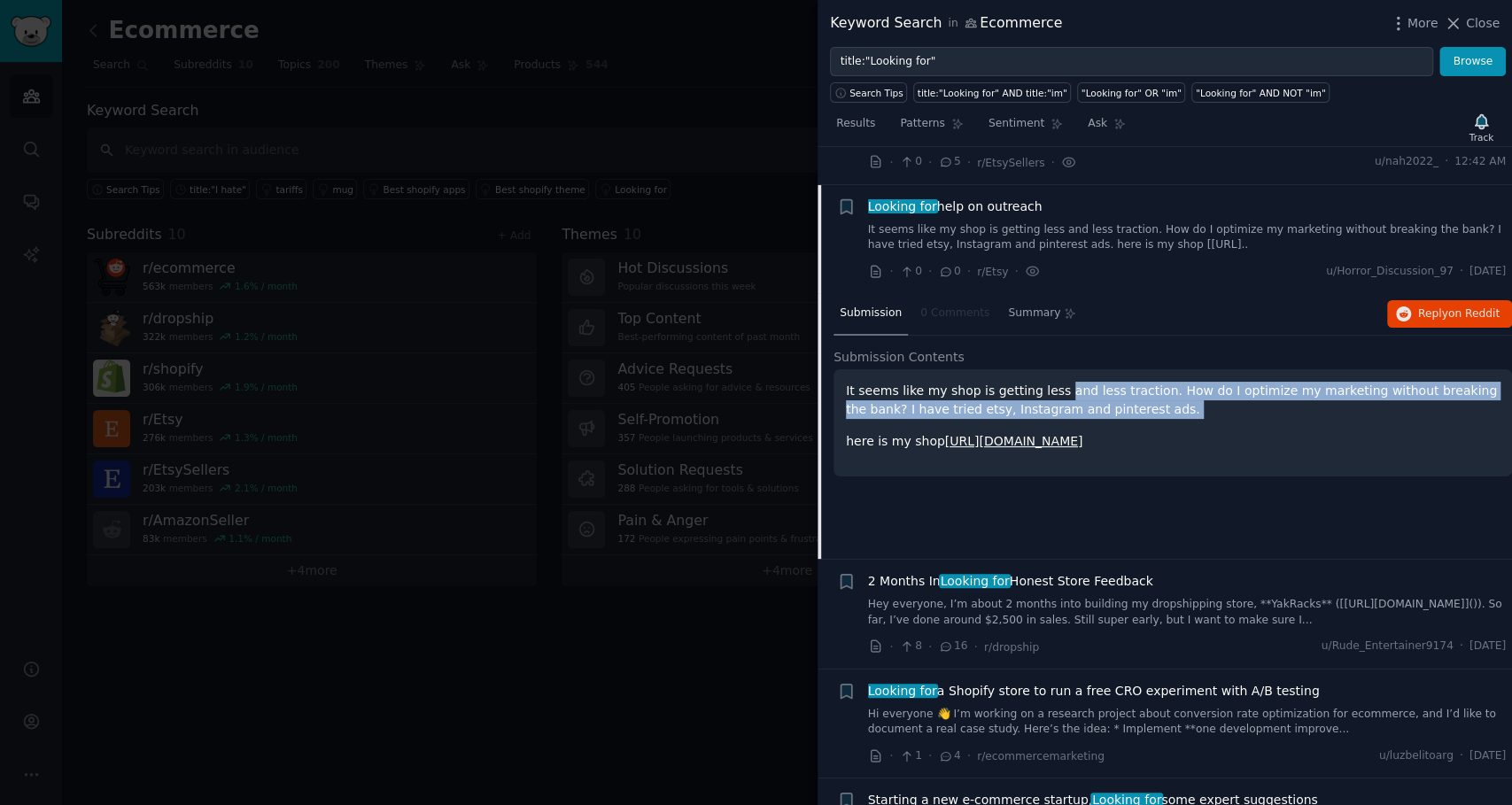
click at [1060, 382] on p "It seems like my shop is getting less and less traction. How do I optimize my m…" at bounding box center [1172, 400] width 654 height 38
drag, startPoint x: 1070, startPoint y: 362, endPoint x: 1042, endPoint y: 354, distance: 29.1
click at [1042, 382] on p "It seems like my shop is getting less and less traction. How do I optimize my m…" at bounding box center [1172, 400] width 654 height 38
drag, startPoint x: 1042, startPoint y: 354, endPoint x: 1070, endPoint y: 364, distance: 29.7
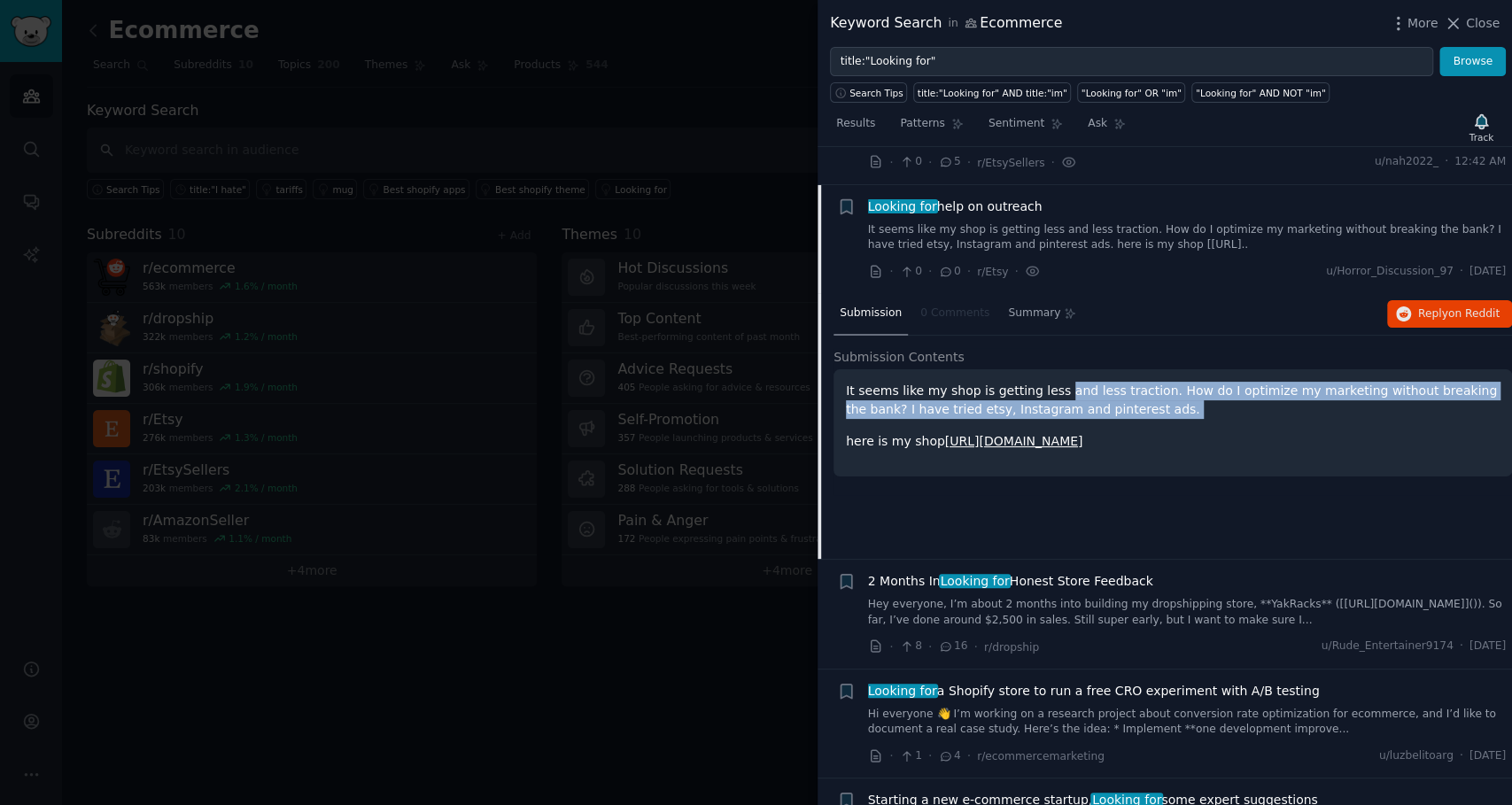
click at [1070, 382] on p "It seems like my shop is getting less and less traction. How do I optimize my m…" at bounding box center [1172, 400] width 654 height 38
drag, startPoint x: 1075, startPoint y: 365, endPoint x: 1041, endPoint y: 356, distance: 35.2
click at [1041, 382] on p "It seems like my shop is getting less and less traction. How do I optimize my m…" at bounding box center [1172, 400] width 654 height 38
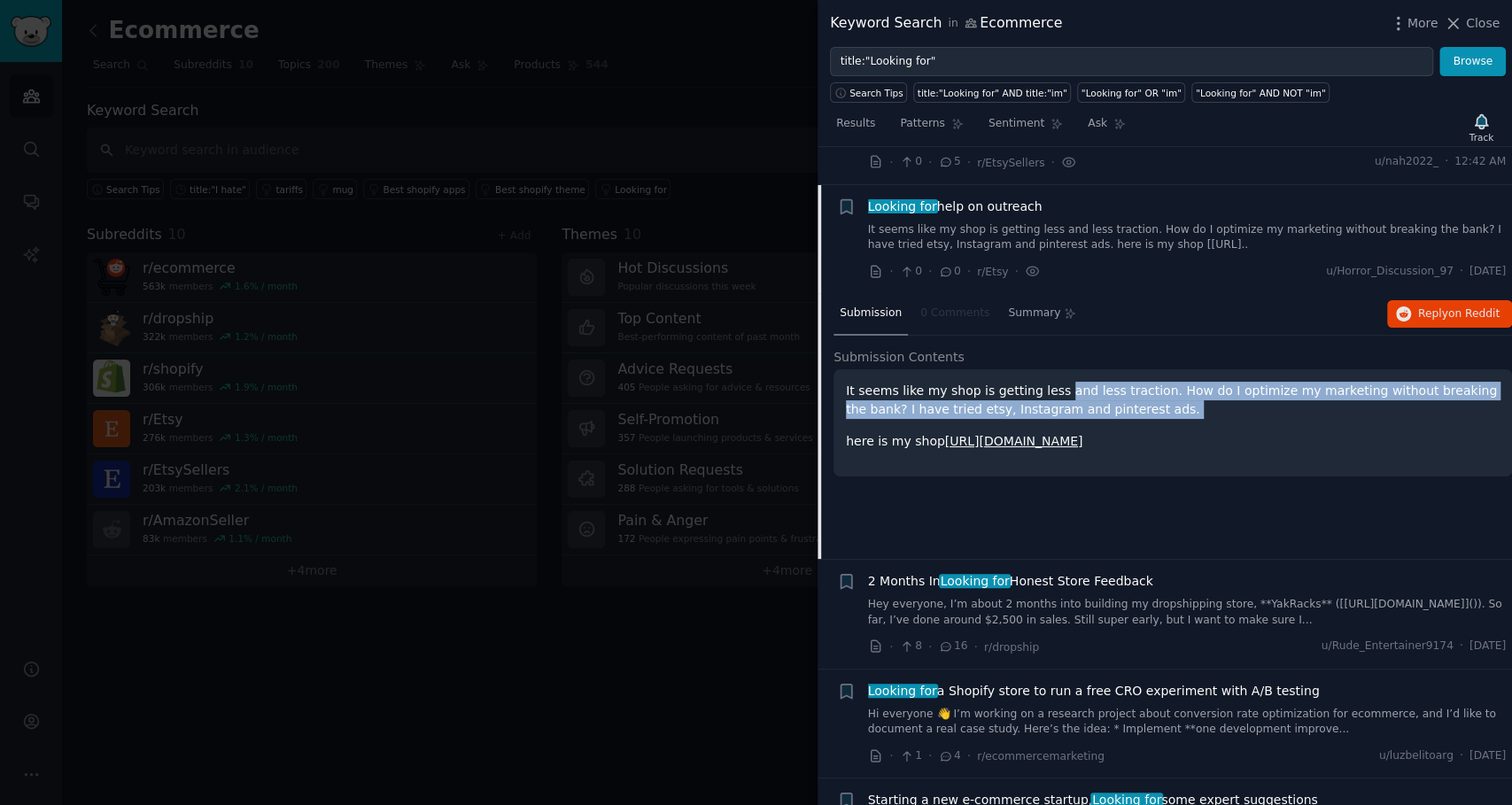
drag, startPoint x: 1041, startPoint y: 356, endPoint x: 1066, endPoint y: 368, distance: 27.7
click at [1066, 382] on p "It seems like my shop is getting less and less traction. How do I optimize my m…" at bounding box center [1172, 400] width 654 height 38
drag, startPoint x: 1053, startPoint y: 368, endPoint x: 1013, endPoint y: 356, distance: 41.8
click at [1013, 382] on p "It seems like my shop is getting less and less traction. How do I optimize my m…" at bounding box center [1172, 400] width 654 height 38
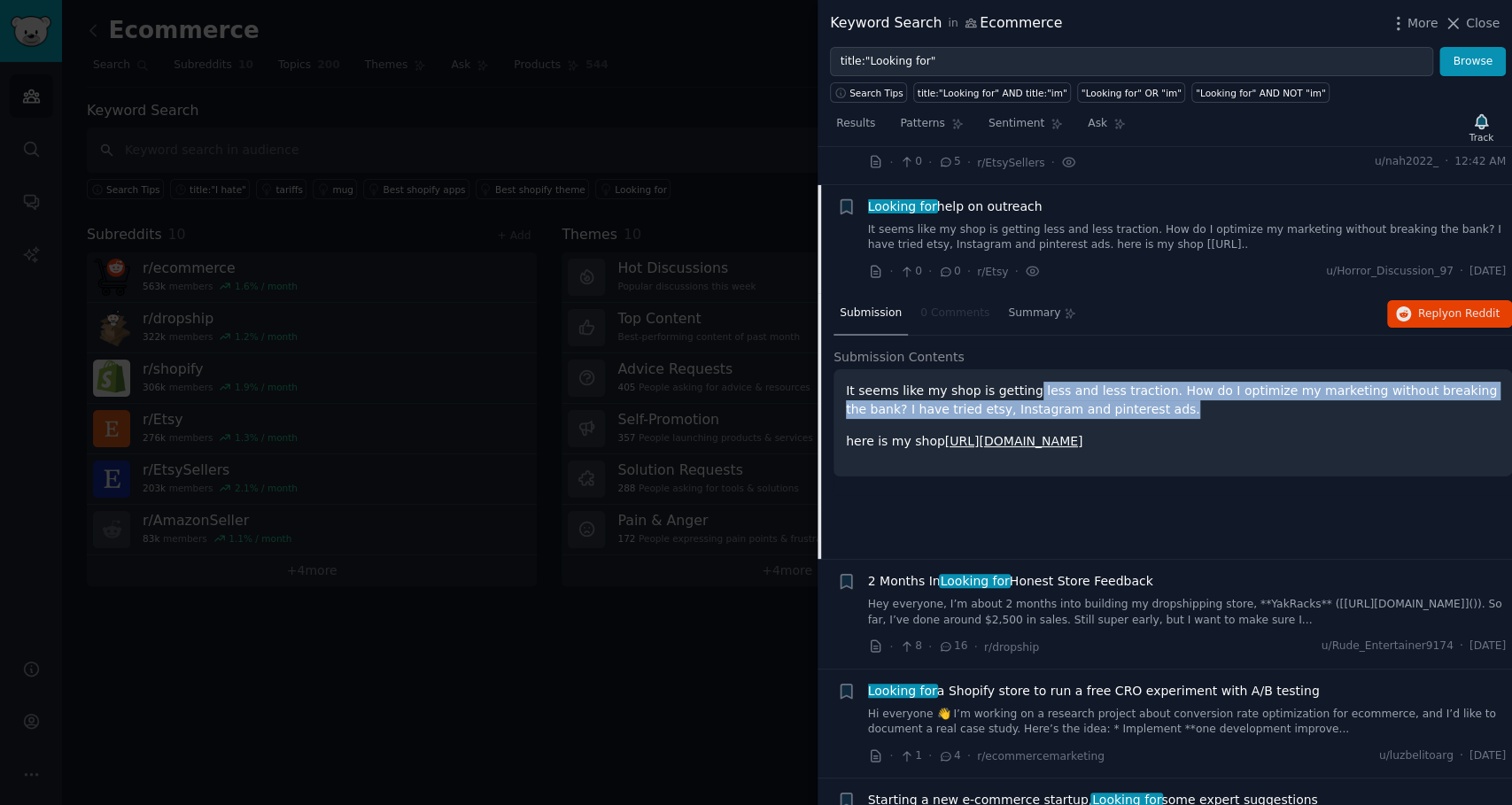
click at [1013, 382] on p "It seems like my shop is getting less and less traction. How do I optimize my m…" at bounding box center [1172, 400] width 654 height 38
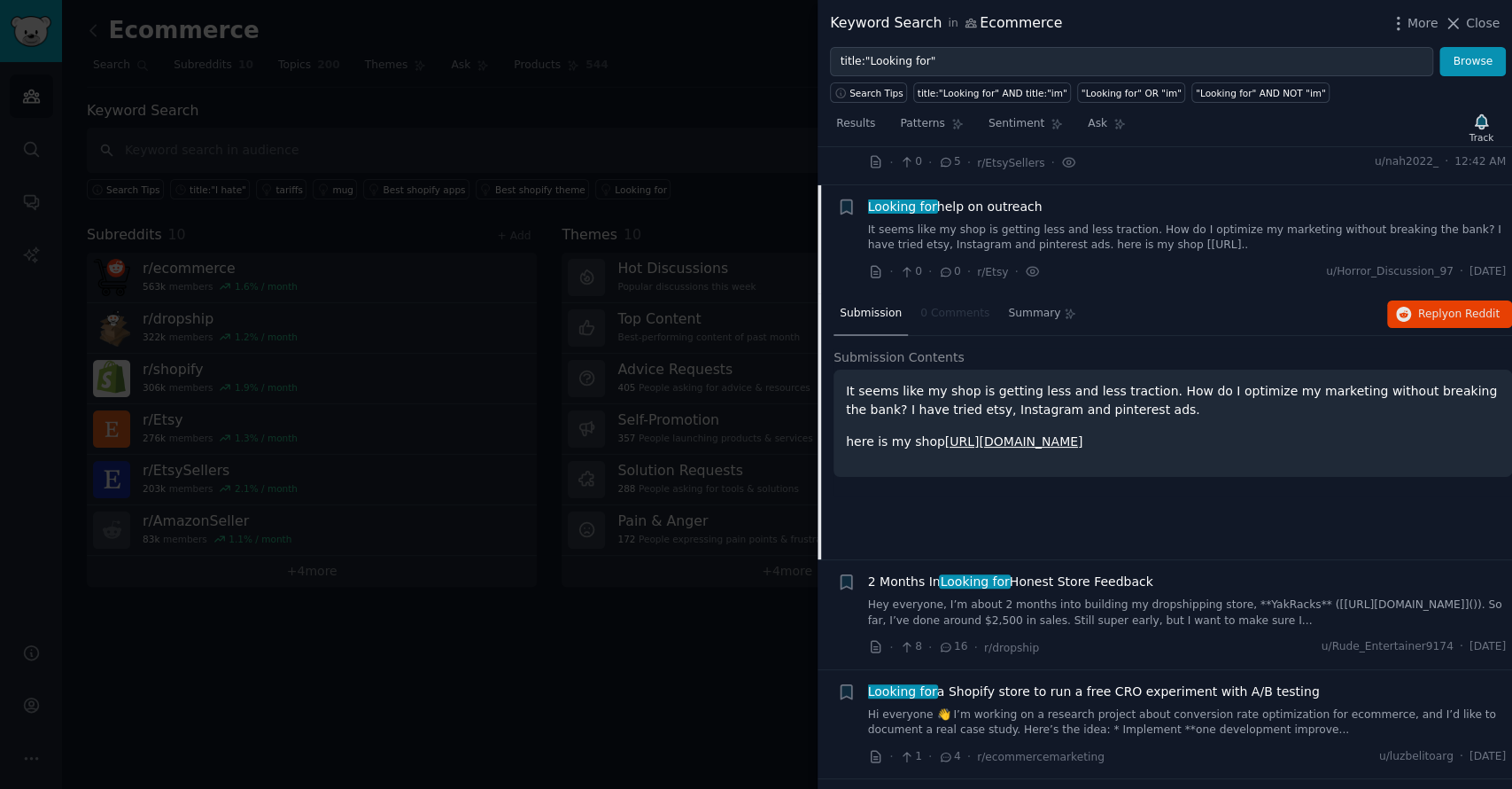
click at [1034, 223] on link "It seems like my shop is getting less and less traction. How do I optimize my m…" at bounding box center [1187, 238] width 638 height 31
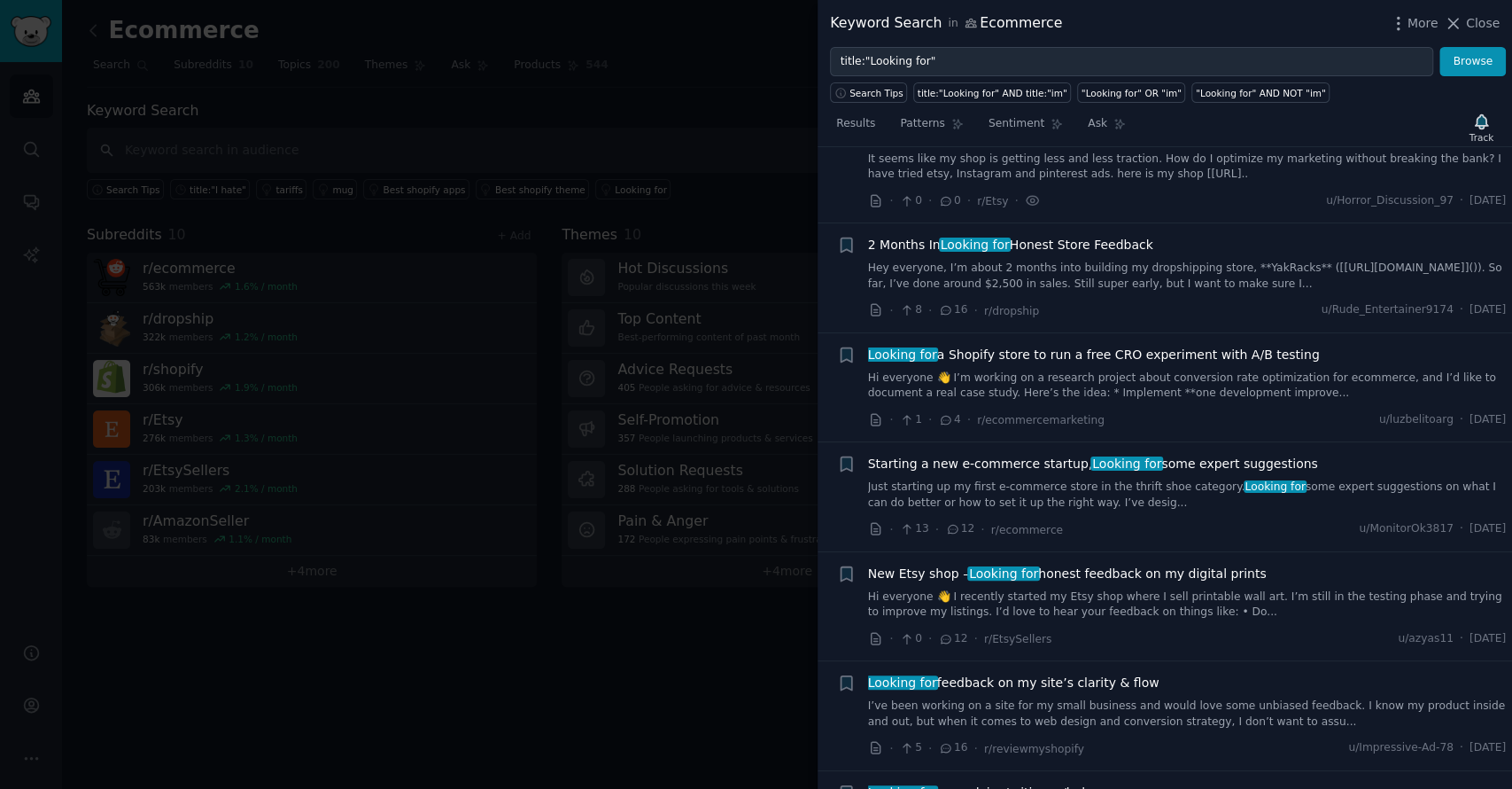
scroll to position [577, 0]
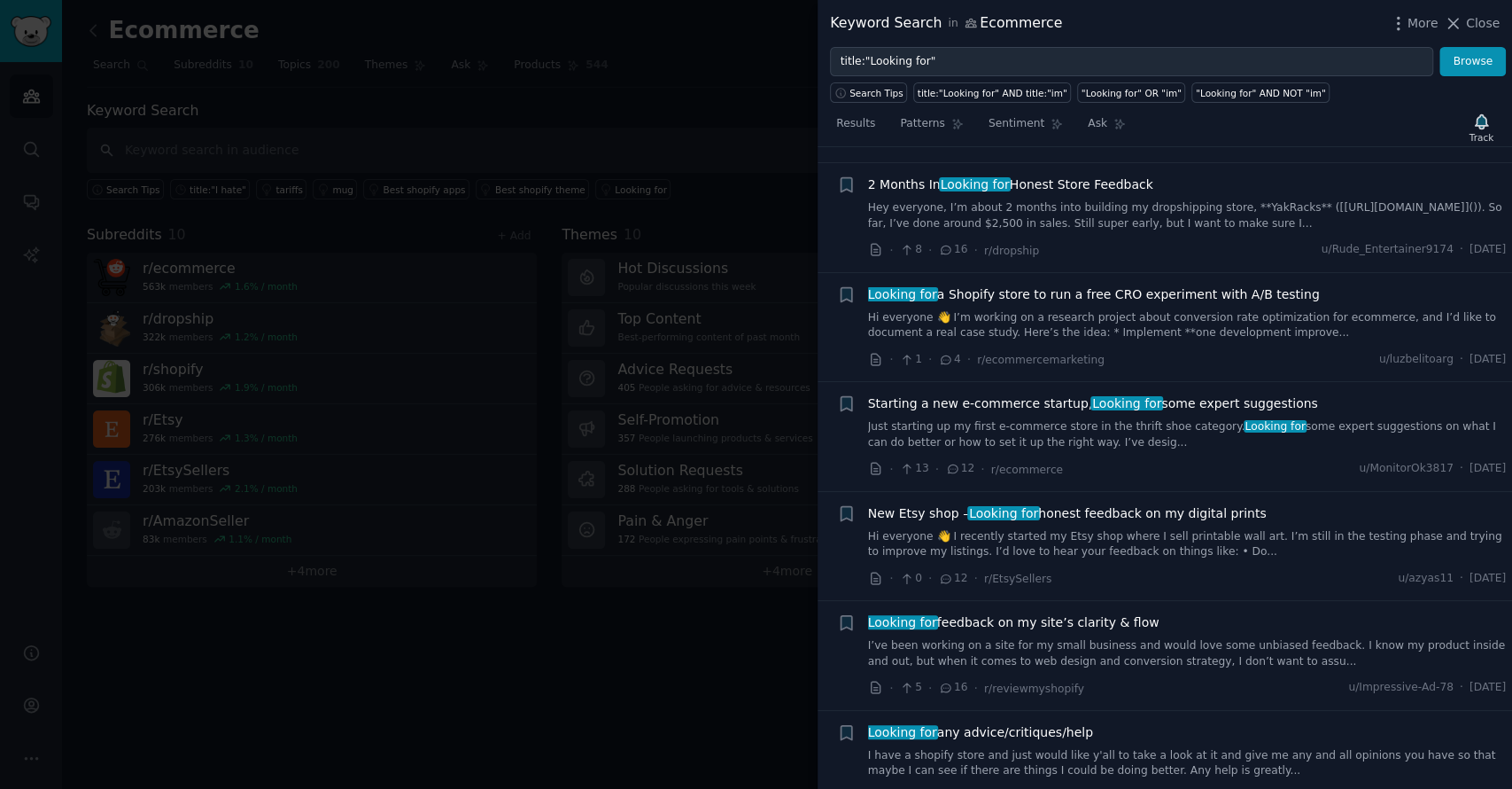
click at [1081, 310] on link "Hi everyone 👋 I’m working on a research project about conversion rate optimizat…" at bounding box center [1187, 325] width 638 height 31
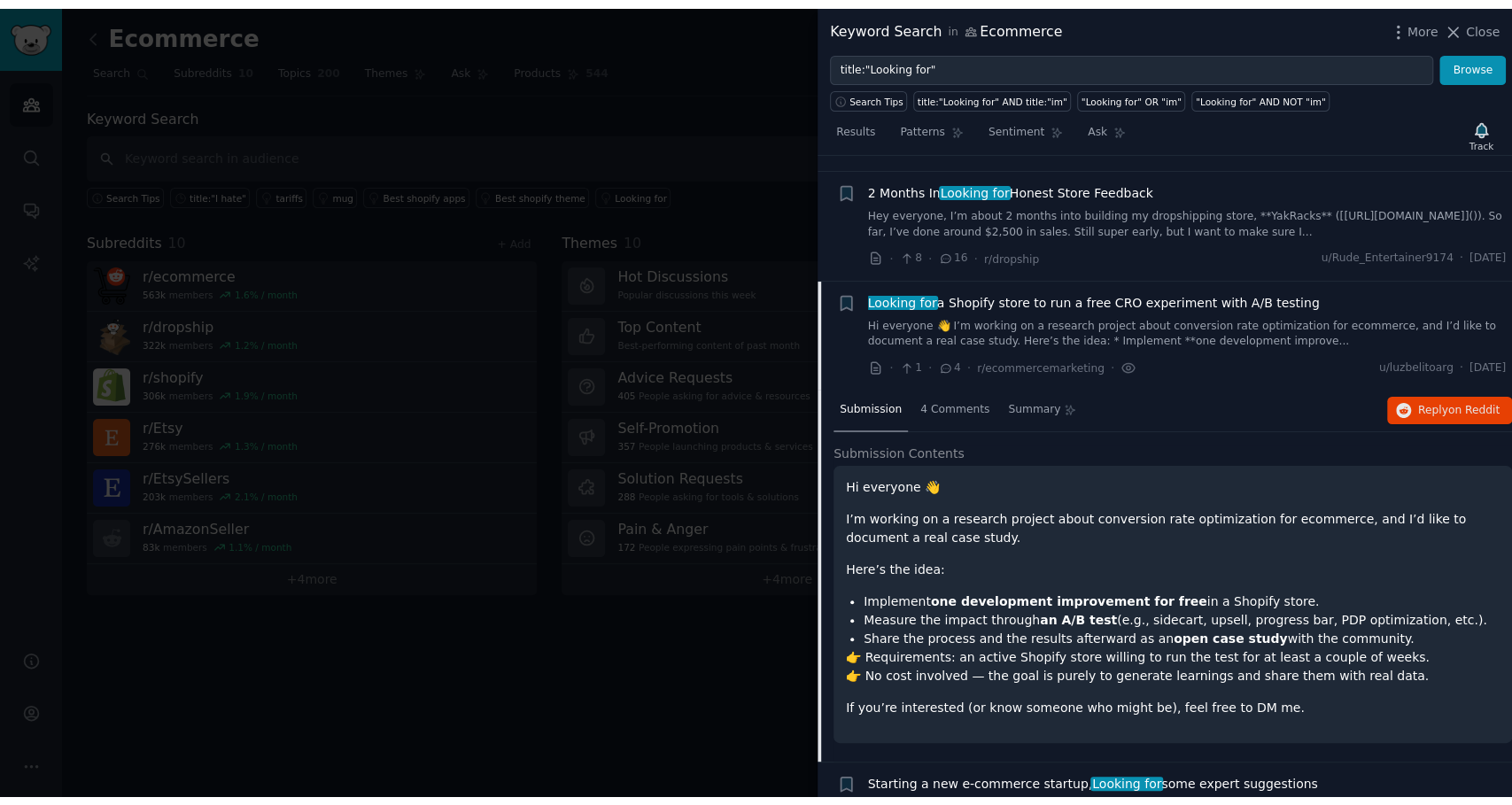
scroll to position [663, 0]
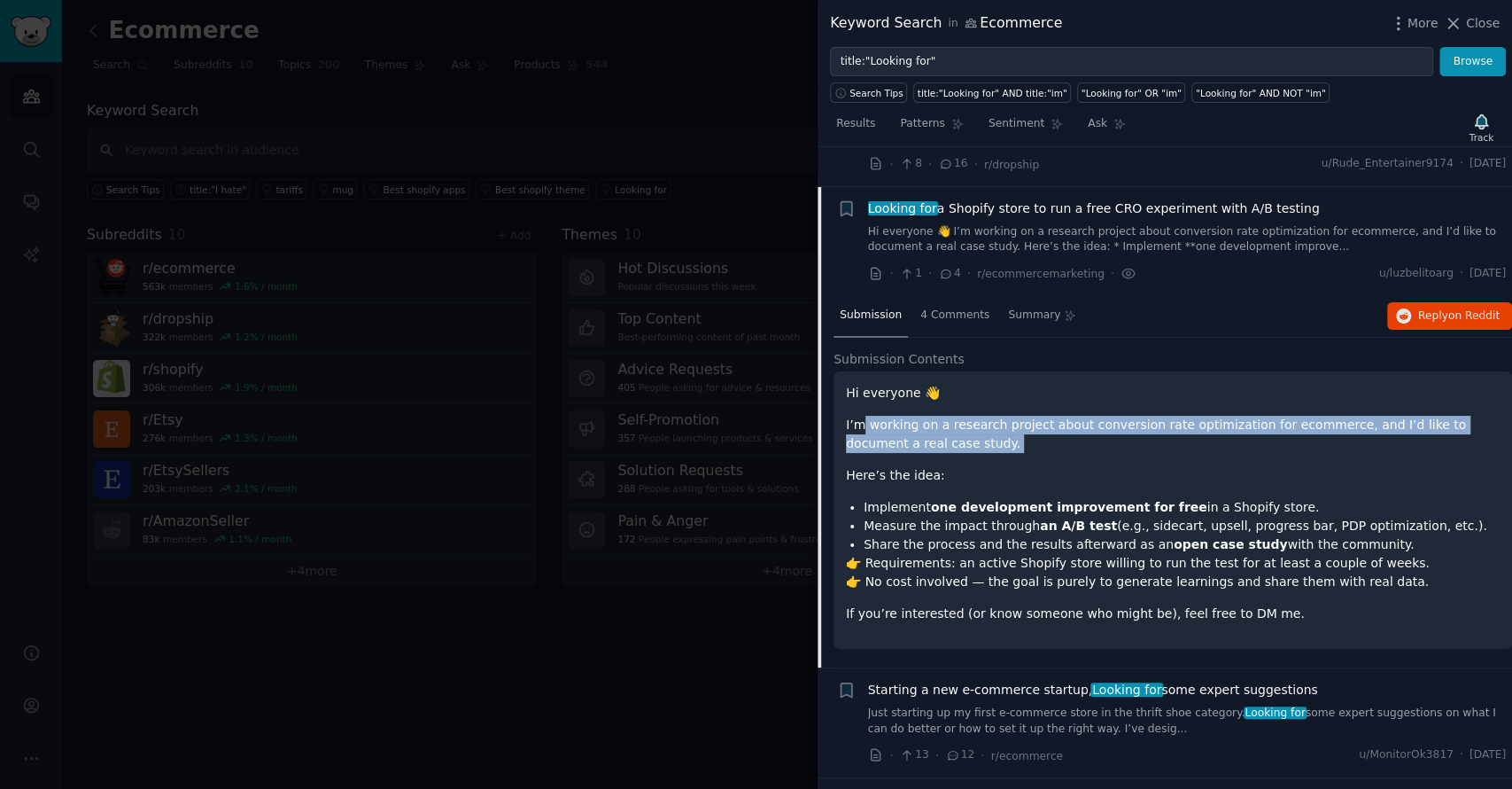
drag, startPoint x: 995, startPoint y: 414, endPoint x: 858, endPoint y: 385, distance: 140.0
click at [858, 385] on div "Hi everyone 👋 I’m working on a research project about conversion rate optimizat…" at bounding box center [1172, 503] width 654 height 239
click at [858, 416] on p "I’m working on a research project about conversion rate optimization for ecomme…" at bounding box center [1172, 434] width 654 height 38
drag, startPoint x: 866, startPoint y: 385, endPoint x: 893, endPoint y: 391, distance: 27.7
click at [893, 416] on p "I’m working on a research project about conversion rate optimization for ecomme…" at bounding box center [1172, 434] width 654 height 38
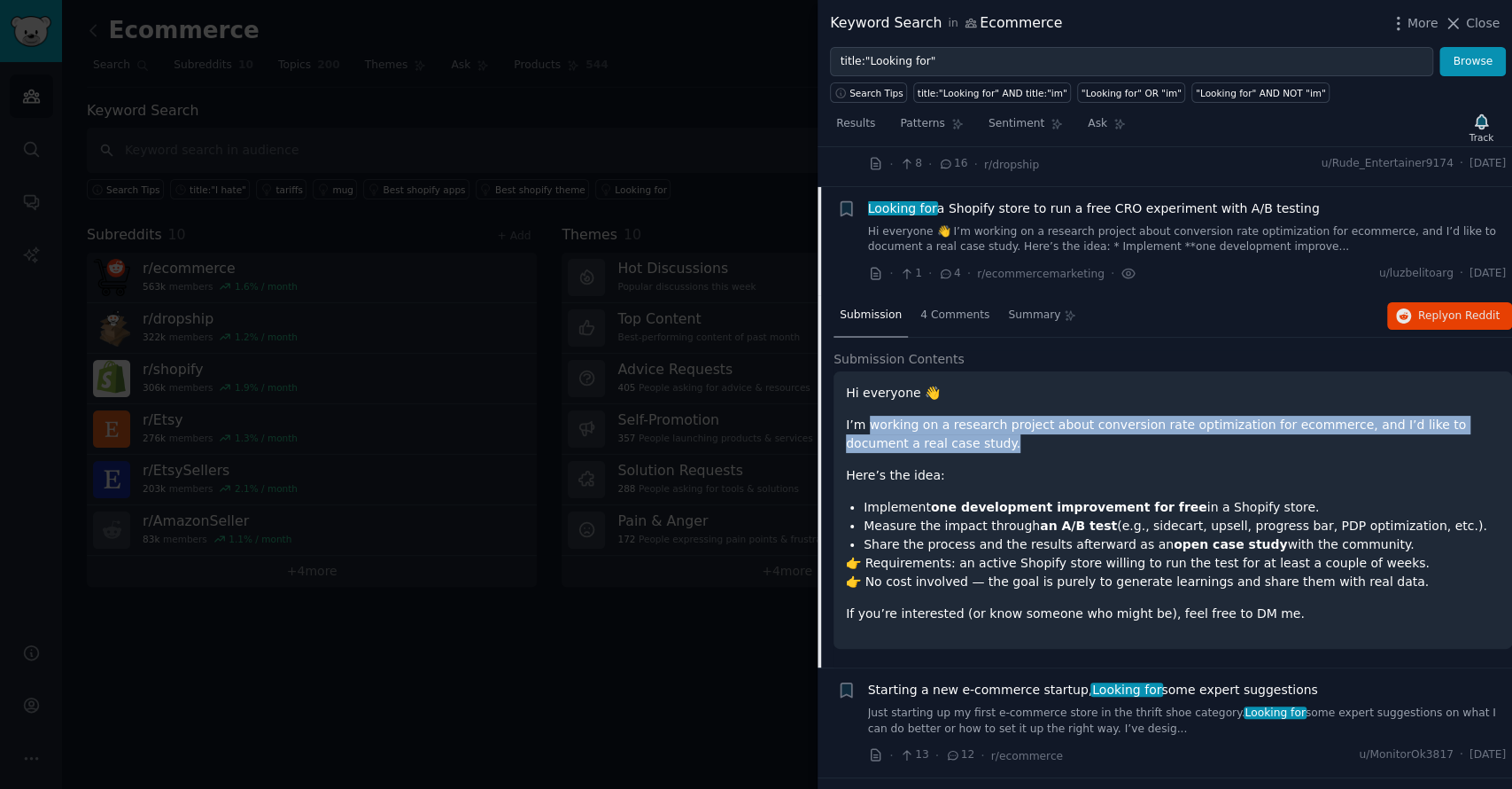
click at [893, 416] on p "I’m working on a research project about conversion rate optimization for ecomme…" at bounding box center [1172, 434] width 654 height 38
drag, startPoint x: 906, startPoint y: 393, endPoint x: 867, endPoint y: 377, distance: 42.2
click at [867, 416] on p "I’m working on a research project about conversion rate optimization for ecomme…" at bounding box center [1172, 434] width 654 height 38
drag, startPoint x: 869, startPoint y: 378, endPoint x: 897, endPoint y: 389, distance: 30.1
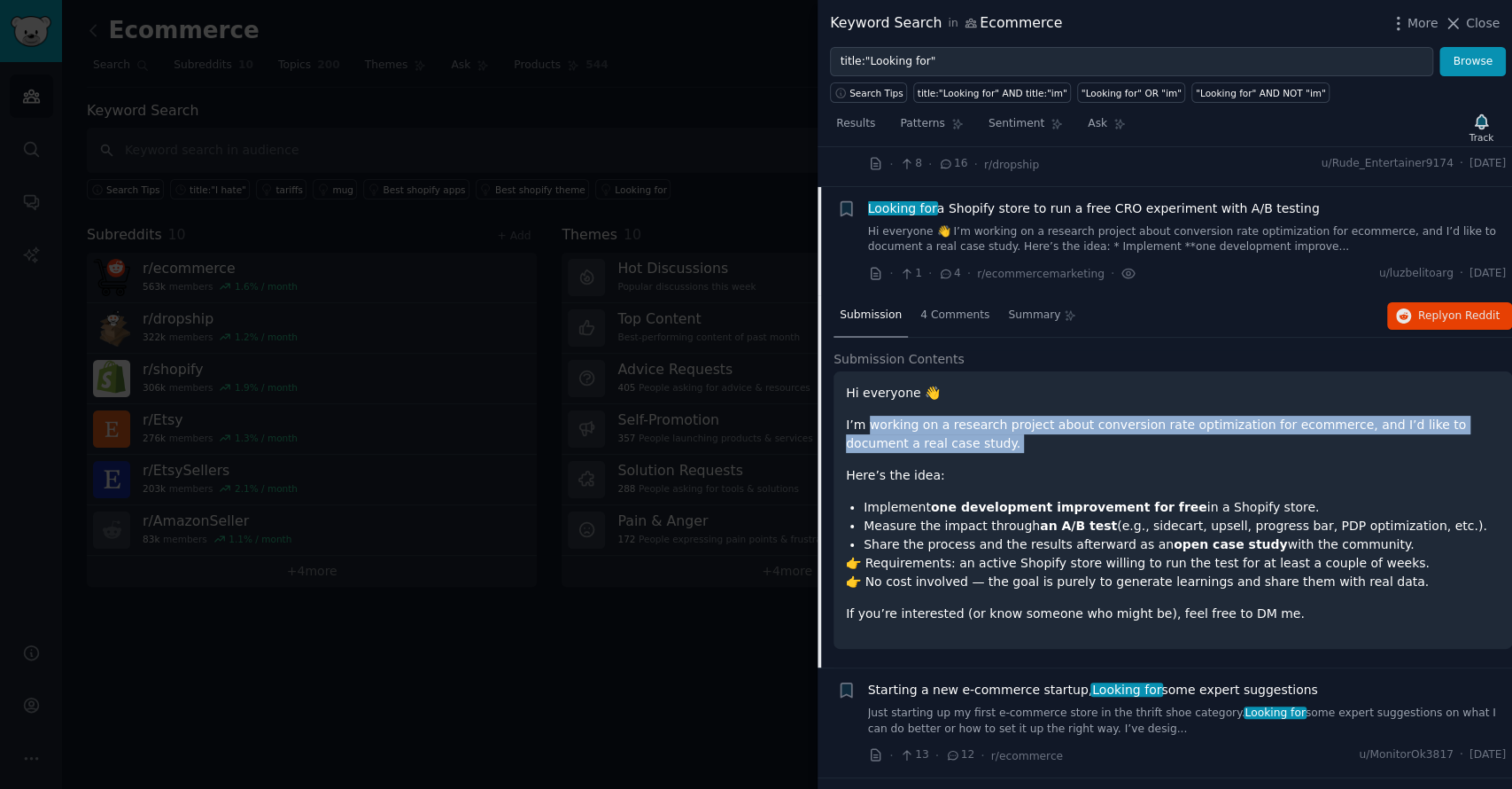
click at [897, 416] on p "I’m working on a research project about conversion rate optimization for ecomme…" at bounding box center [1172, 434] width 654 height 38
drag, startPoint x: 908, startPoint y: 391, endPoint x: 856, endPoint y: 380, distance: 53.2
click at [856, 416] on p "I’m working on a research project about conversion rate optimization for ecomme…" at bounding box center [1172, 434] width 654 height 38
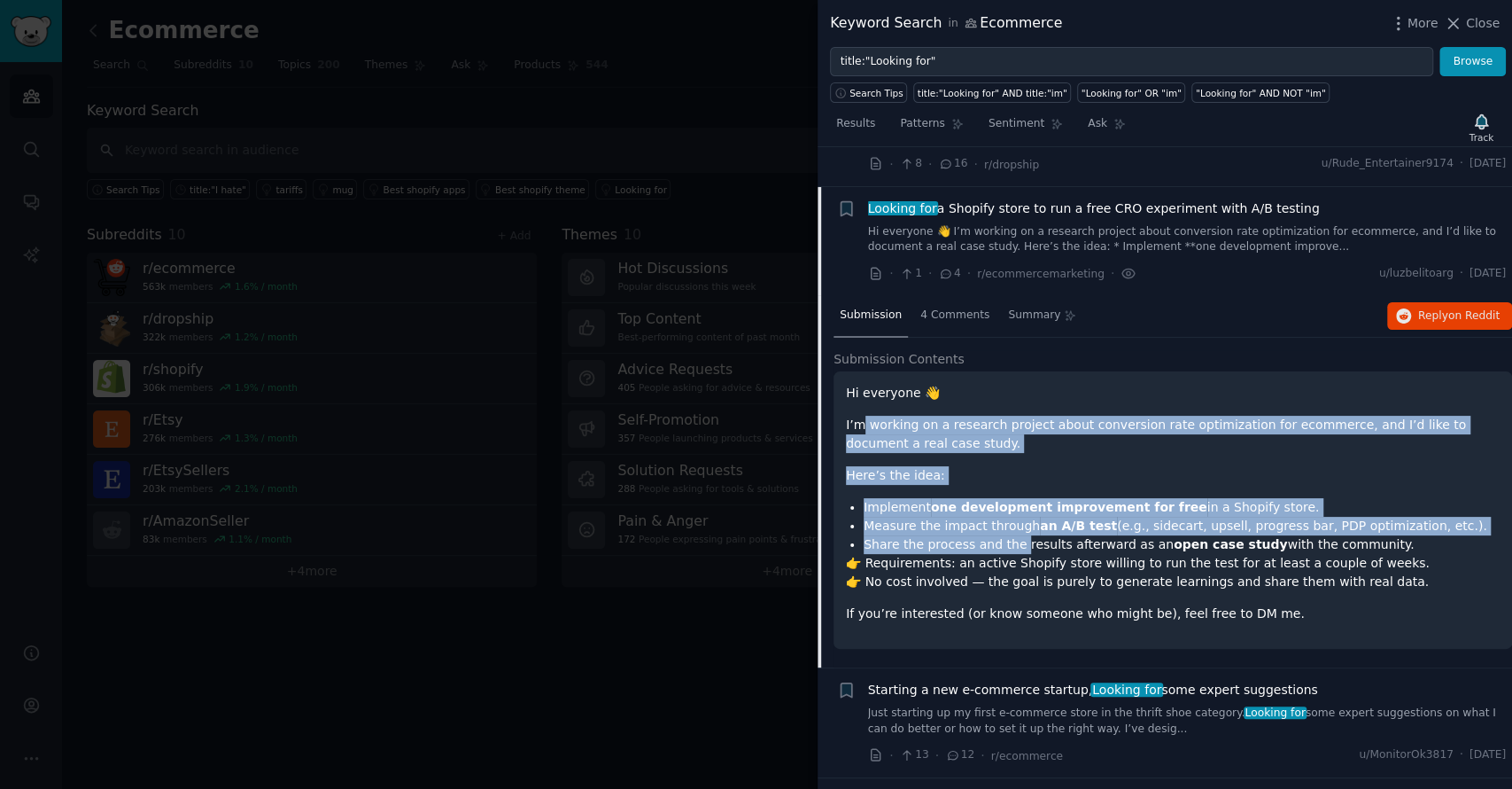
drag, startPoint x: 856, startPoint y: 380, endPoint x: 1006, endPoint y: 503, distance: 194.0
click at [1006, 503] on div "Hi everyone 👋 I’m working on a research project about conversion rate optimizat…" at bounding box center [1172, 503] width 654 height 239
drag, startPoint x: 1006, startPoint y: 503, endPoint x: 990, endPoint y: 454, distance: 51.5
click at [1006, 535] on li "Share the process and the results afterward as an open case study with the comm…" at bounding box center [1181, 544] width 636 height 18
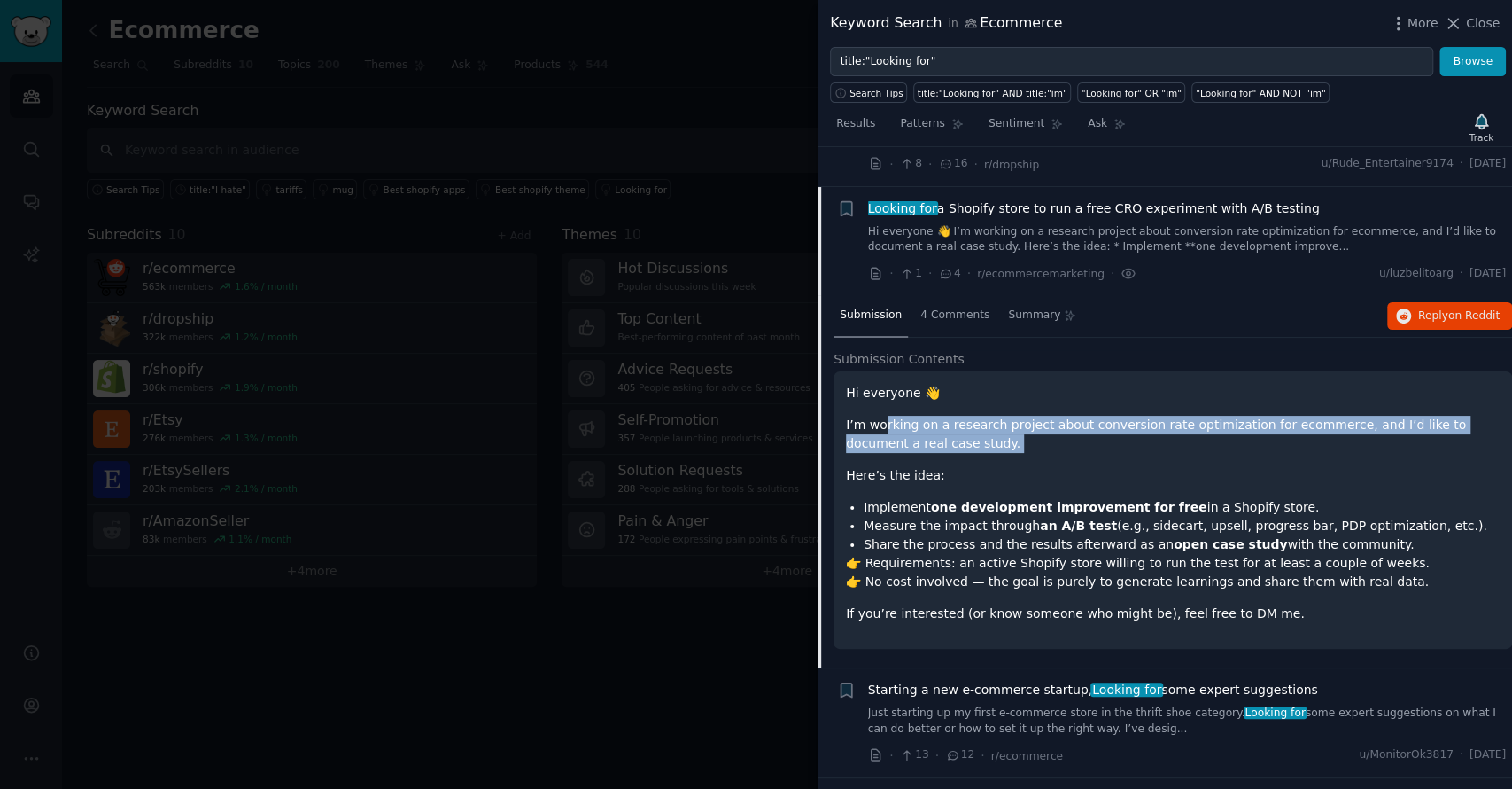
drag, startPoint x: 973, startPoint y: 414, endPoint x: 882, endPoint y: 388, distance: 94.6
click at [882, 388] on div "Hi everyone 👋 I’m working on a research project about conversion rate optimizat…" at bounding box center [1172, 503] width 654 height 239
click at [882, 416] on p "I’m working on a research project about conversion rate optimization for ecomme…" at bounding box center [1172, 434] width 654 height 38
drag, startPoint x: 873, startPoint y: 388, endPoint x: 891, endPoint y: 399, distance: 21.1
click at [891, 416] on p "I’m working on a research project about conversion rate optimization for ecomme…" at bounding box center [1172, 434] width 654 height 38
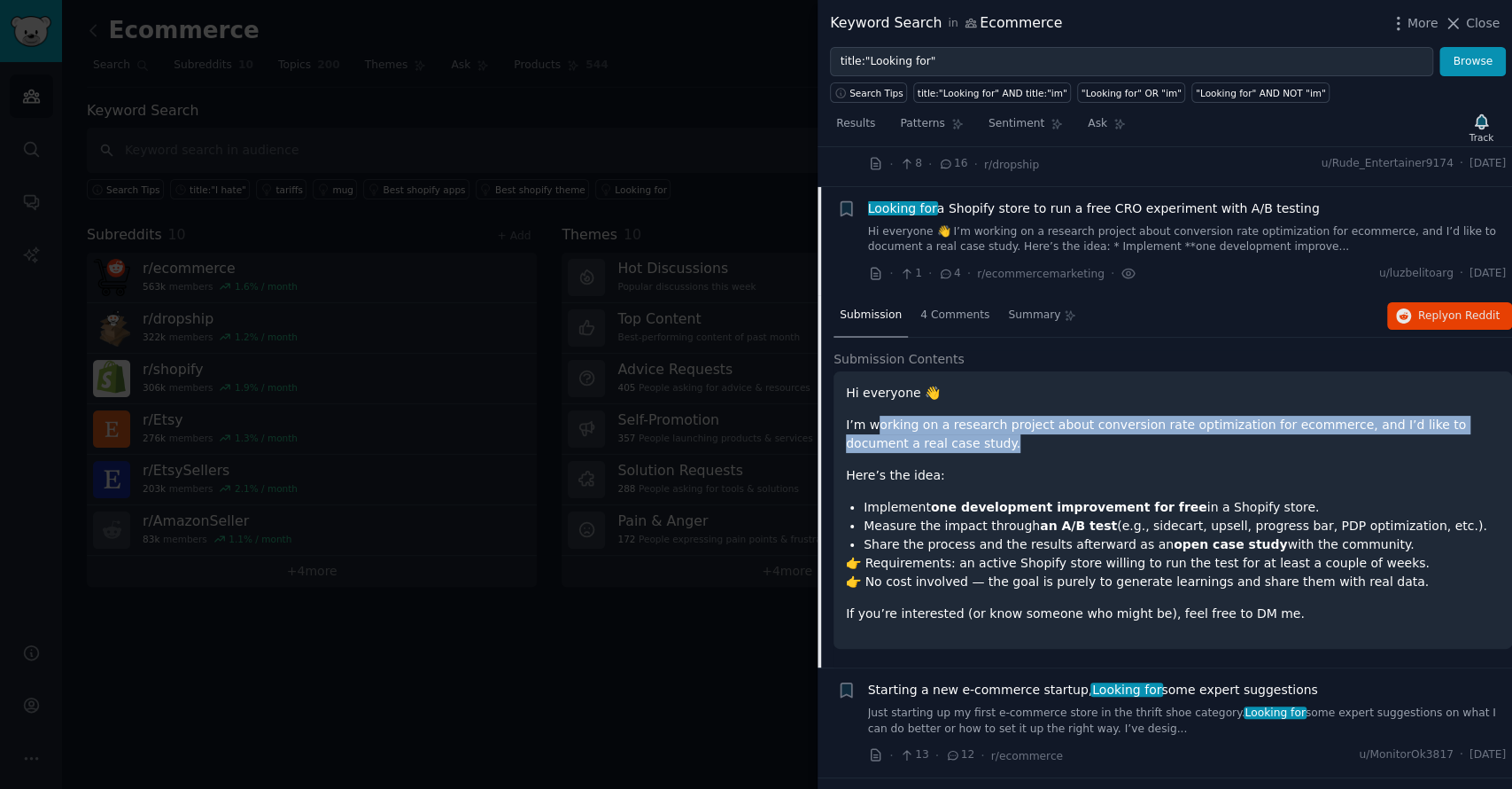
click at [891, 416] on p "I’m working on a research project about conversion rate optimization for ecomme…" at bounding box center [1172, 434] width 654 height 38
drag, startPoint x: 898, startPoint y: 399, endPoint x: 859, endPoint y: 383, distance: 42.2
click at [859, 416] on p "I’m working on a research project about conversion rate optimization for ecomme…" at bounding box center [1172, 434] width 654 height 38
drag, startPoint x: 880, startPoint y: 385, endPoint x: 908, endPoint y: 398, distance: 30.9
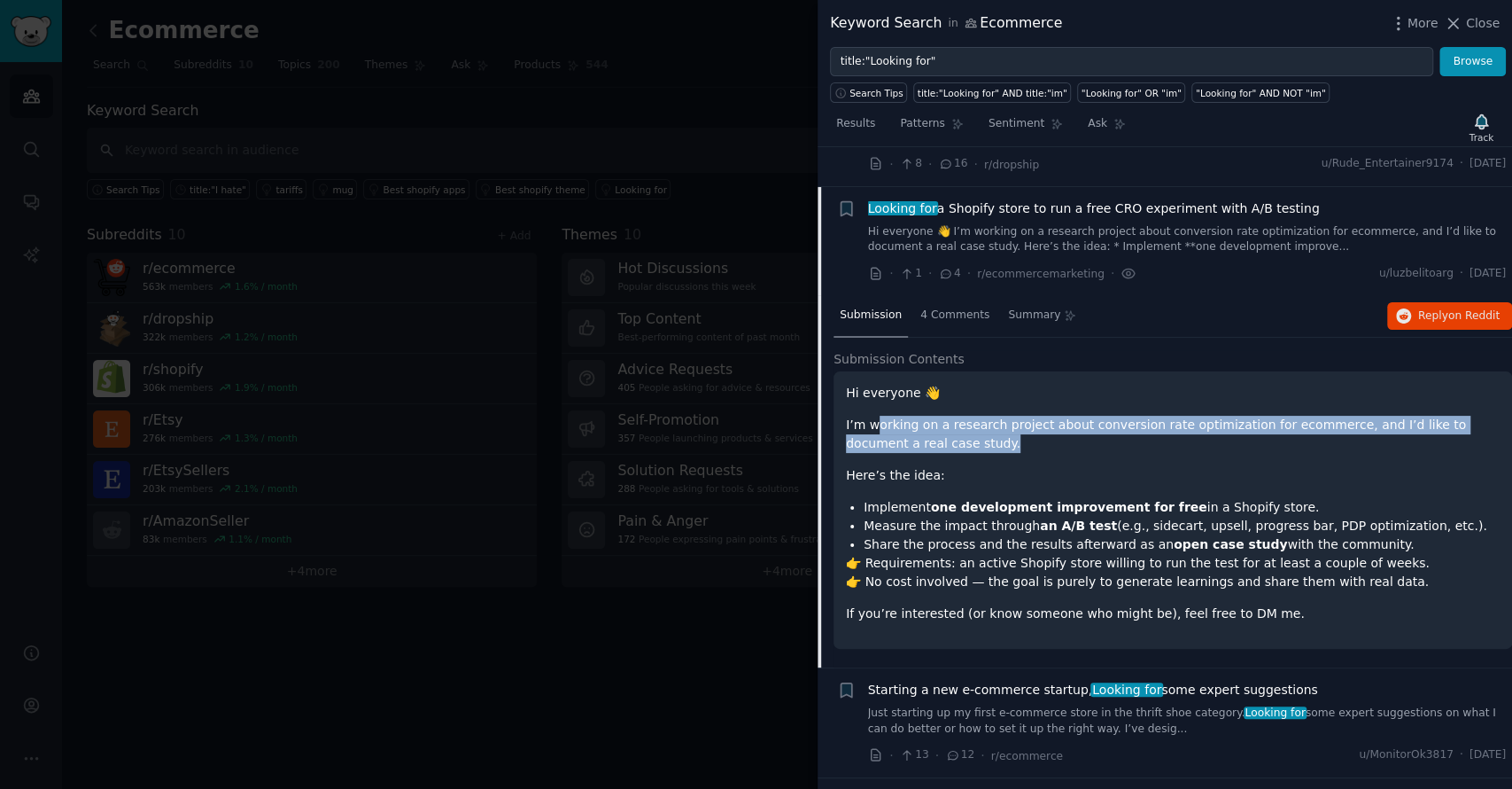
click at [908, 416] on p "I’m working on a research project about conversion rate optimization for ecomme…" at bounding box center [1172, 434] width 654 height 38
drag, startPoint x: 911, startPoint y: 396, endPoint x: 862, endPoint y: 383, distance: 50.7
click at [862, 416] on p "I’m working on a research project about conversion rate optimization for ecomme…" at bounding box center [1172, 434] width 654 height 38
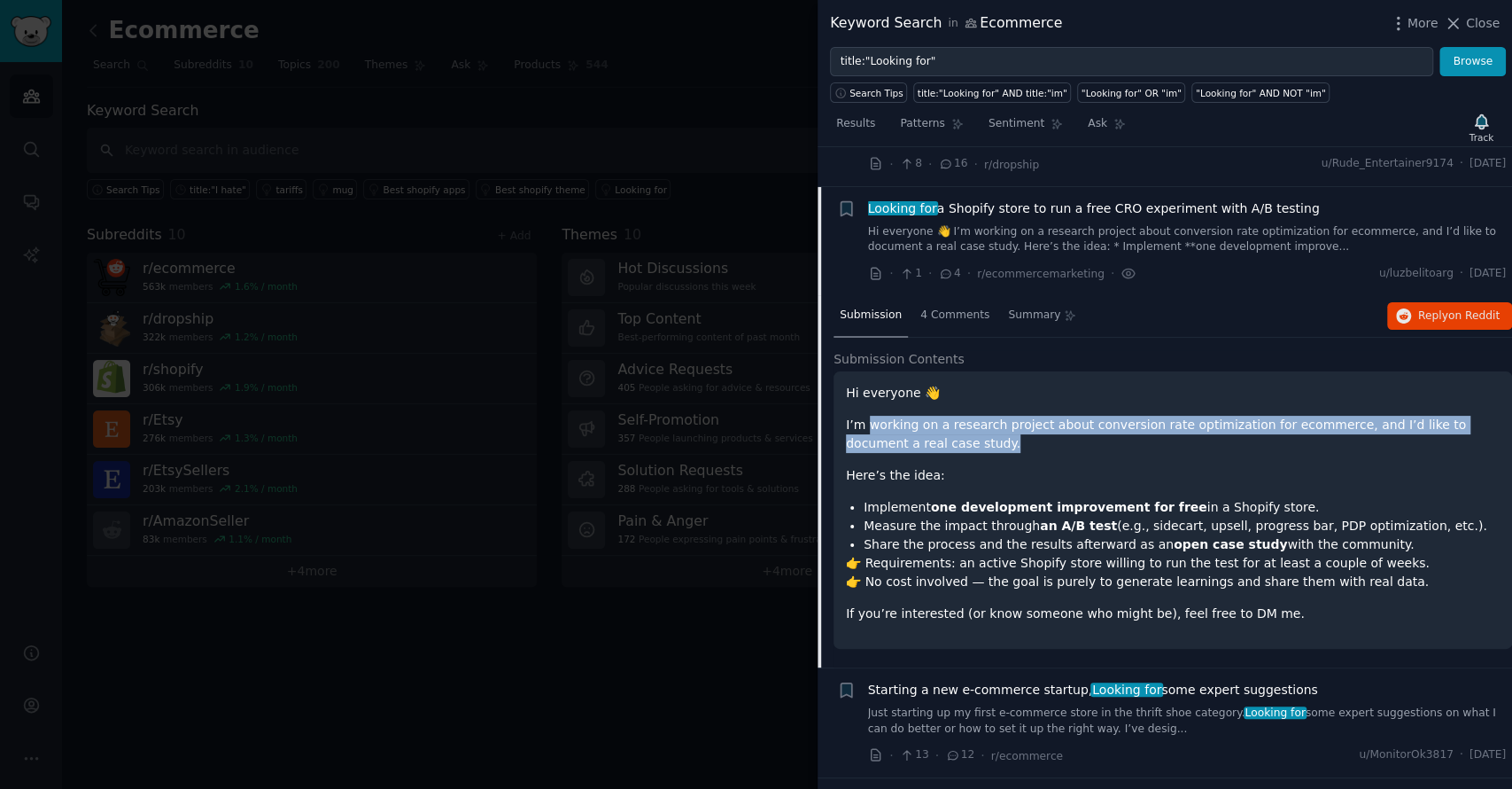
drag, startPoint x: 868, startPoint y: 385, endPoint x: 896, endPoint y: 400, distance: 31.8
click at [896, 416] on p "I’m working on a research project about conversion rate optimization for ecomme…" at bounding box center [1172, 434] width 654 height 38
drag, startPoint x: 901, startPoint y: 400, endPoint x: 865, endPoint y: 383, distance: 39.8
click at [865, 416] on p "I’m working on a research project about conversion rate optimization for ecomme…" at bounding box center [1172, 434] width 654 height 38
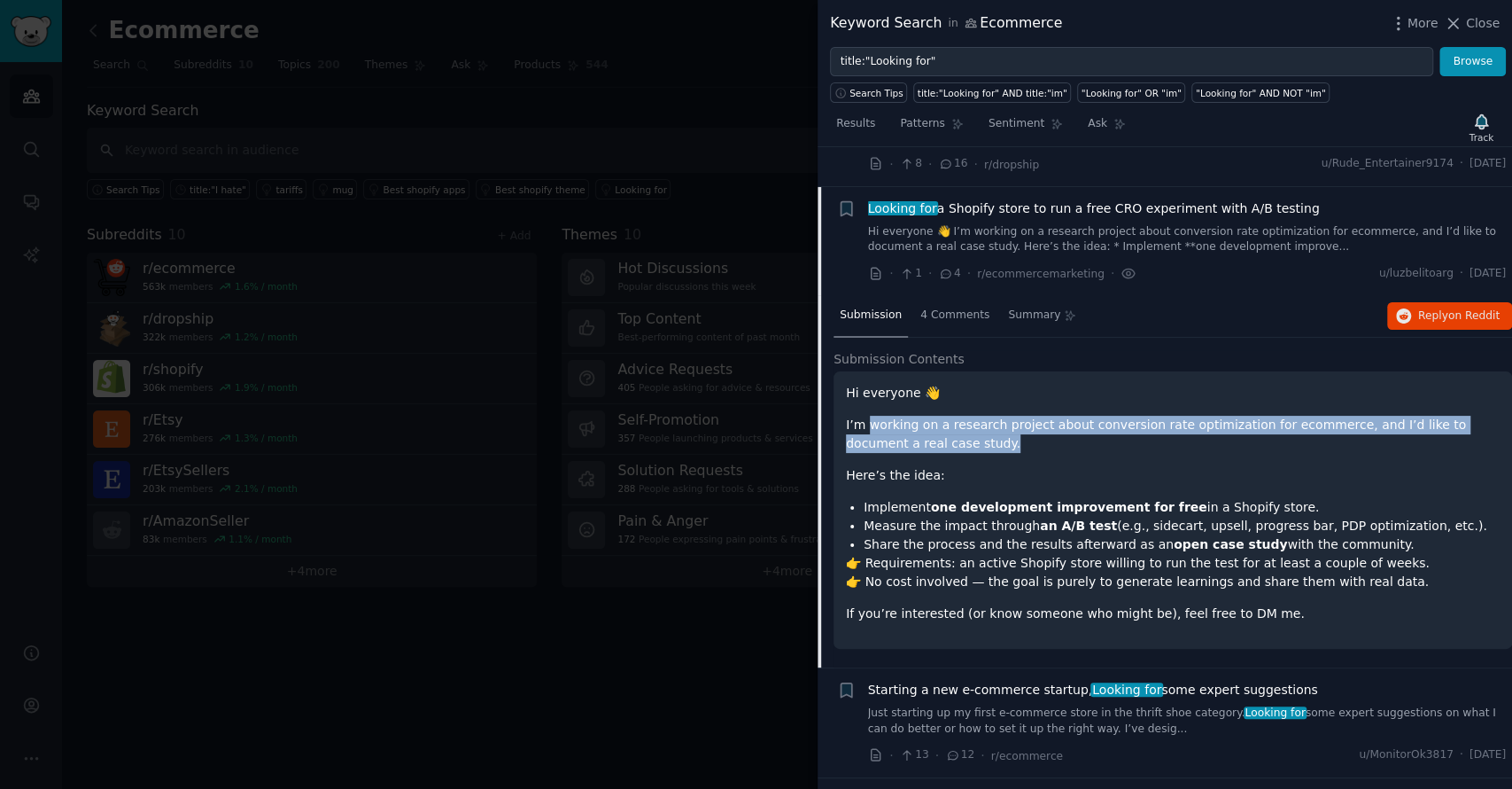
click at [865, 416] on p "I’m working on a research project about conversion rate optimization for ecomme…" at bounding box center [1172, 434] width 654 height 38
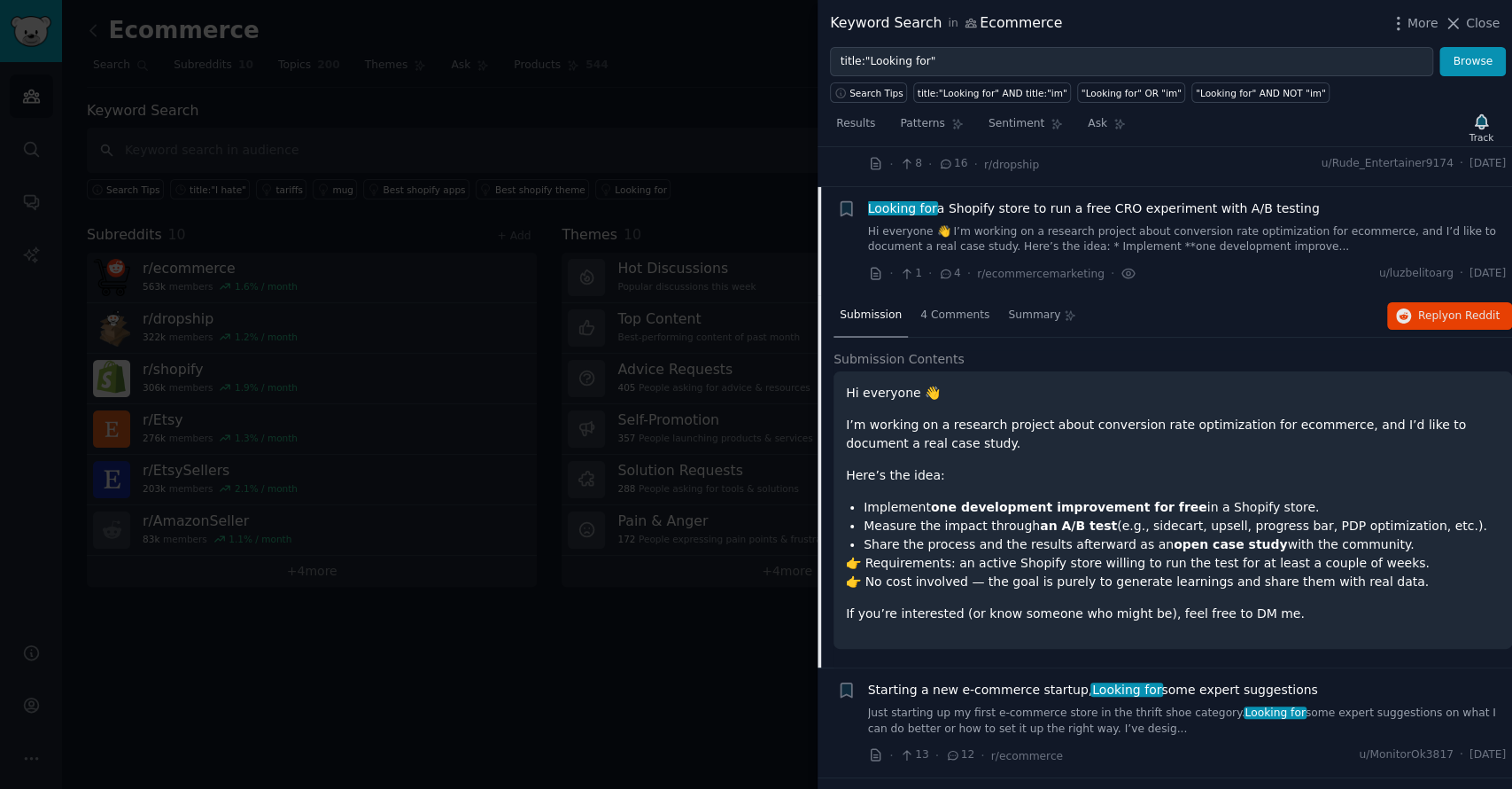
click at [1144, 416] on p "I’m working on a research project about conversion rate optimization for ecomme…" at bounding box center [1172, 434] width 654 height 38
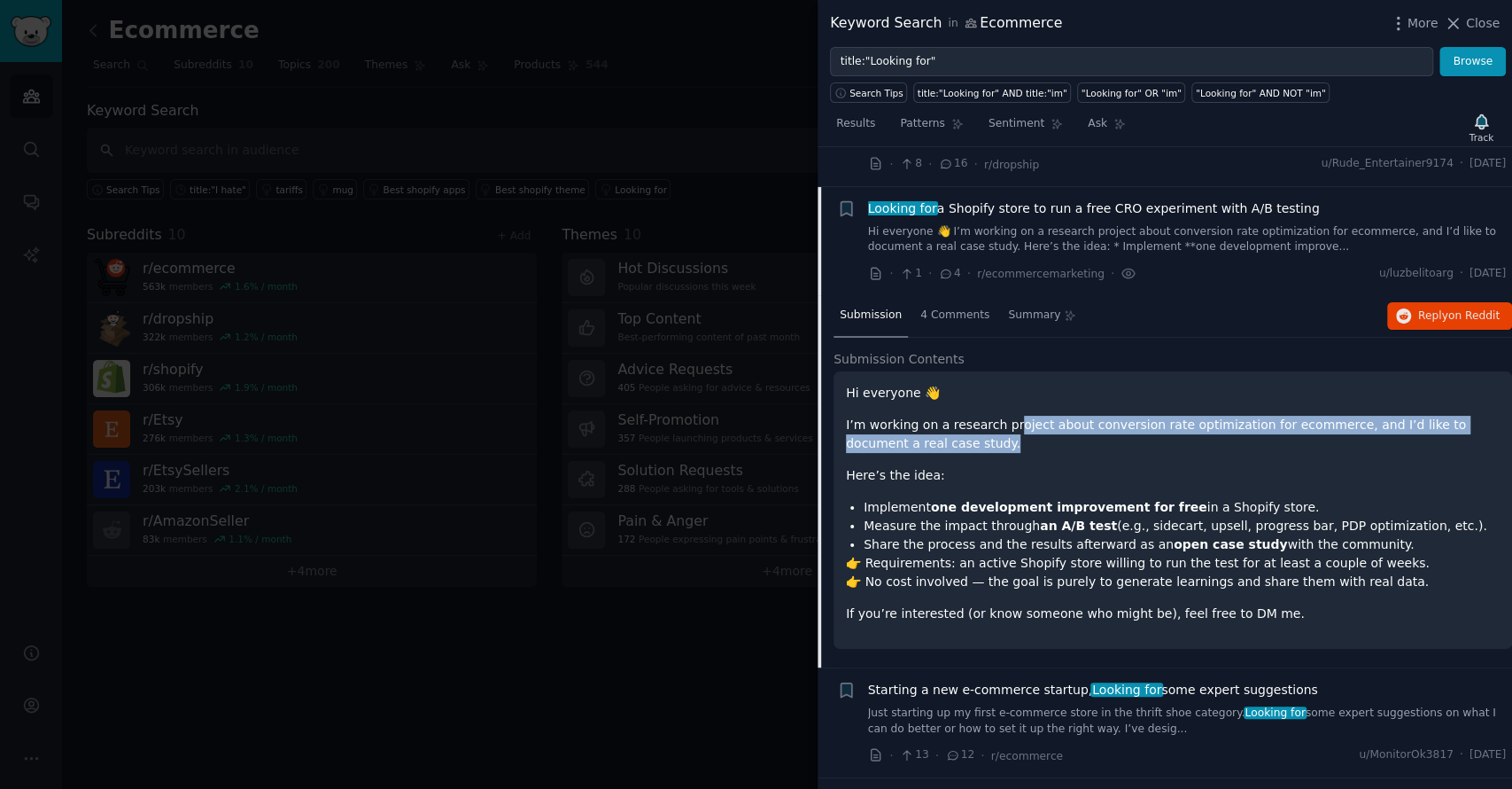
drag, startPoint x: 1093, startPoint y: 400, endPoint x: 999, endPoint y: 387, distance: 94.9
click at [999, 416] on p "I’m working on a research project about conversion rate optimization for ecomme…" at bounding box center [1172, 434] width 654 height 38
drag, startPoint x: 1028, startPoint y: 404, endPoint x: 900, endPoint y: 382, distance: 129.9
click at [900, 416] on p "I’m working on a research project about conversion rate optimization for ecomme…" at bounding box center [1172, 434] width 654 height 38
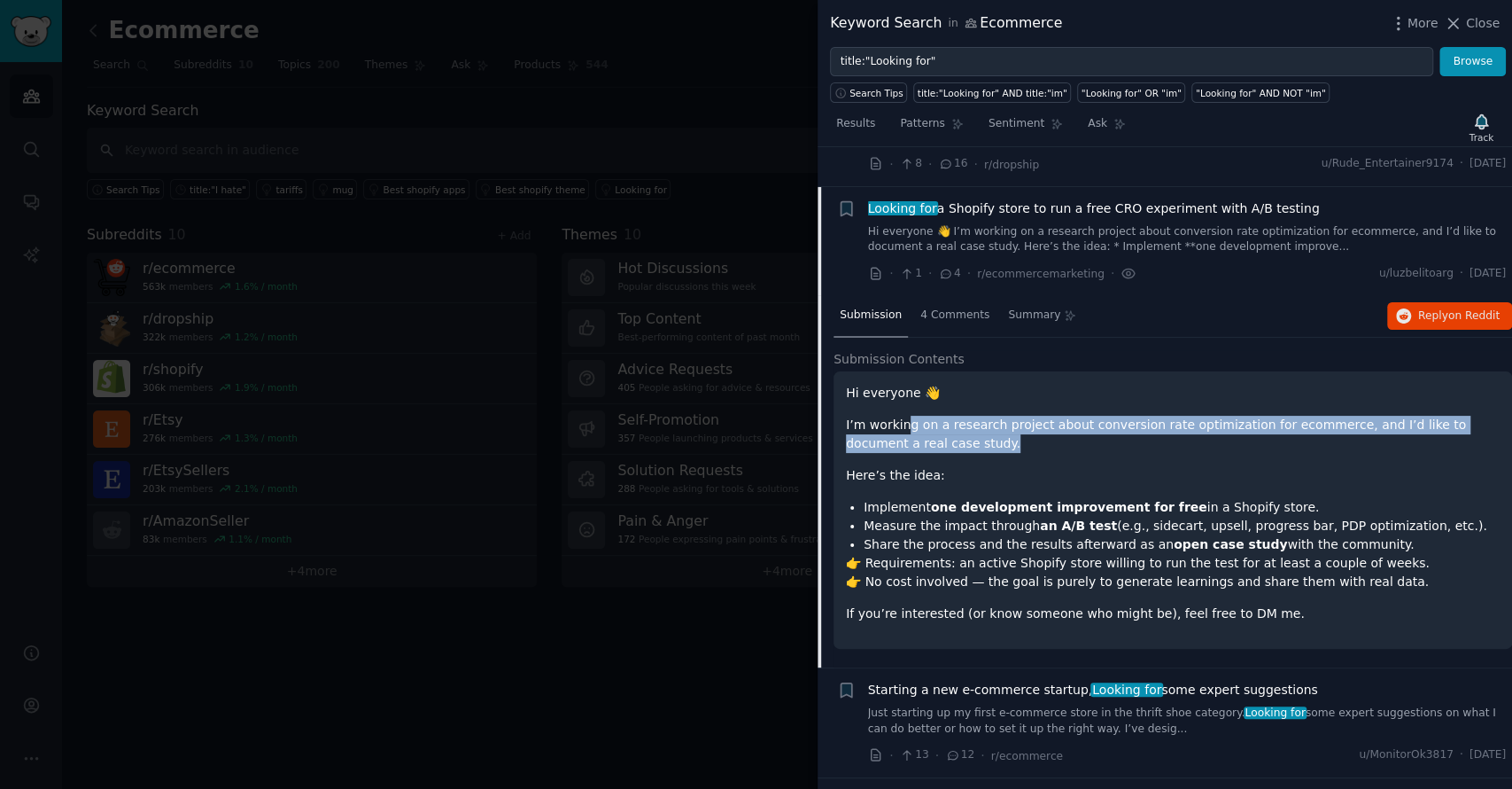
click at [900, 416] on p "I’m working on a research project about conversion rate optimization for ecomme…" at bounding box center [1172, 434] width 654 height 38
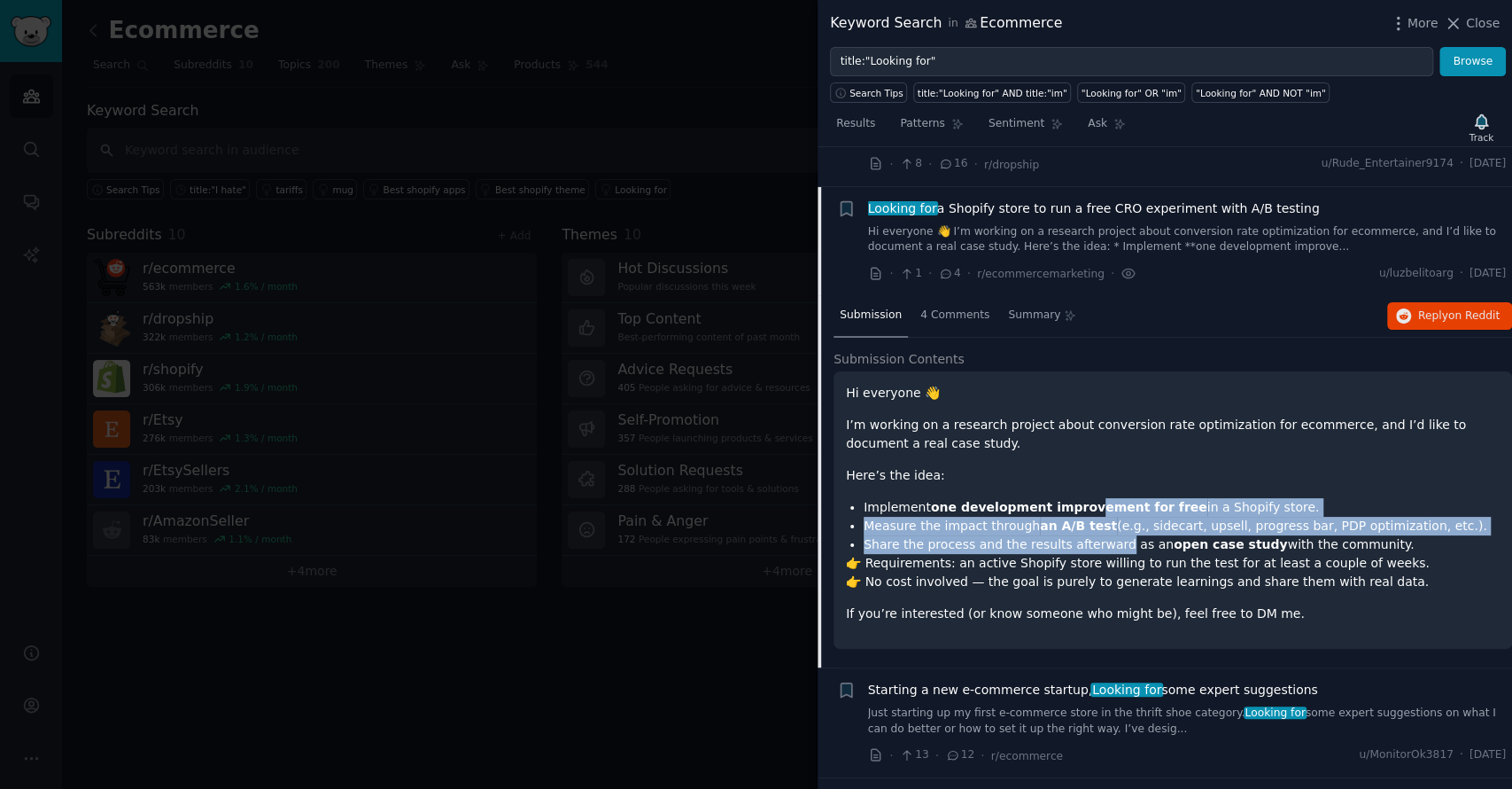
drag, startPoint x: 1064, startPoint y: 468, endPoint x: 1093, endPoint y: 495, distance: 39.6
click at [1093, 498] on ul "Implement one development improvement for free in a Shopify store. Measure the …" at bounding box center [1172, 525] width 654 height 56
click at [1093, 535] on li "Share the process and the results afterward as an open case study with the comm…" at bounding box center [1181, 544] width 636 height 18
drag, startPoint x: 1113, startPoint y: 497, endPoint x: 1092, endPoint y: 465, distance: 38.3
click at [1092, 498] on ul "Implement one development improvement for free in a Shopify store. Measure the …" at bounding box center [1172, 525] width 654 height 56
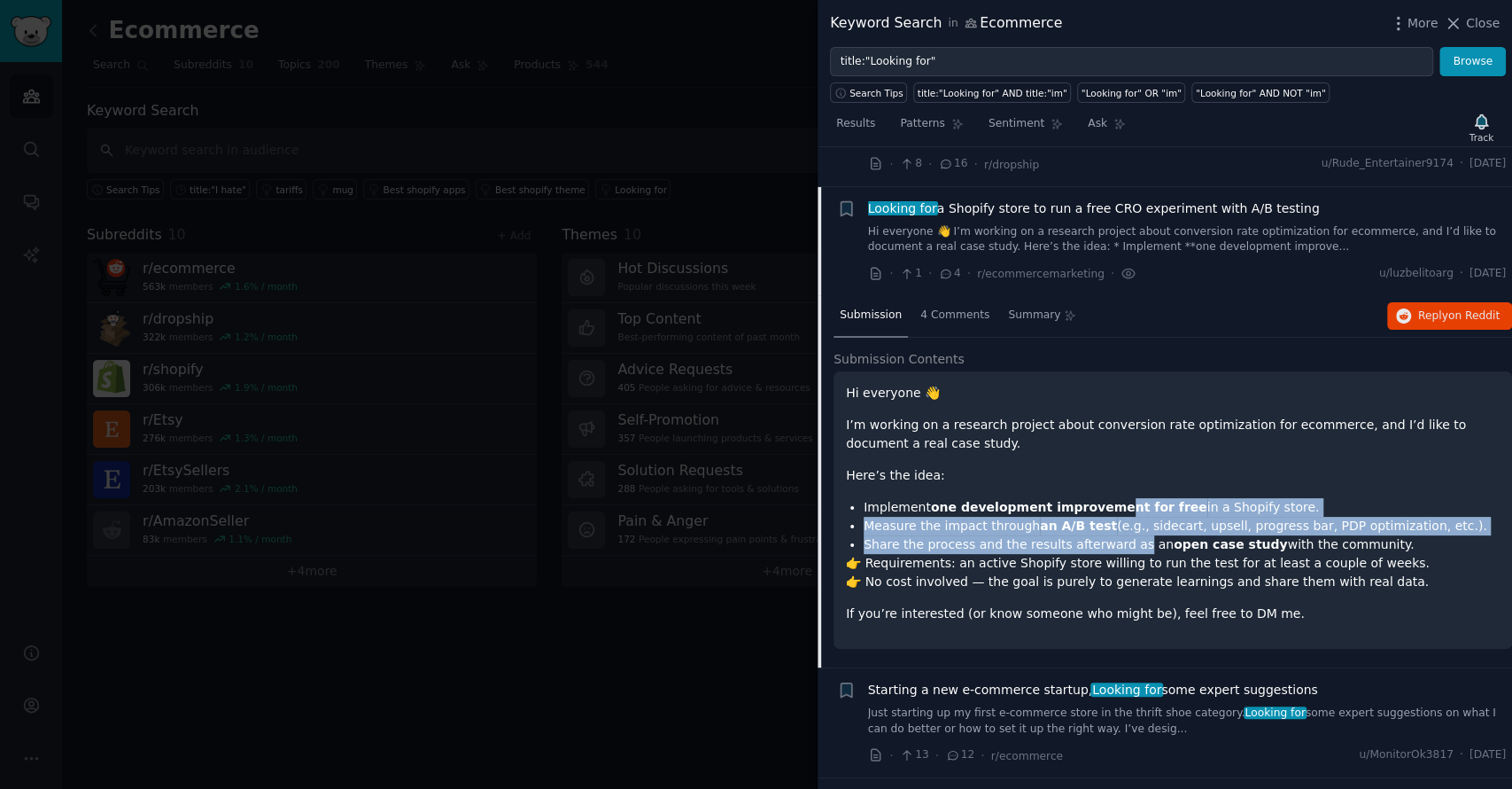
click at [1092, 499] on strong "one development improvement for free" at bounding box center [1069, 506] width 277 height 14
drag, startPoint x: 1102, startPoint y: 466, endPoint x: 1158, endPoint y: 495, distance: 63.1
click at [1158, 498] on ul "Implement one development improvement for free in a Shopify store. Measure the …" at bounding box center [1172, 525] width 654 height 56
click at [1173, 537] on strong "open case study" at bounding box center [1230, 543] width 114 height 14
drag, startPoint x: 1158, startPoint y: 495, endPoint x: 1105, endPoint y: 461, distance: 63.0
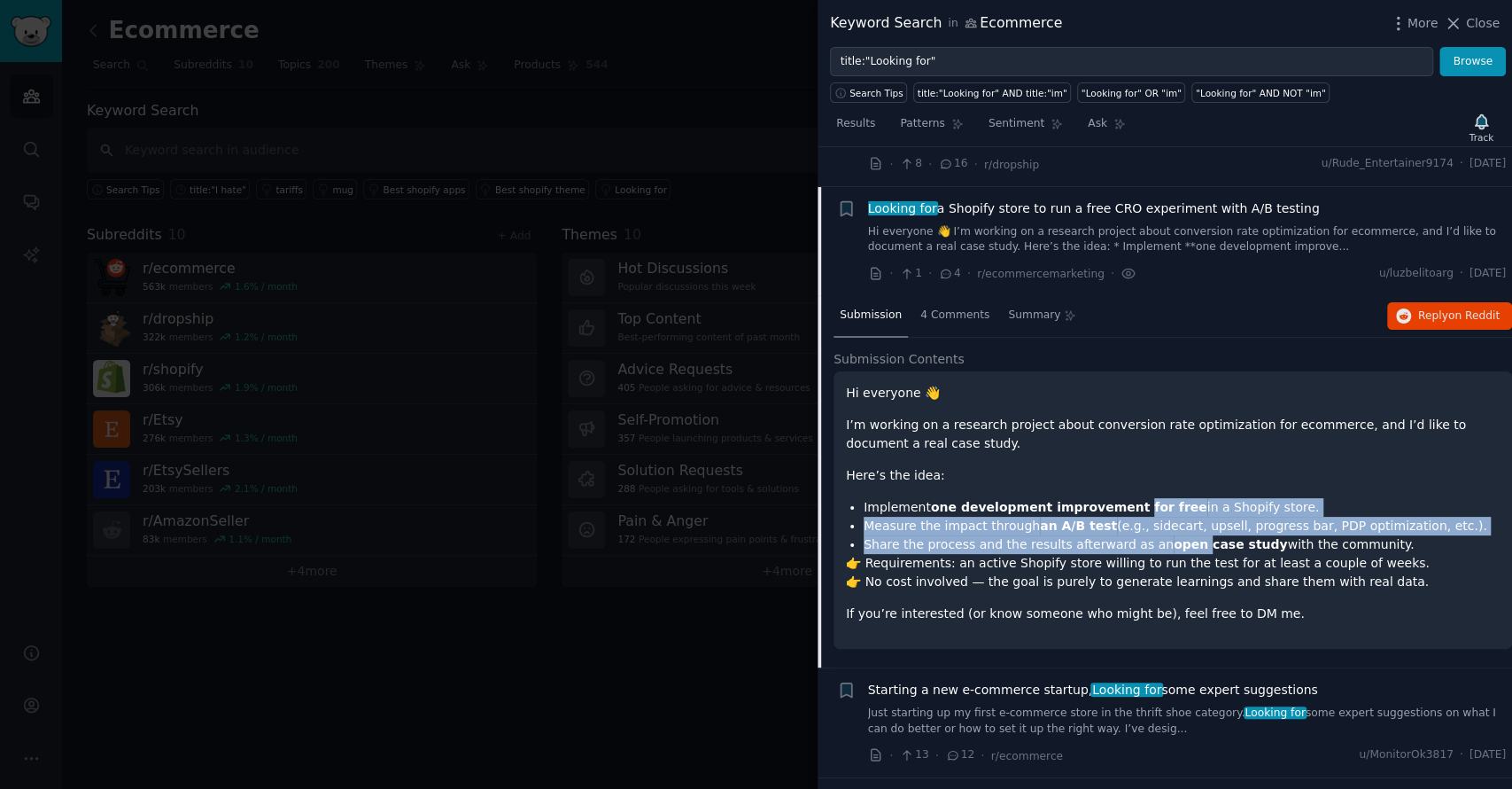
click at [1105, 498] on ul "Implement one development improvement for free in a Shopify store. Measure the …" at bounding box center [1172, 525] width 654 height 56
click at [1105, 499] on strong "one development improvement for free" at bounding box center [1069, 506] width 277 height 14
drag, startPoint x: 1105, startPoint y: 461, endPoint x: 1158, endPoint y: 493, distance: 61.9
click at [1158, 498] on ul "Implement one development improvement for free in a Shopify store. Measure the …" at bounding box center [1172, 525] width 654 height 56
click at [1158, 535] on li "Share the process and the results afterward as an open case study with the comm…" at bounding box center [1181, 544] width 636 height 18
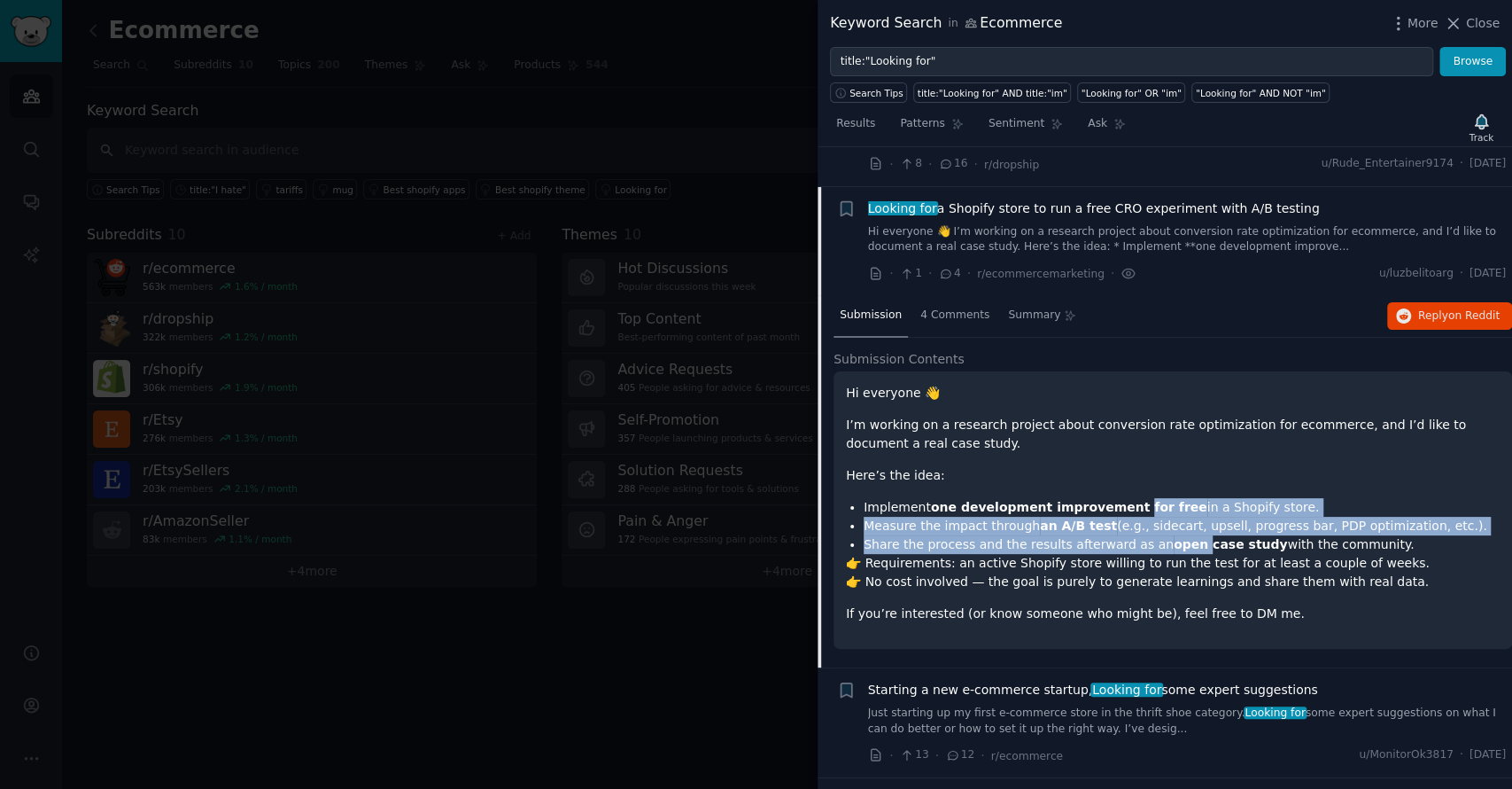
drag, startPoint x: 1158, startPoint y: 493, endPoint x: 1105, endPoint y: 469, distance: 58.2
click at [1105, 498] on ul "Implement one development improvement for free in a Shopify store. Measure the …" at bounding box center [1172, 525] width 654 height 56
click at [1105, 499] on strong "one development improvement for free" at bounding box center [1069, 506] width 277 height 14
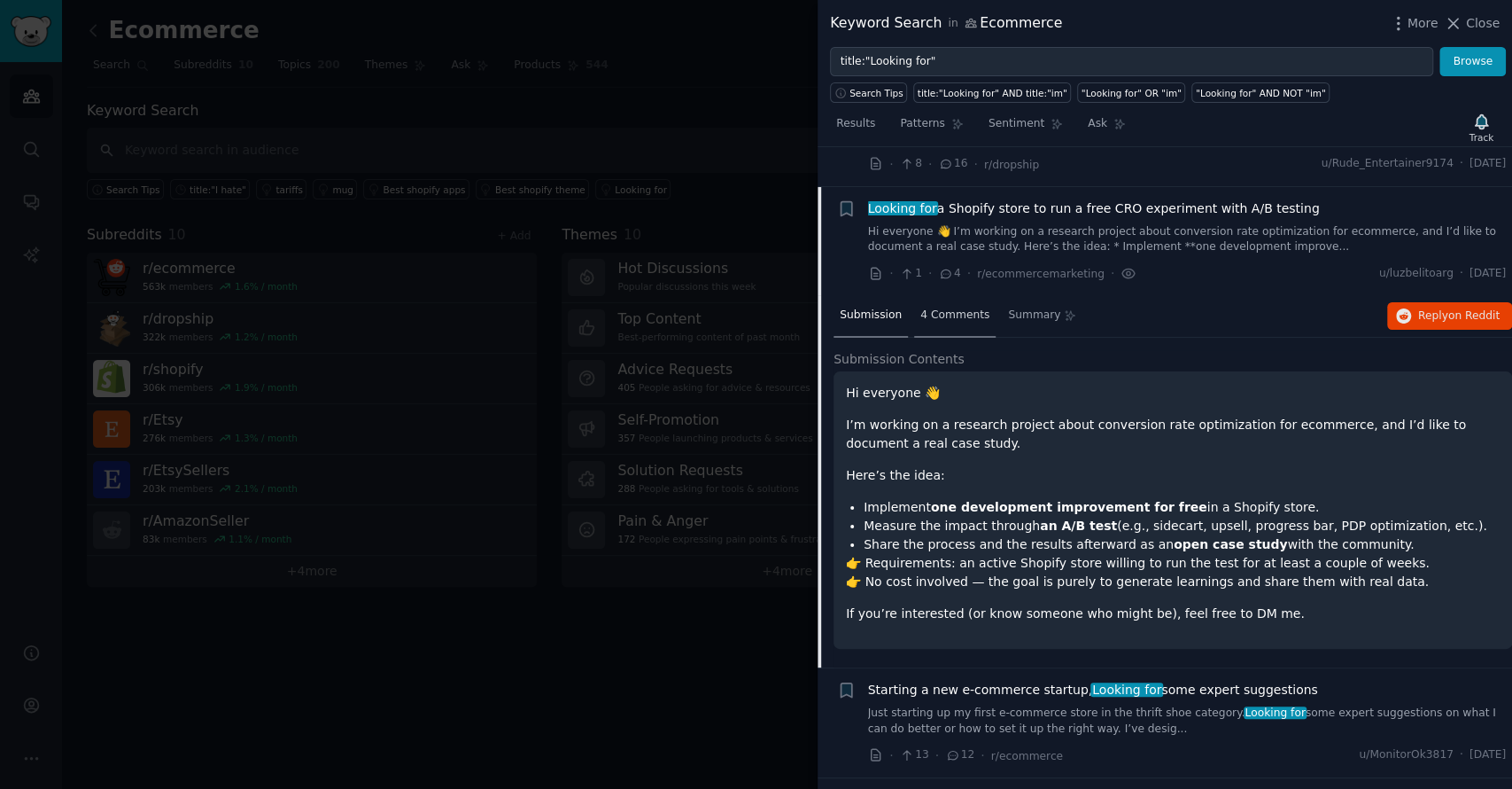
click at [939, 308] on span "4 Comments" at bounding box center [954, 315] width 69 height 16
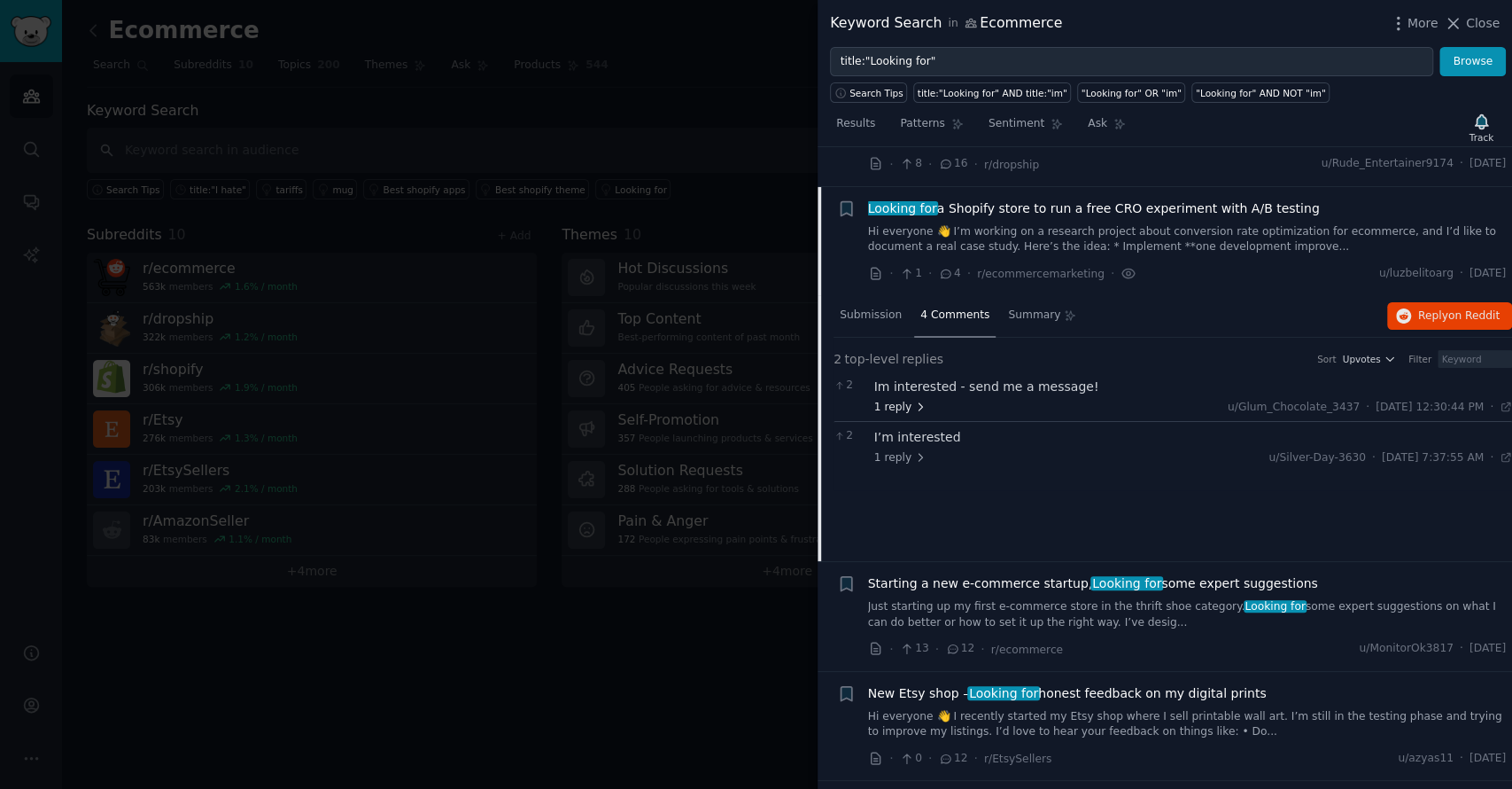
click at [907, 400] on span "1 reply" at bounding box center [900, 407] width 53 height 16
click at [905, 506] on span "1 reply" at bounding box center [900, 513] width 53 height 16
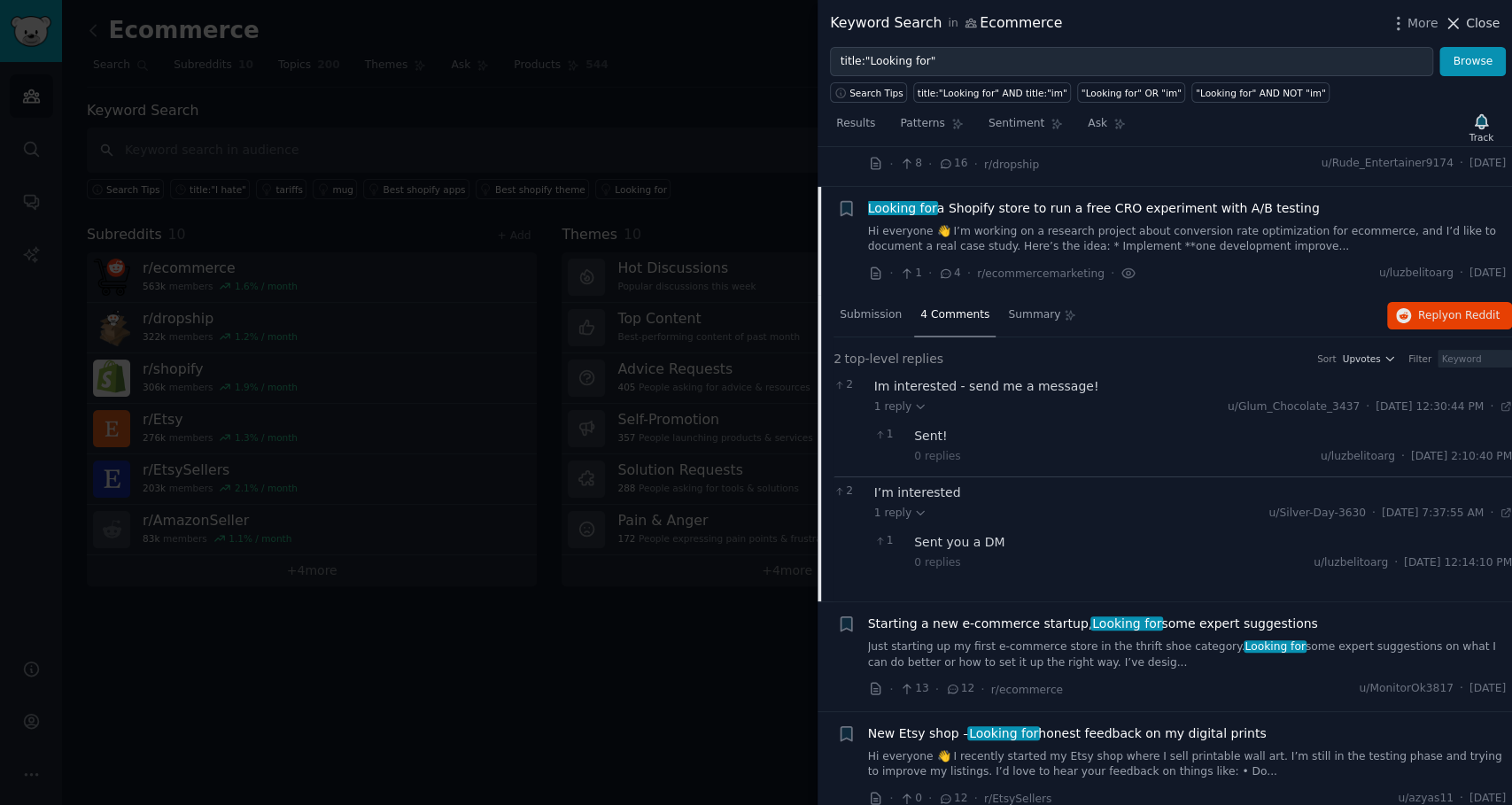
click at [1471, 21] on span "Close" at bounding box center [1482, 23] width 34 height 18
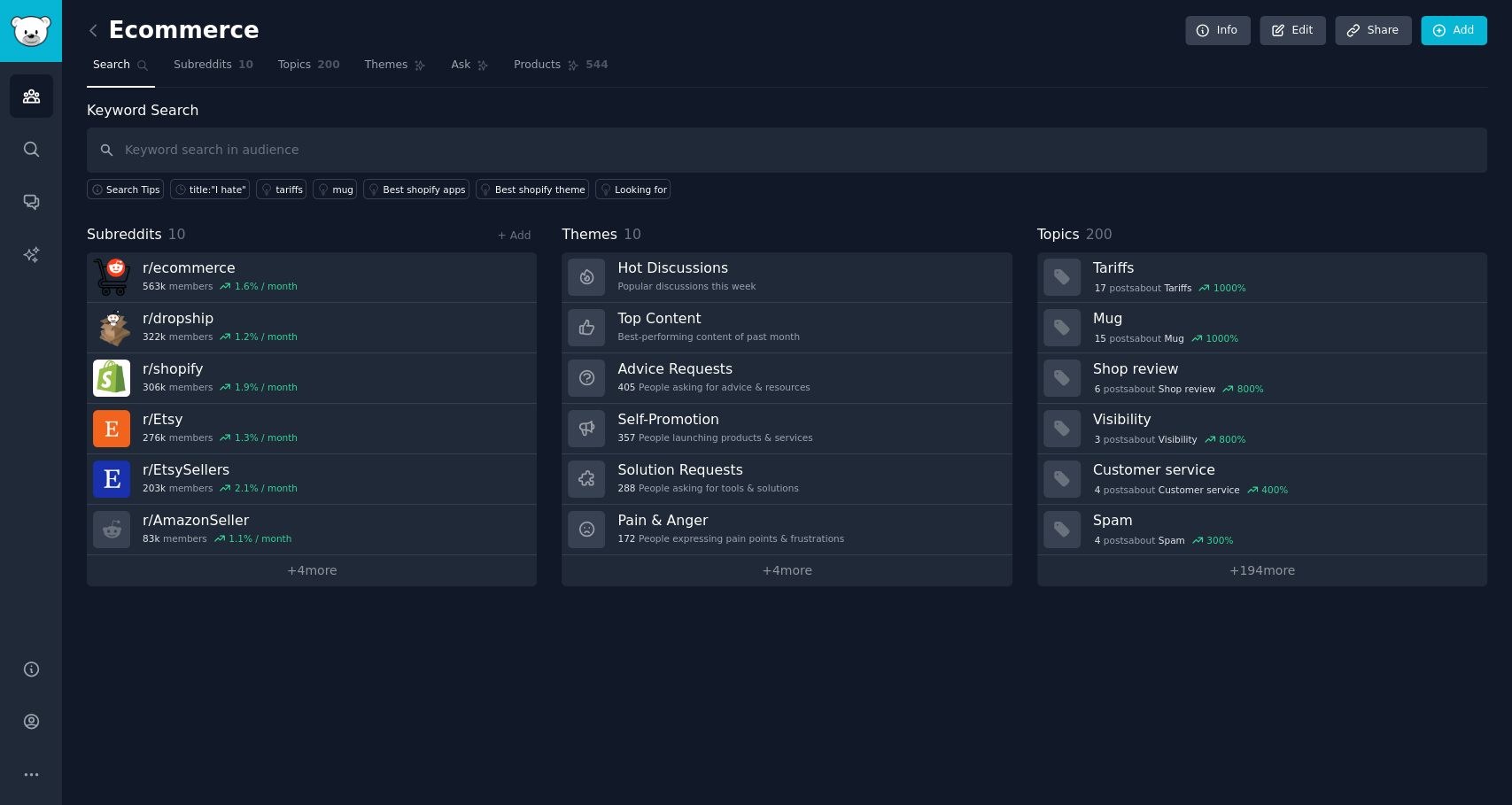
click at [793, 217] on div "Keyword Search Search Tips title:"I hate" tariffs mug Best shopify apps Best sh…" at bounding box center [787, 343] width 1400 height 486
click at [85, 32] on div "Ecommerce Info Edit Share Add Search Subreddits 10 Topics 200 Themes Ask Produc…" at bounding box center [787, 402] width 1450 height 805
click at [91, 27] on icon at bounding box center [93, 30] width 18 height 18
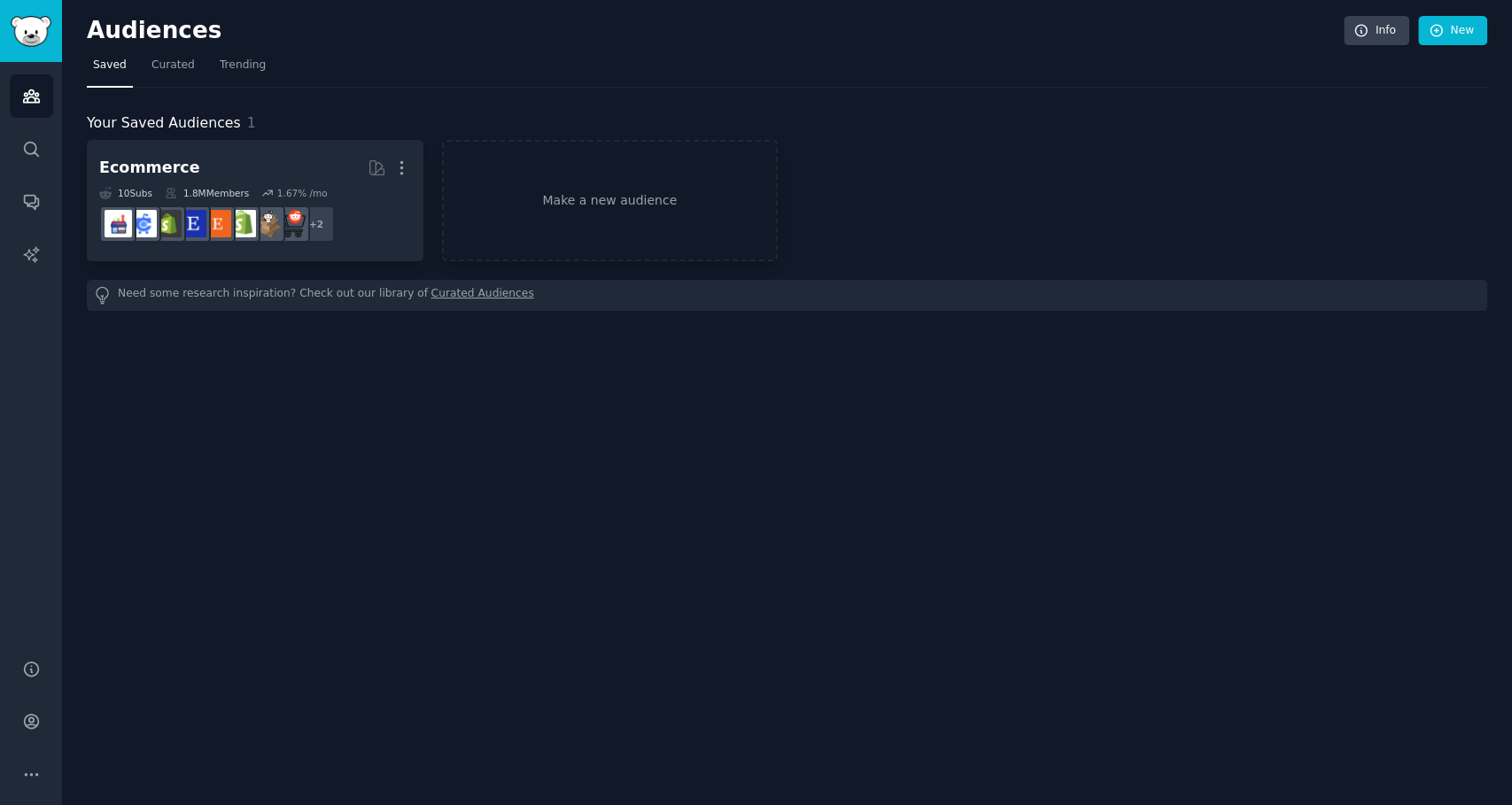
click at [639, 554] on div "Audiences Info New Saved Curated Trending Your Saved Audiences 1 Ecommerce More…" at bounding box center [787, 402] width 1450 height 805
click at [535, 195] on link "Make a new audience" at bounding box center [610, 201] width 336 height 121
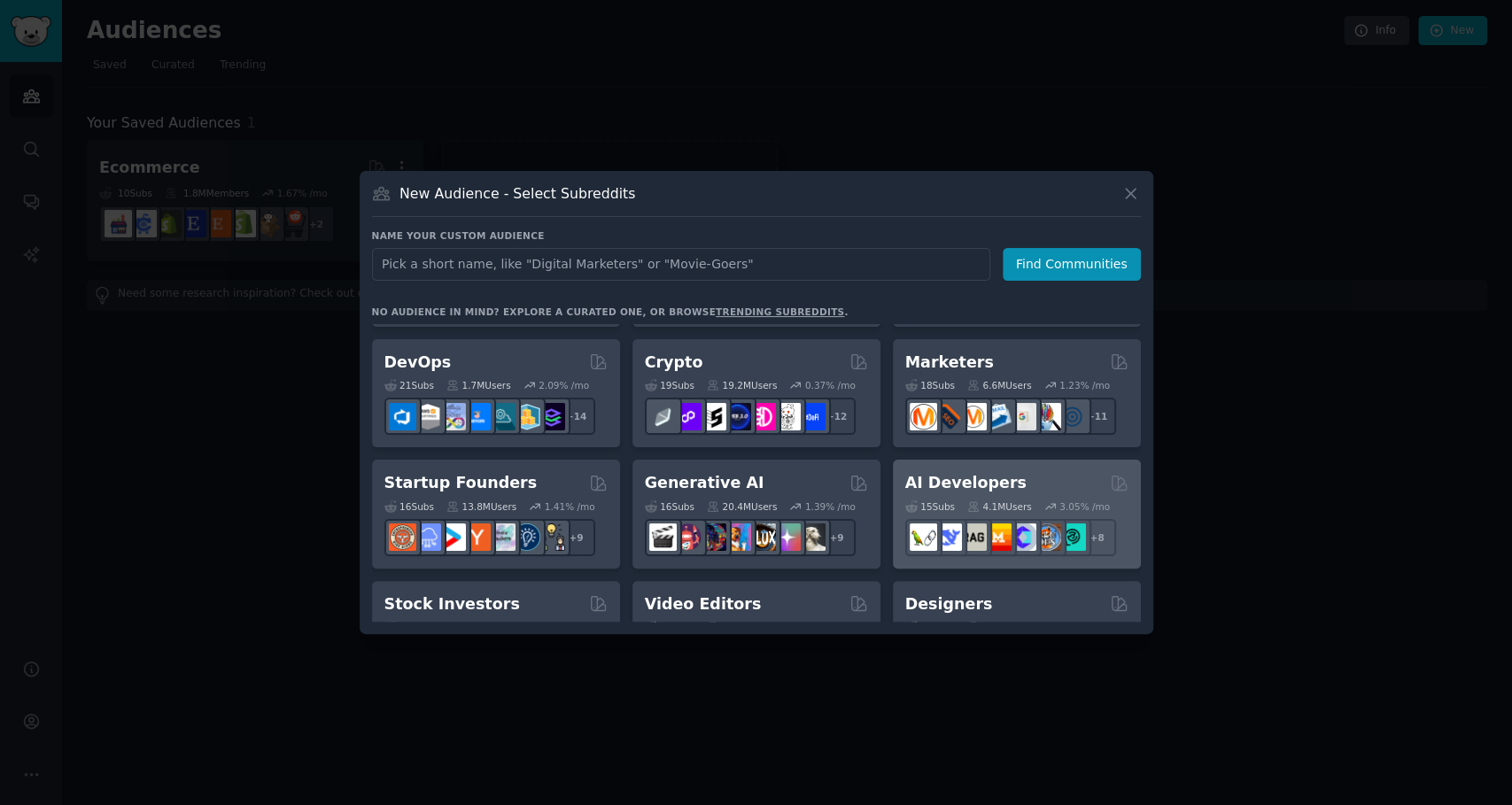
scroll to position [207, 0]
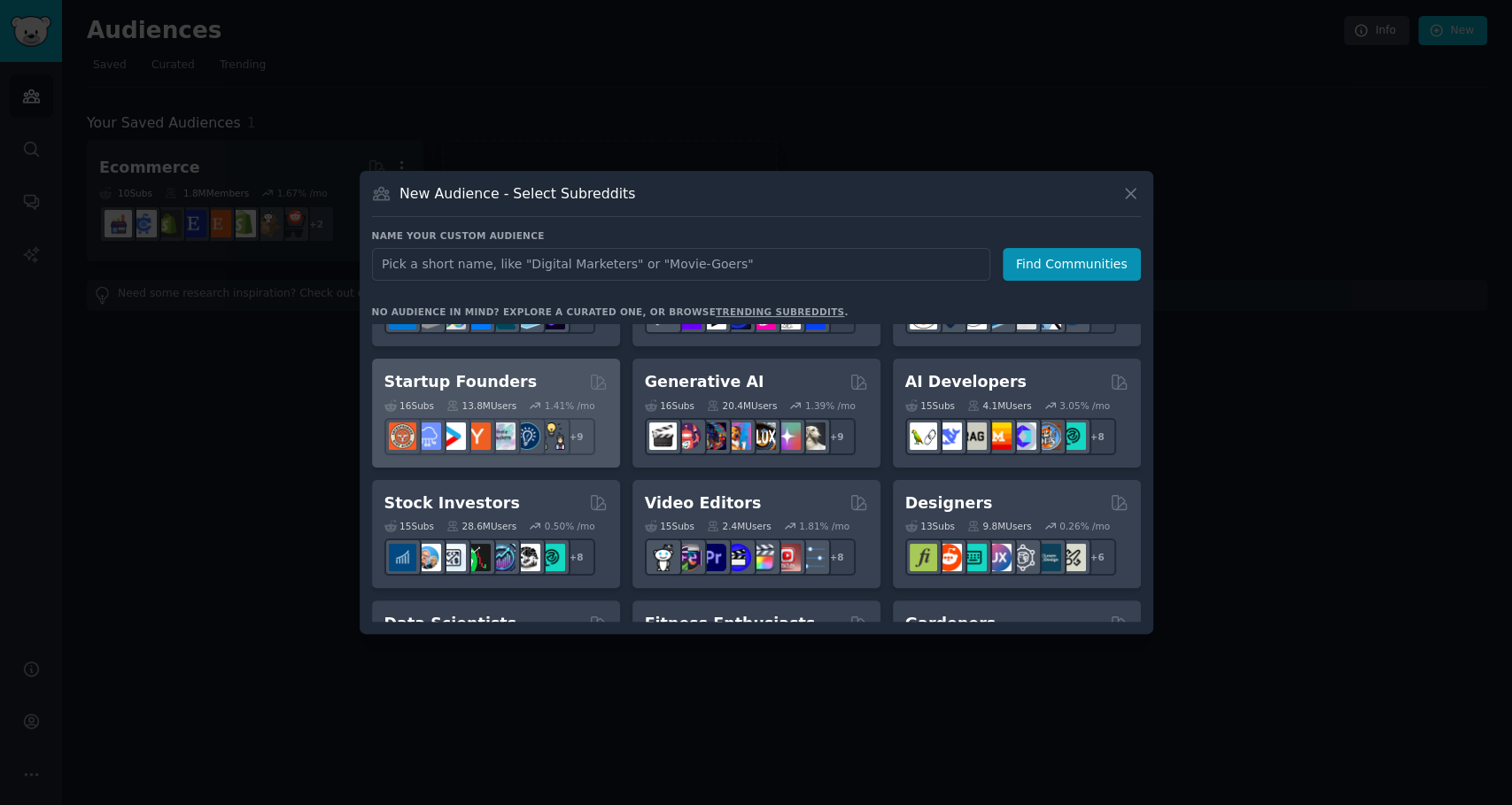
click at [529, 386] on div "Startup Founders" at bounding box center [496, 382] width 223 height 22
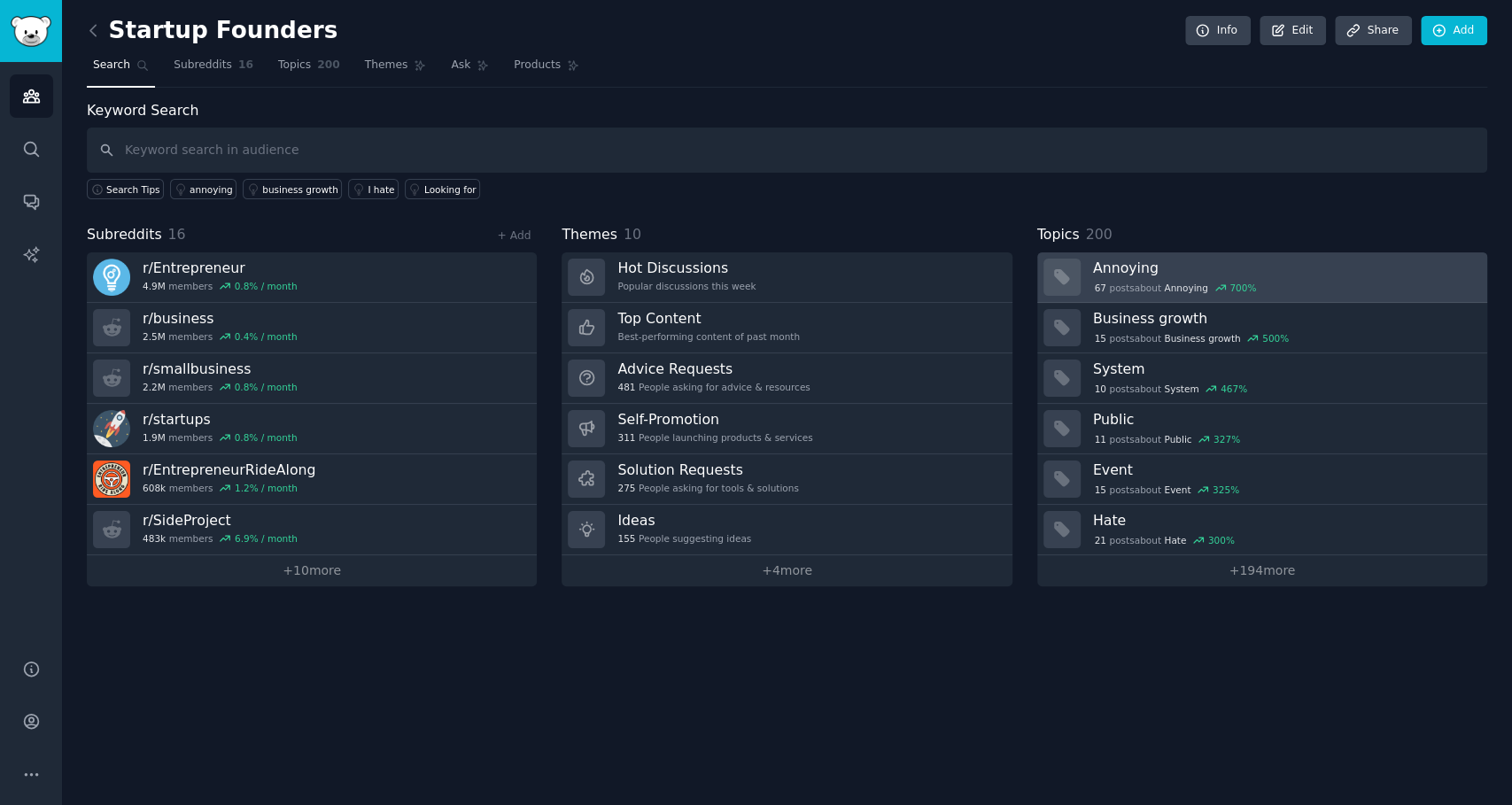
click at [1256, 277] on div "67 post s about Annoying 700 %" at bounding box center [1283, 287] width 382 height 18
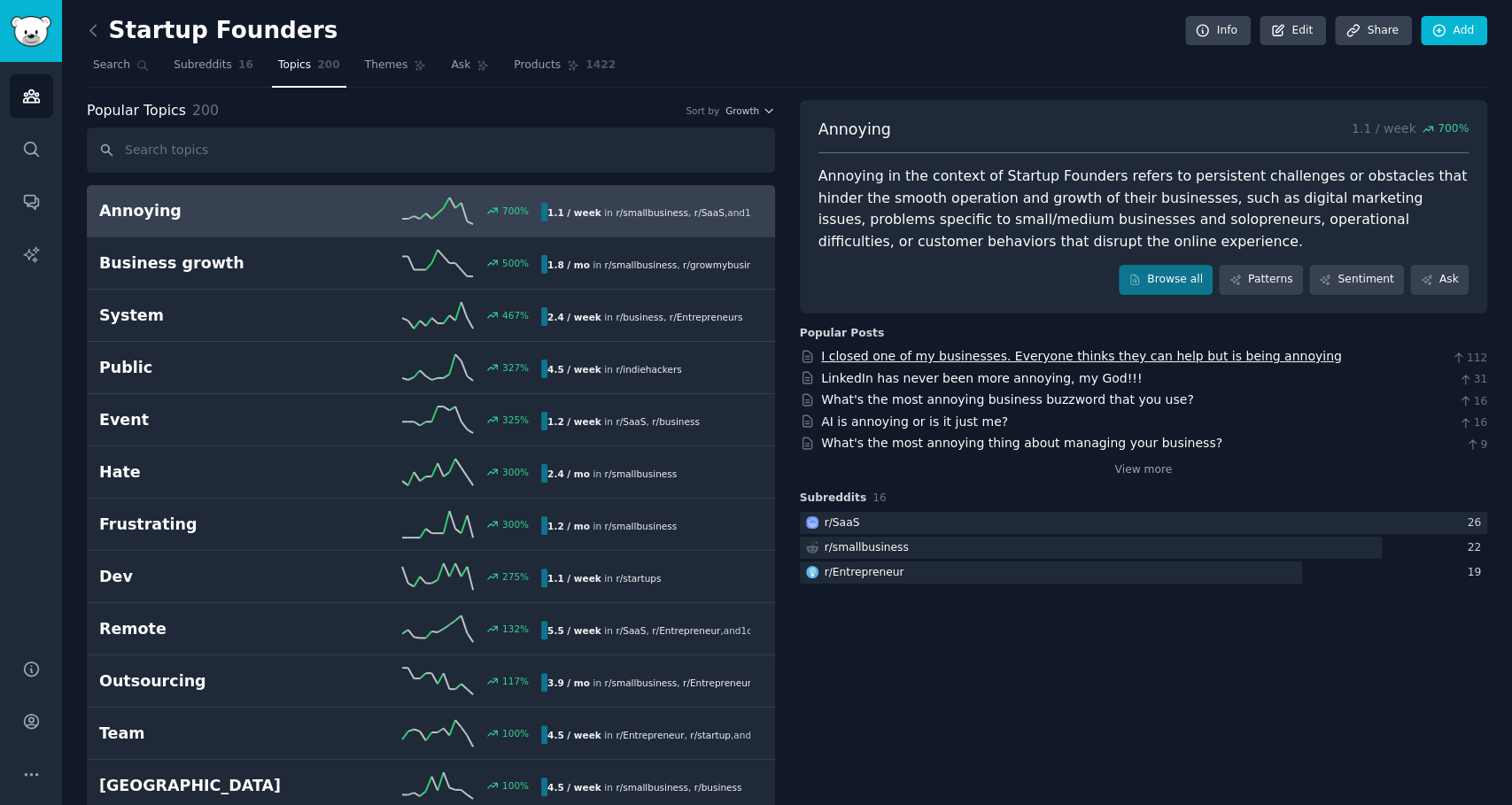
click at [932, 358] on link "I closed one of my businesses. Everyone thinks they can help but is being annoy…" at bounding box center [1081, 355] width 521 height 14
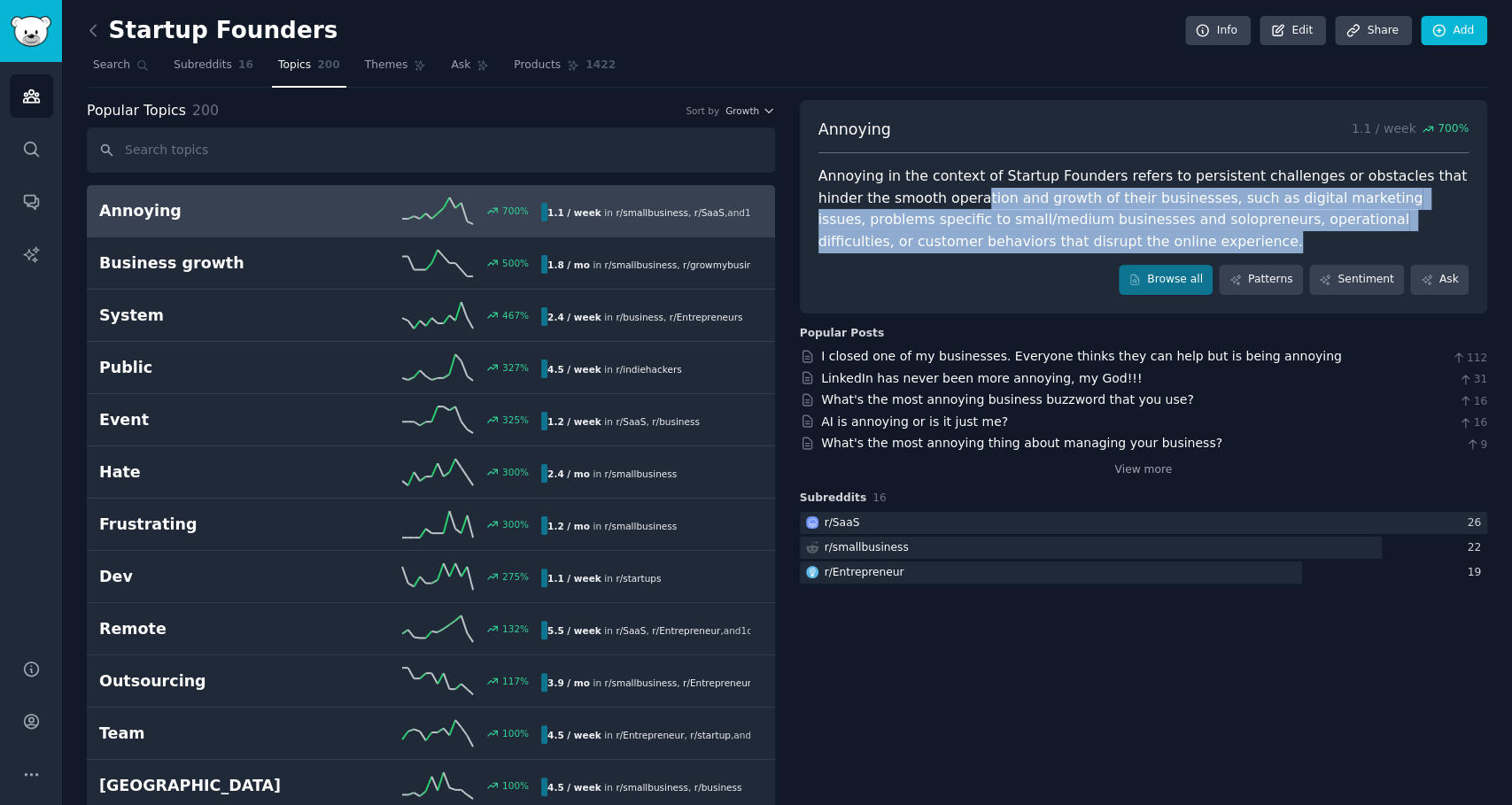
drag, startPoint x: 897, startPoint y: 201, endPoint x: 927, endPoint y: 227, distance: 39.7
click at [927, 227] on div "Annoying in the context of Startup Founders refers to persistent challenges or …" at bounding box center [1143, 209] width 651 height 87
